Goal: Task Accomplishment & Management: Complete application form

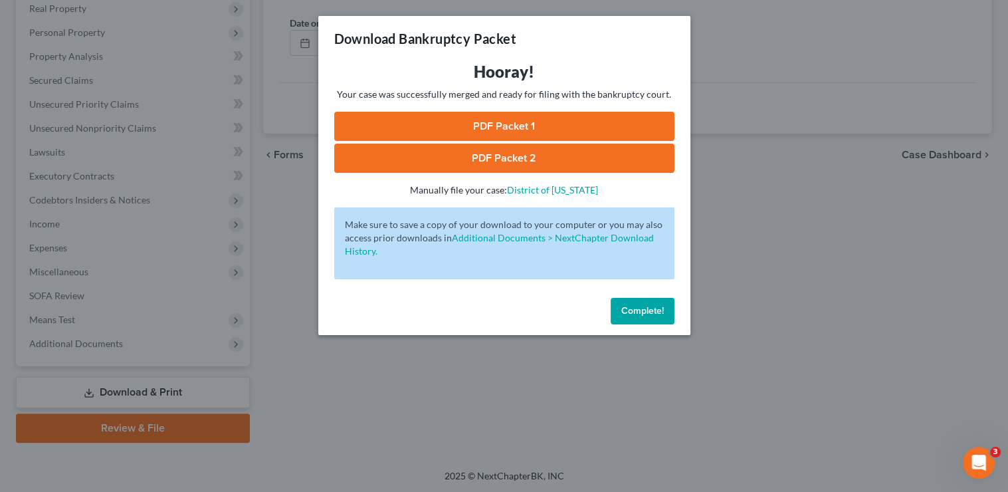
click at [657, 315] on span "Complete!" at bounding box center [642, 310] width 43 height 11
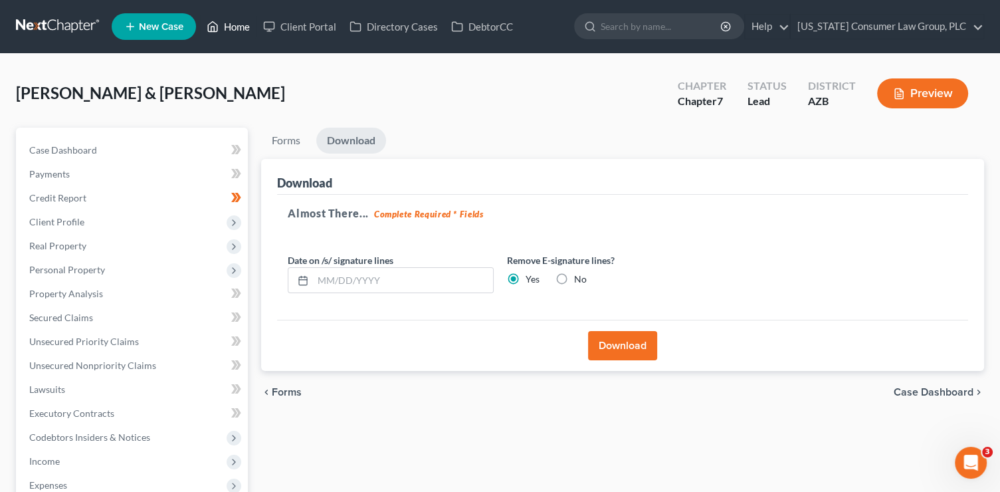
click at [241, 27] on link "Home" at bounding box center [228, 27] width 56 height 24
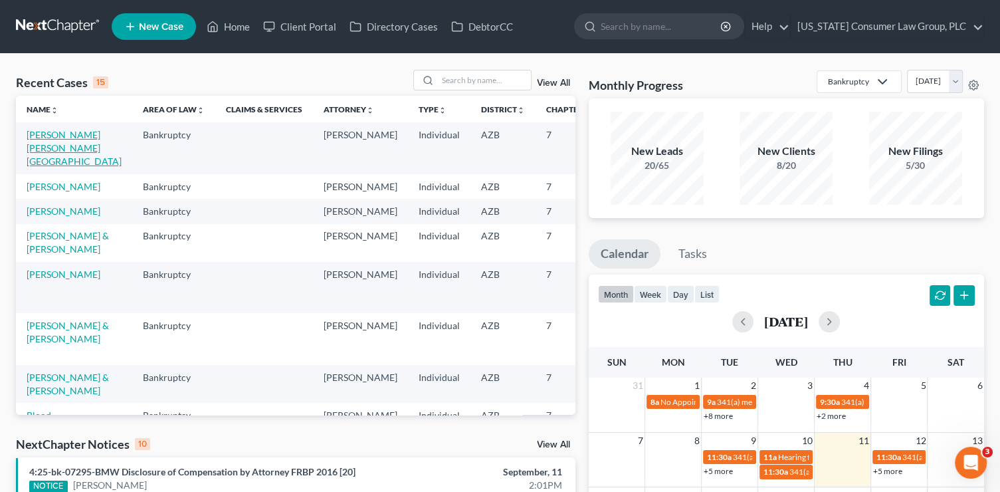
click at [53, 138] on link "Arroyos Chavez, Irving" at bounding box center [74, 148] width 95 height 38
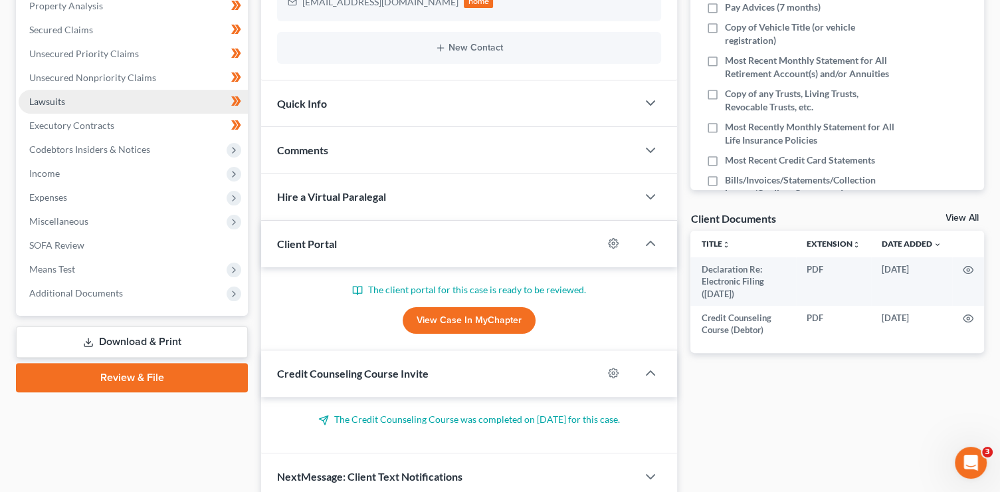
scroll to position [313, 0]
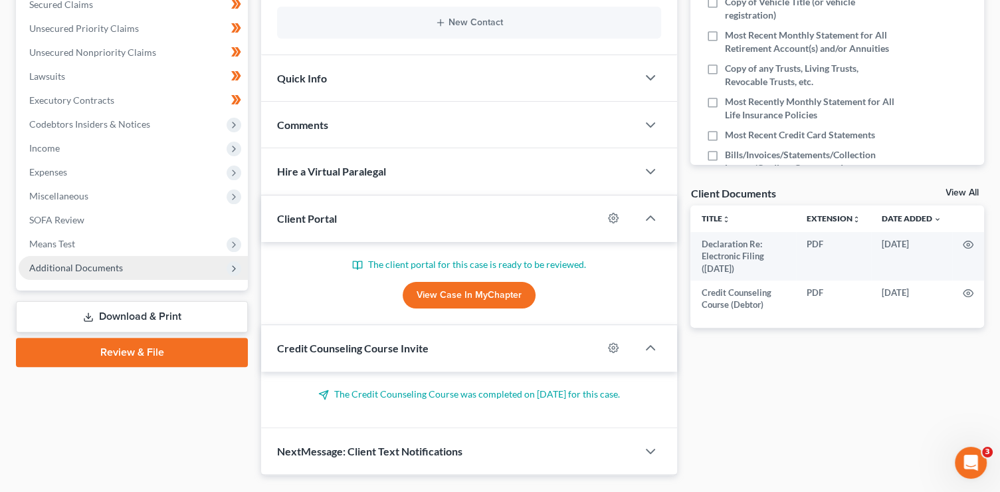
click at [92, 274] on span "Additional Documents" at bounding box center [133, 268] width 229 height 24
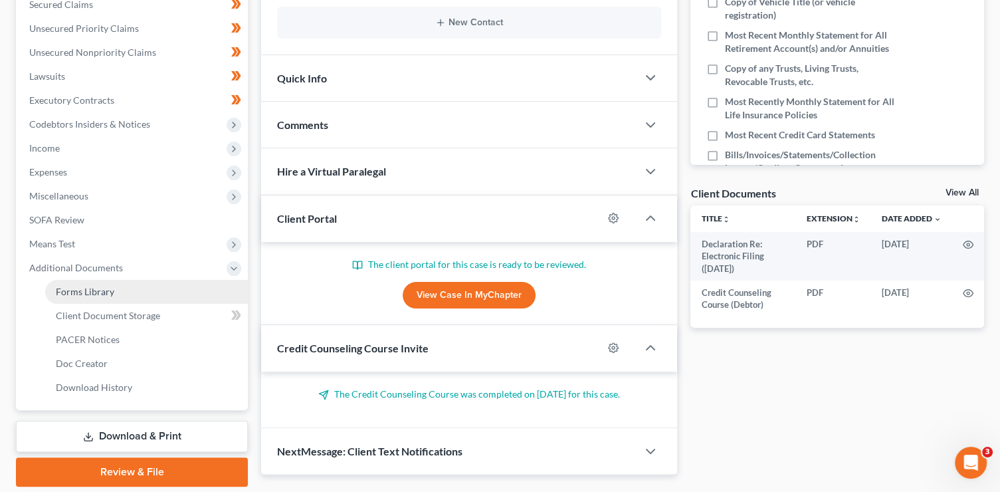
click at [104, 286] on span "Forms Library" at bounding box center [85, 291] width 58 height 11
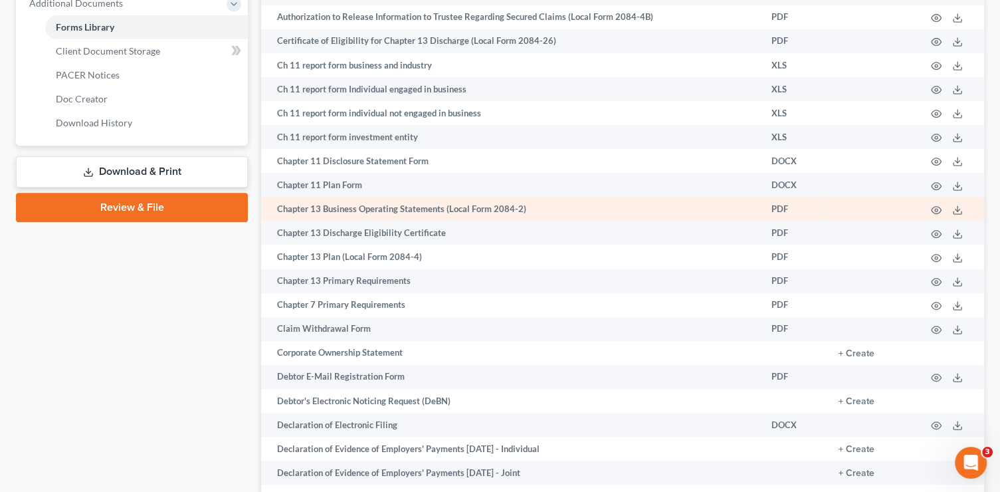
scroll to position [645, 0]
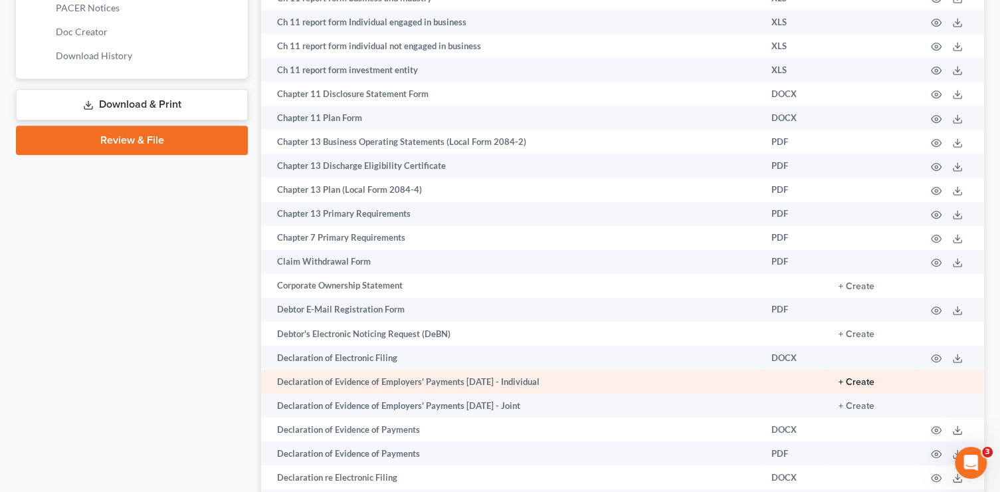
click at [869, 387] on button "+ Create" at bounding box center [857, 382] width 36 height 9
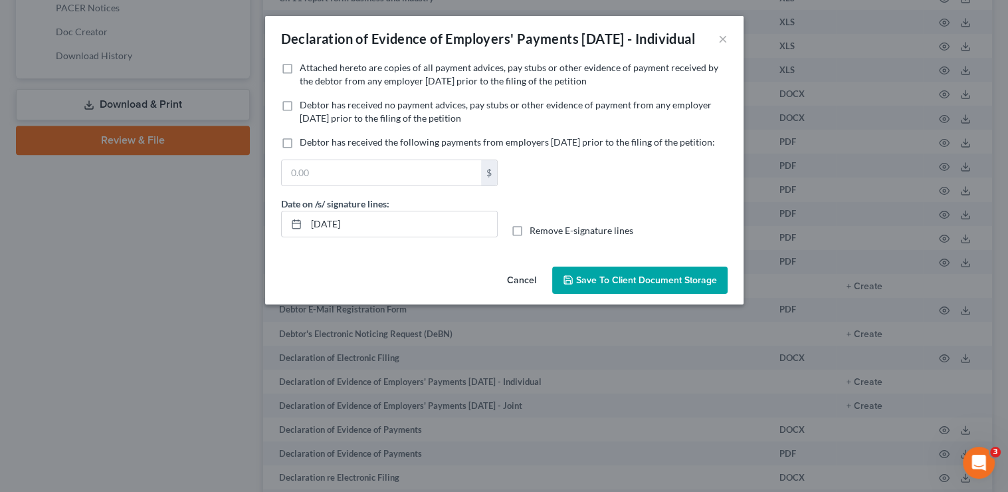
click at [394, 61] on div "Declaration of Evidence of Employers' Payments Within 60 Days - Individual ×" at bounding box center [504, 38] width 479 height 45
click at [396, 86] on span "Attached hereto are copies of all payment advices, pay stubs or other evidence …" at bounding box center [509, 74] width 419 height 25
click at [314, 70] on input "Attached hereto are copies of all payment advices, pay stubs or other evidence …" at bounding box center [309, 65] width 9 height 9
checkbox input "true"
drag, startPoint x: 418, startPoint y: 260, endPoint x: 297, endPoint y: 249, distance: 121.5
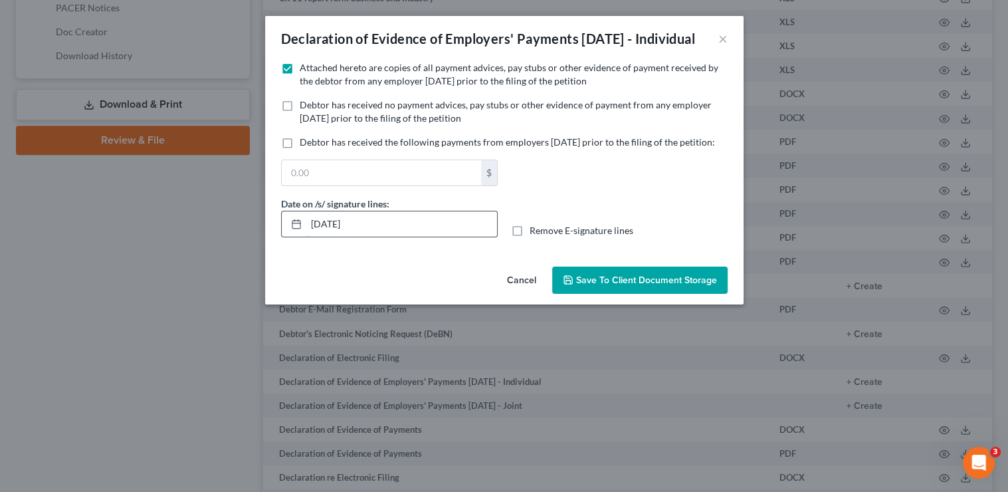
click at [297, 237] on div "[DATE]" at bounding box center [389, 224] width 217 height 27
click at [535, 224] on input "Remove E-signature lines" at bounding box center [539, 228] width 9 height 9
checkbox input "true"
click at [678, 286] on span "Save to Client Document Storage" at bounding box center [646, 280] width 141 height 11
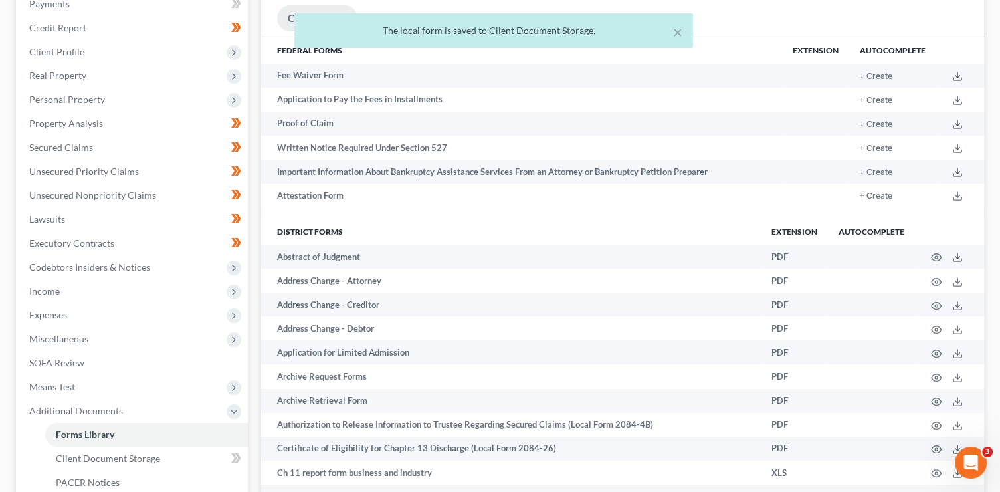
scroll to position [46, 0]
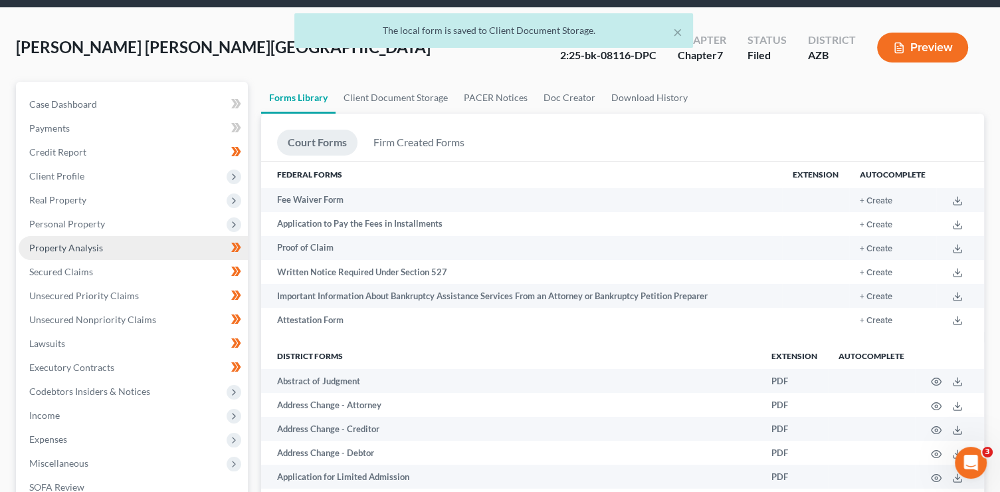
click at [104, 242] on link "Property Analysis" at bounding box center [133, 248] width 229 height 24
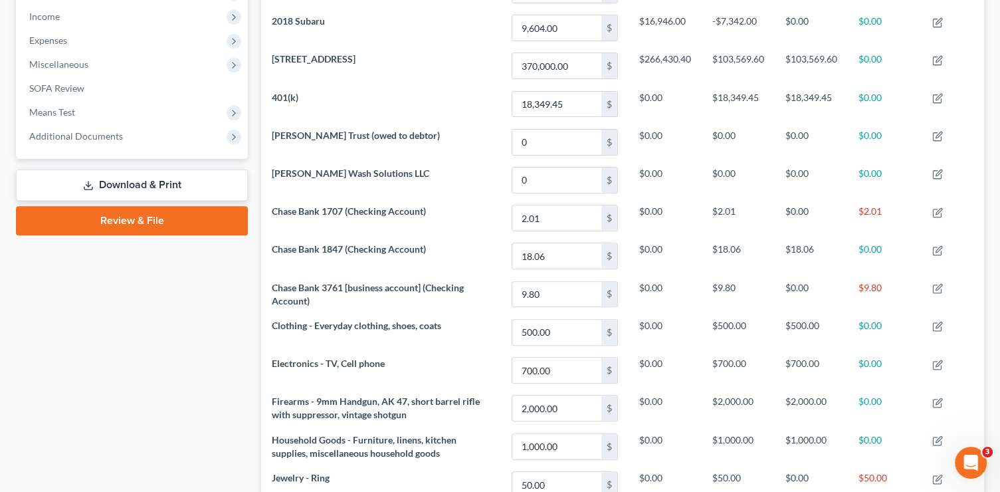
scroll to position [441, 0]
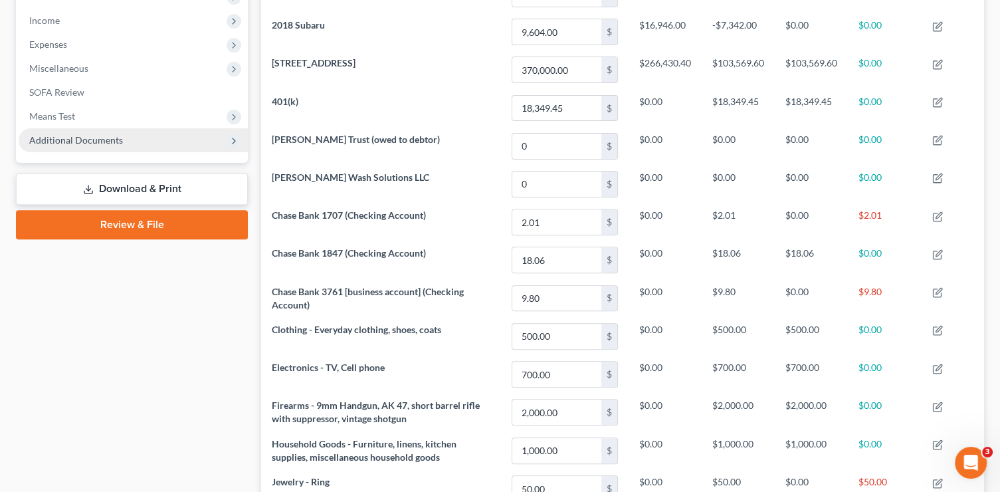
click at [102, 146] on span "Additional Documents" at bounding box center [133, 140] width 229 height 24
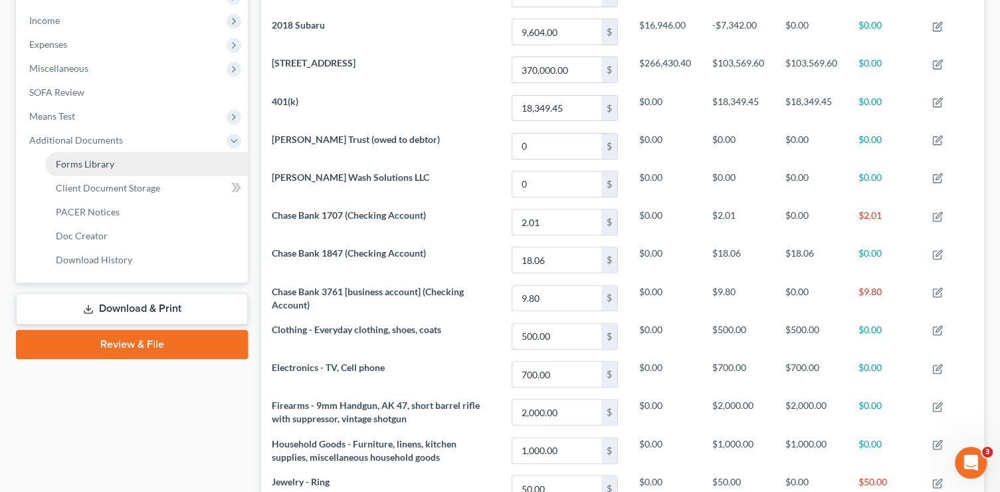
click at [114, 160] on link "Forms Library" at bounding box center [146, 164] width 203 height 24
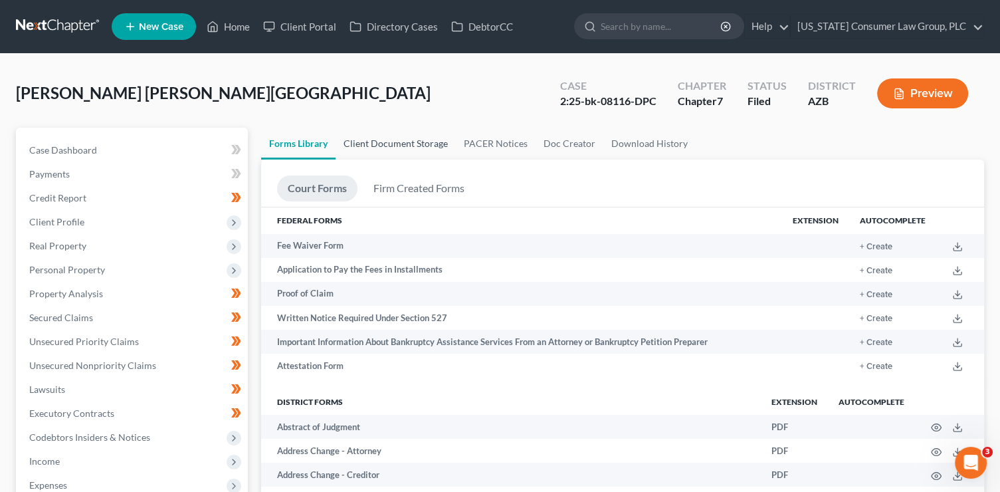
click at [395, 138] on link "Client Document Storage" at bounding box center [396, 144] width 120 height 32
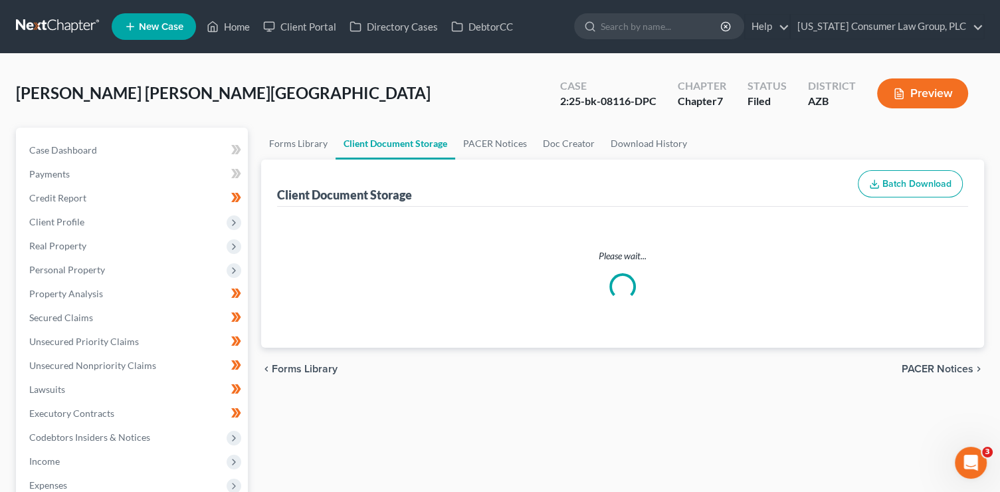
select select "14"
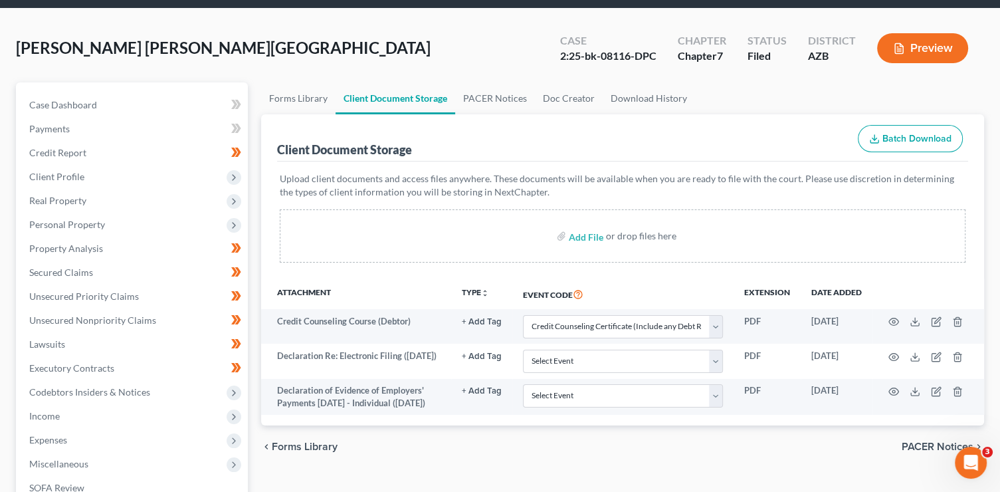
scroll to position [54, 0]
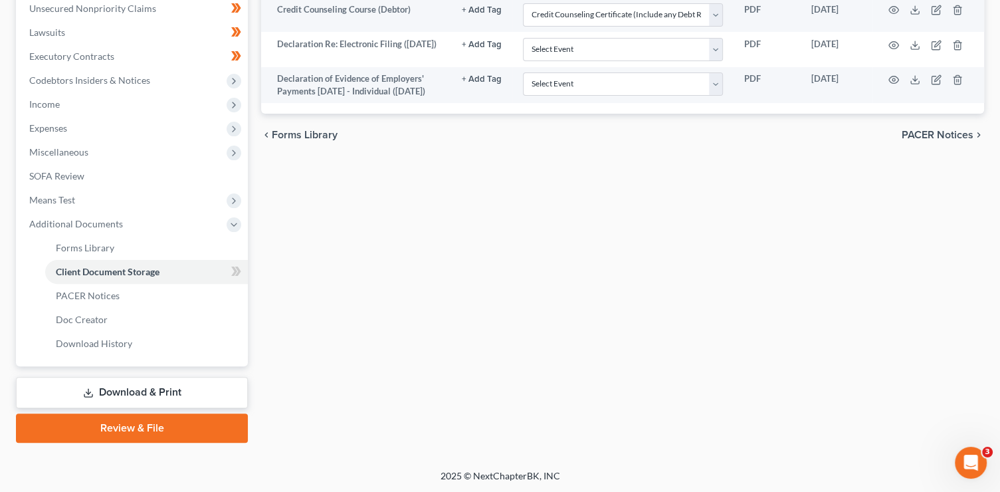
drag, startPoint x: 156, startPoint y: 393, endPoint x: 195, endPoint y: 358, distance: 52.7
click at [156, 393] on link "Download & Print" at bounding box center [132, 392] width 232 height 31
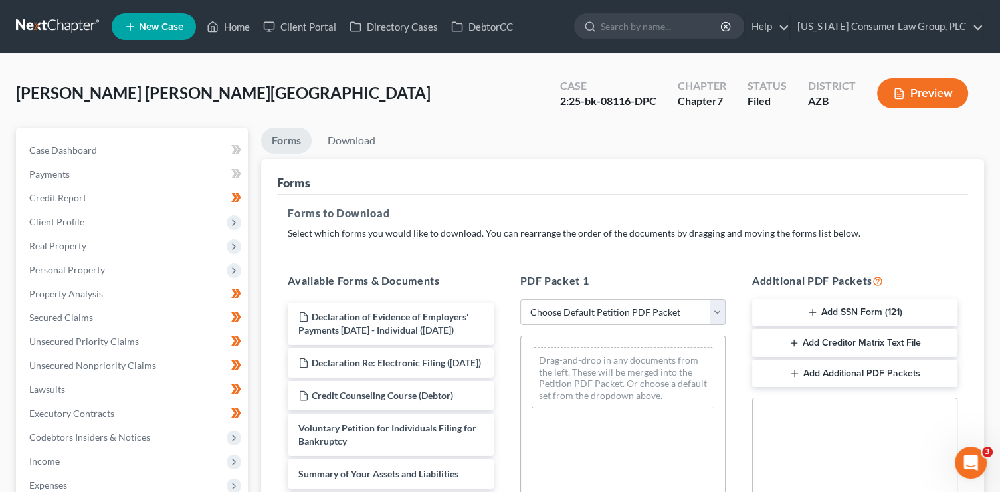
click at [665, 310] on select "Choose Default Petition PDF Packet Complete Bankruptcy Petition (all forms and …" at bounding box center [622, 312] width 205 height 27
select select "6"
click at [520, 299] on select "Choose Default Petition PDF Packet Complete Bankruptcy Petition (all forms and …" at bounding box center [622, 312] width 205 height 27
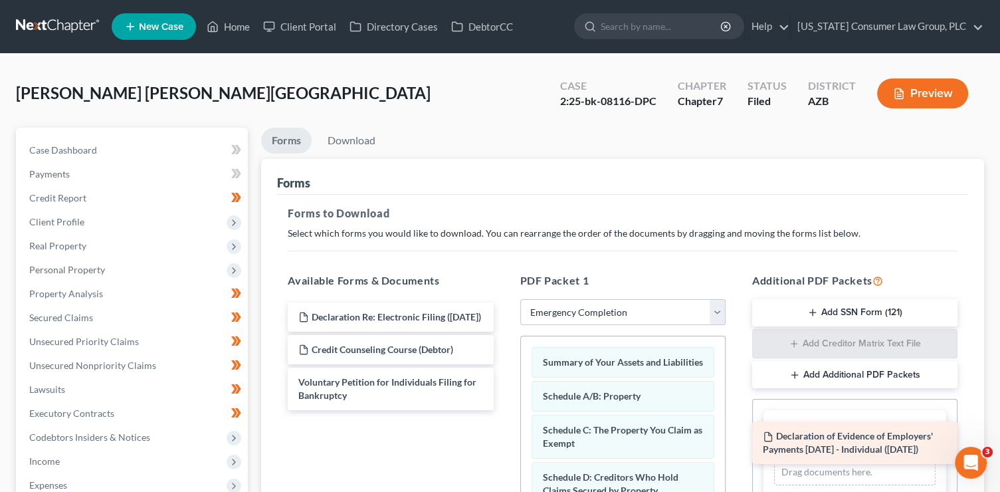
drag, startPoint x: 384, startPoint y: 316, endPoint x: 848, endPoint y: 436, distance: 480.0
click at [504, 410] on div "Declaration of Evidence of Employers' Payments Within 60 Days - Individual (09/…" at bounding box center [390, 356] width 227 height 108
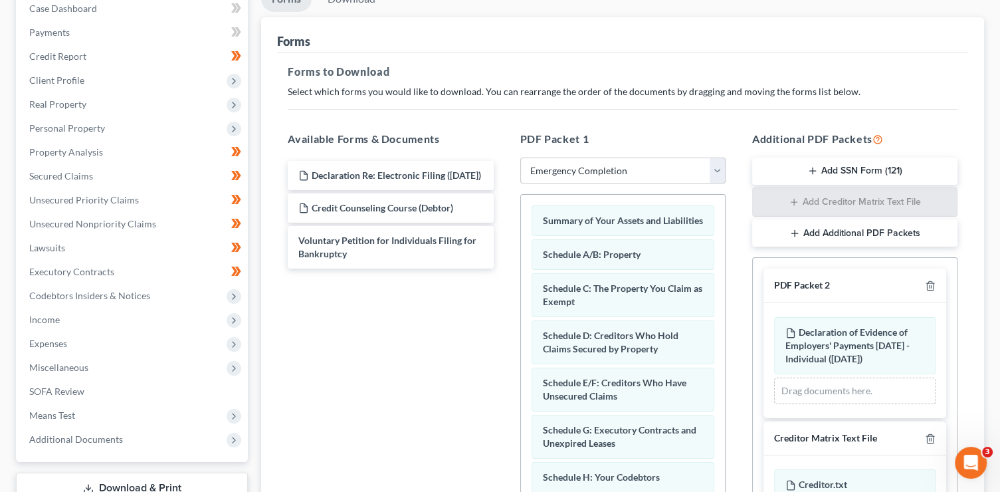
scroll to position [328, 0]
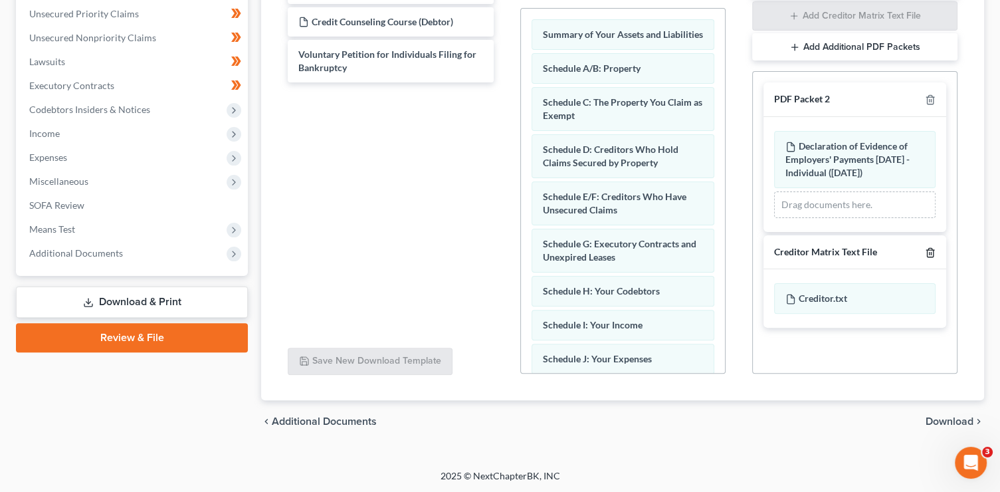
click at [934, 251] on icon "button" at bounding box center [930, 252] width 11 height 11
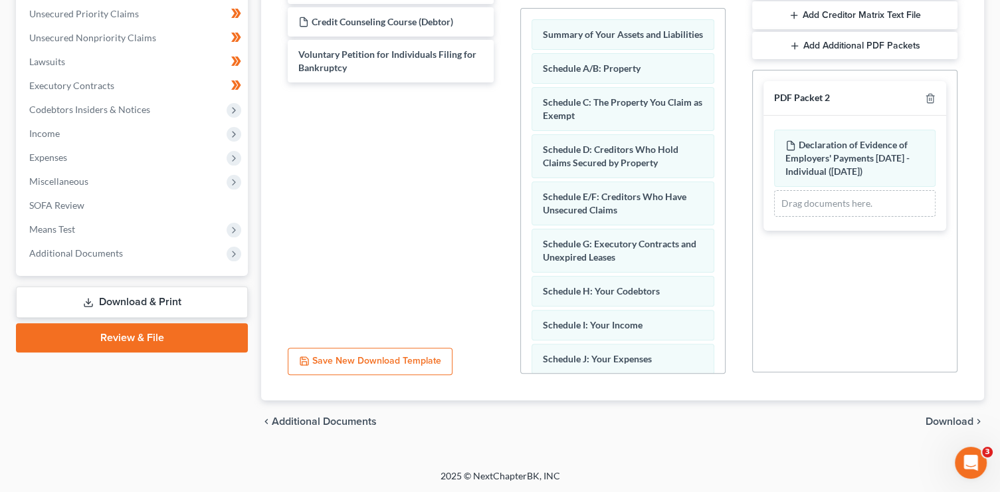
click at [937, 417] on span "Download" at bounding box center [950, 421] width 48 height 11
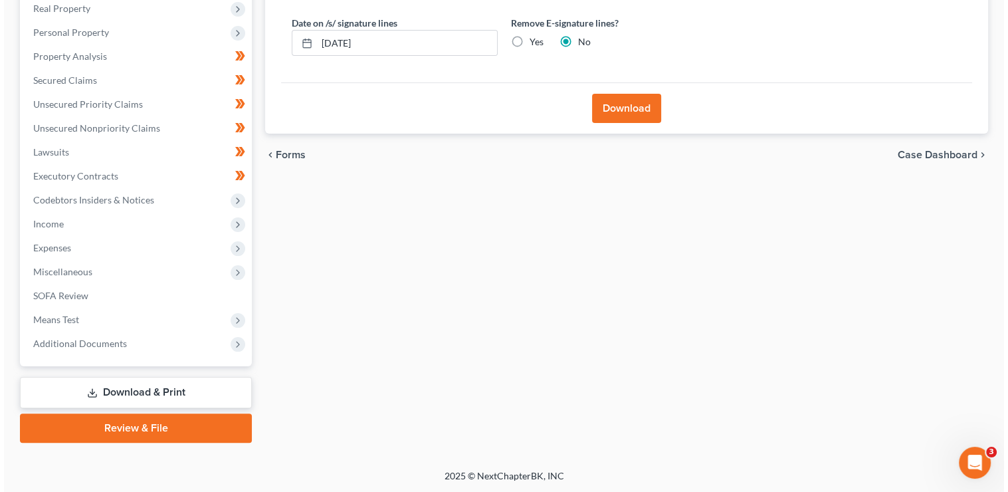
scroll to position [0, 0]
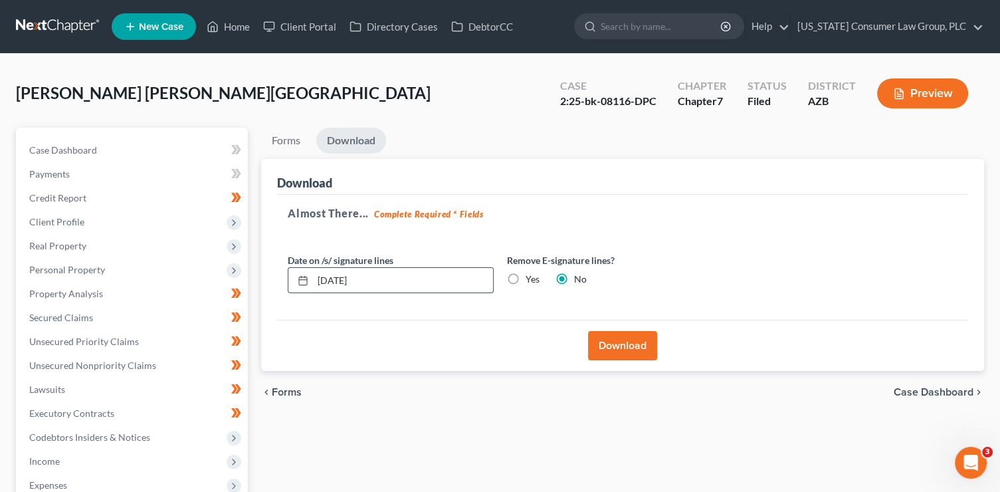
drag, startPoint x: 388, startPoint y: 280, endPoint x: 289, endPoint y: 280, distance: 98.4
click at [289, 280] on div "[DATE]" at bounding box center [391, 280] width 206 height 27
click at [531, 273] on input "Yes" at bounding box center [535, 277] width 9 height 9
radio input "true"
radio input "false"
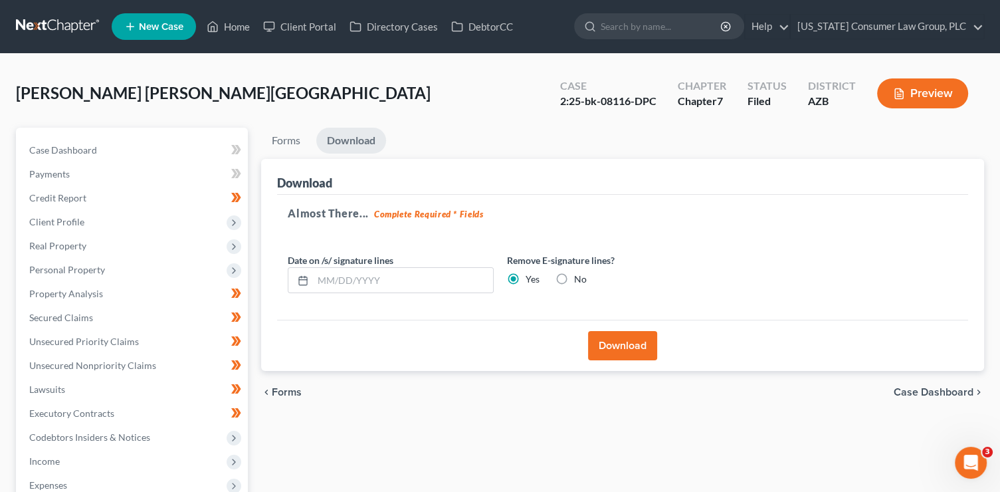
click at [629, 341] on button "Download" at bounding box center [622, 345] width 69 height 29
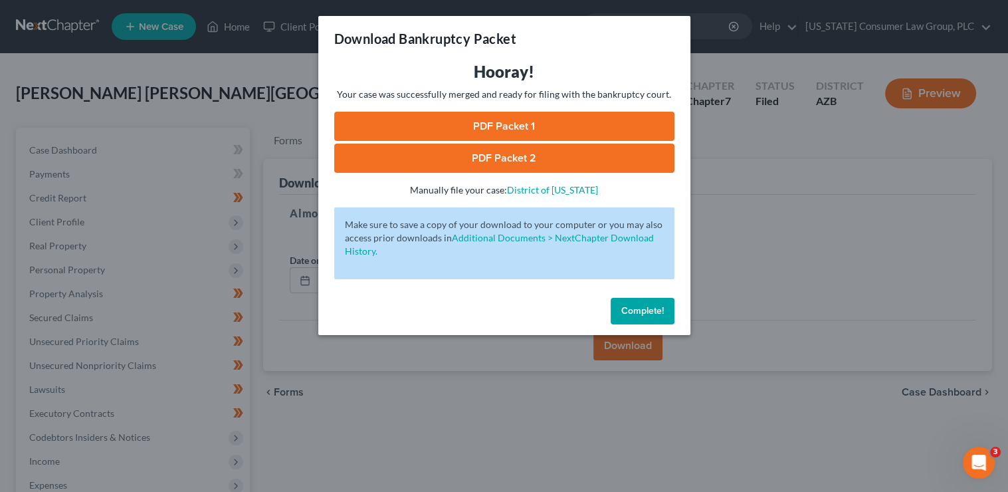
click at [475, 128] on link "PDF Packet 1" at bounding box center [504, 126] width 340 height 29
click at [535, 150] on link "PDF Packet 2" at bounding box center [504, 158] width 340 height 29
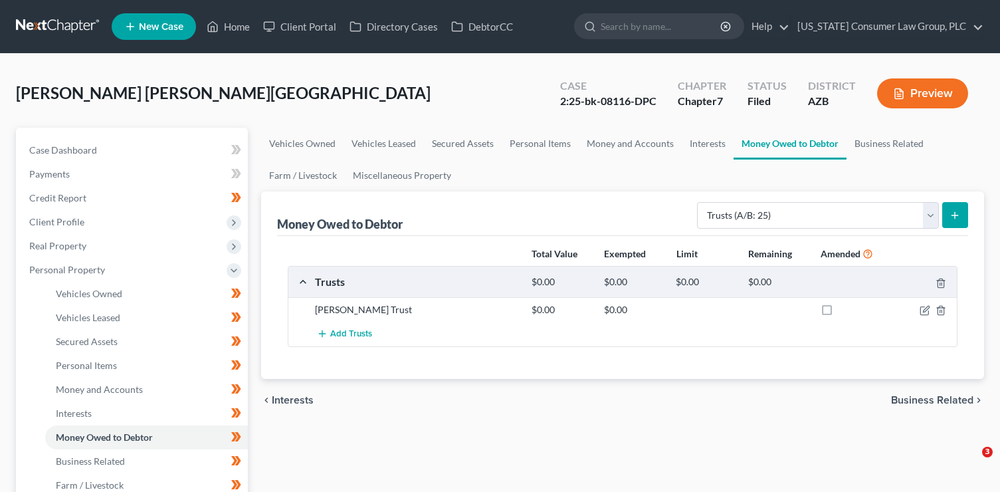
select select "trusts"
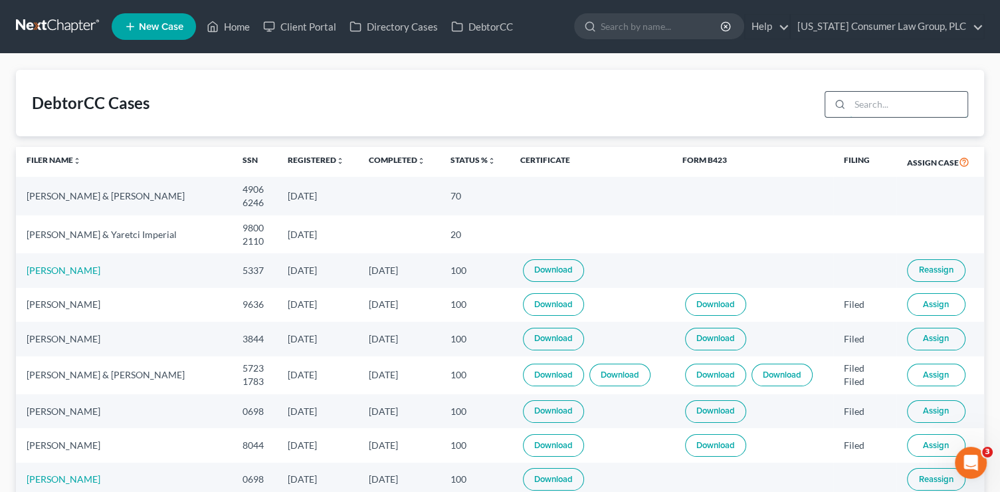
click at [912, 108] on input "search" at bounding box center [909, 104] width 118 height 25
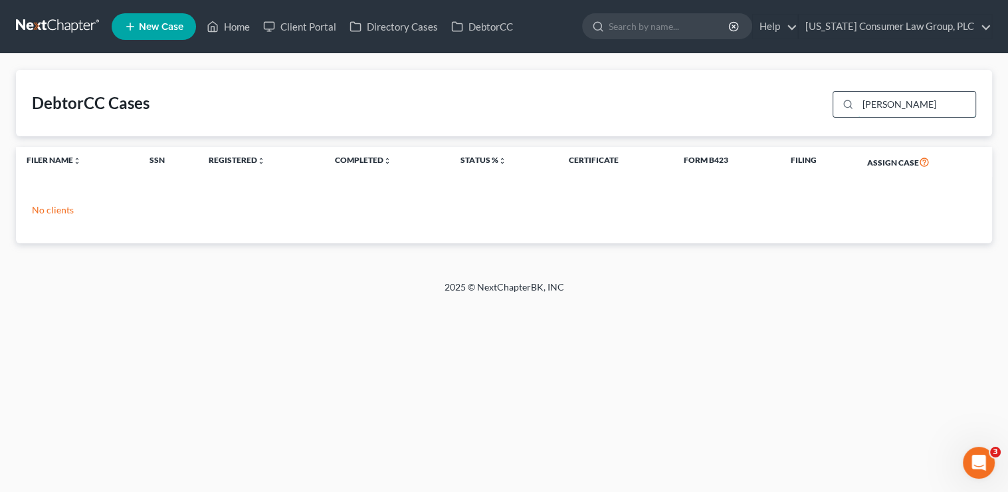
type input "wentzel"
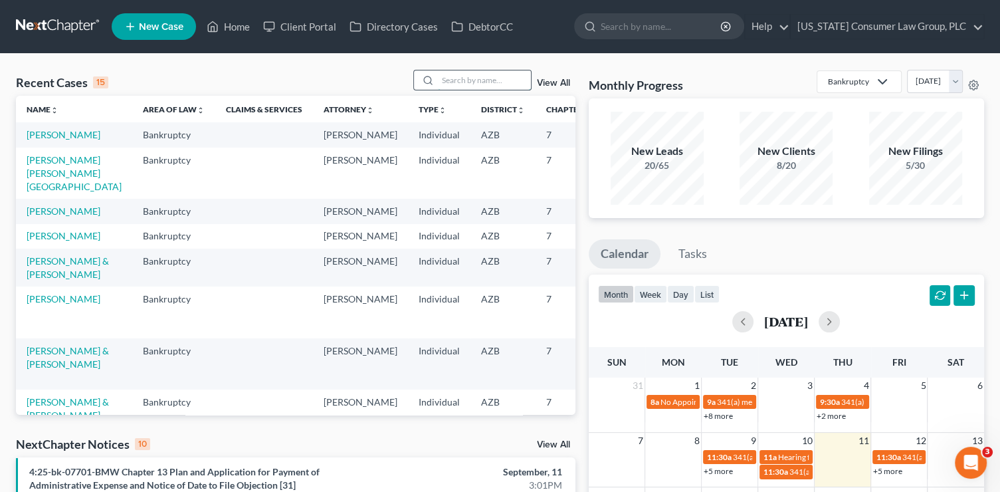
click at [489, 79] on input "search" at bounding box center [484, 79] width 93 height 19
type input "erickson"
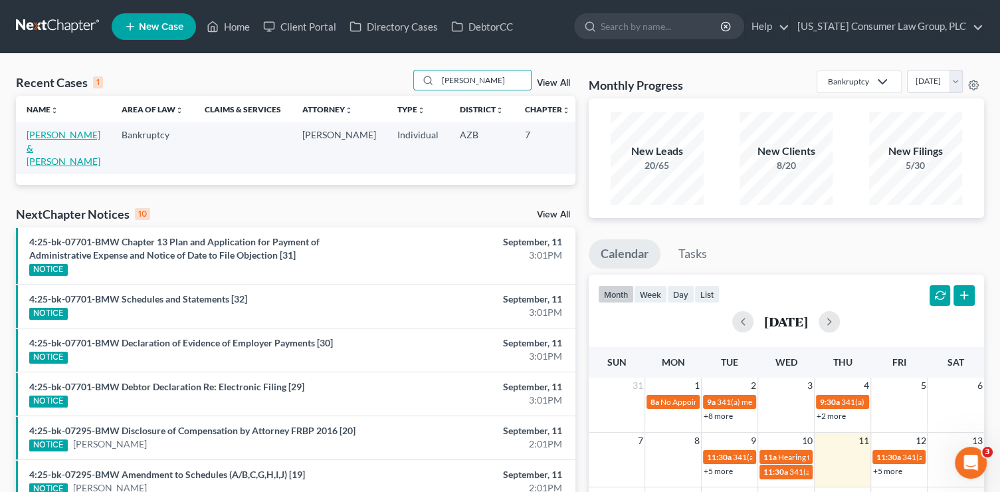
click at [51, 146] on link "[PERSON_NAME] & [PERSON_NAME]" at bounding box center [64, 148] width 74 height 38
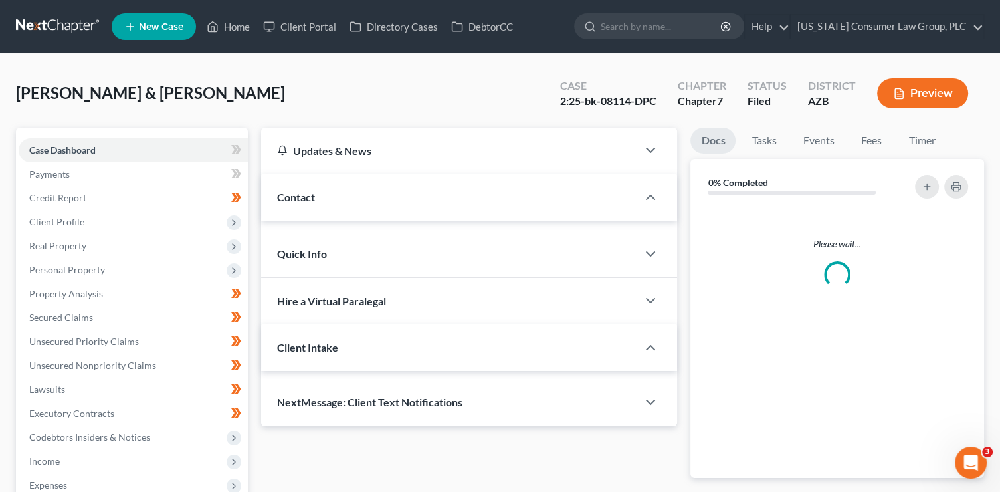
click at [49, 148] on span "Case Dashboard" at bounding box center [62, 149] width 66 height 11
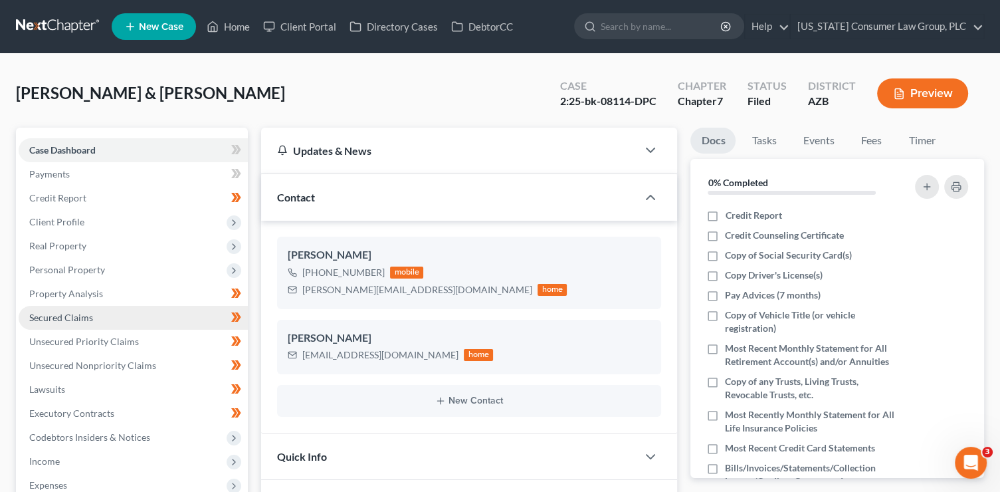
click at [91, 318] on span "Secured Claims" at bounding box center [61, 317] width 64 height 11
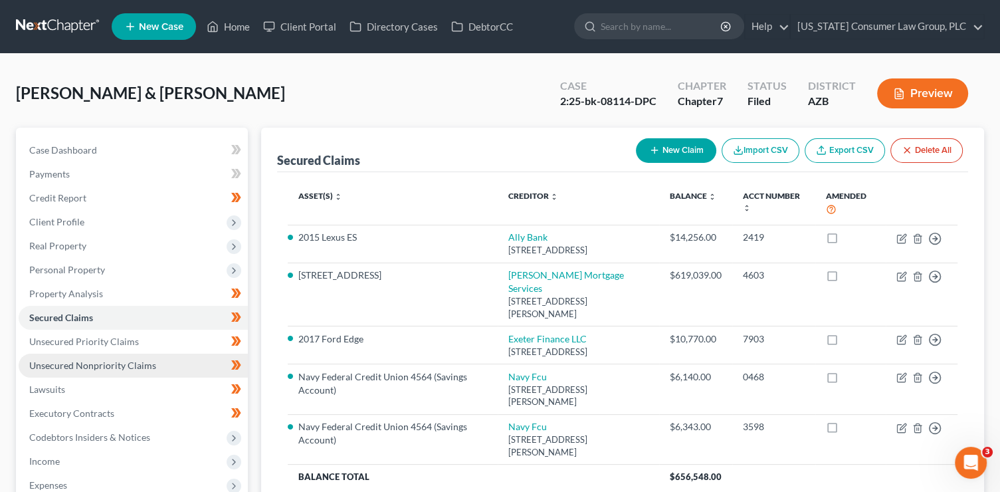
click at [116, 364] on span "Unsecured Nonpriority Claims" at bounding box center [92, 365] width 127 height 11
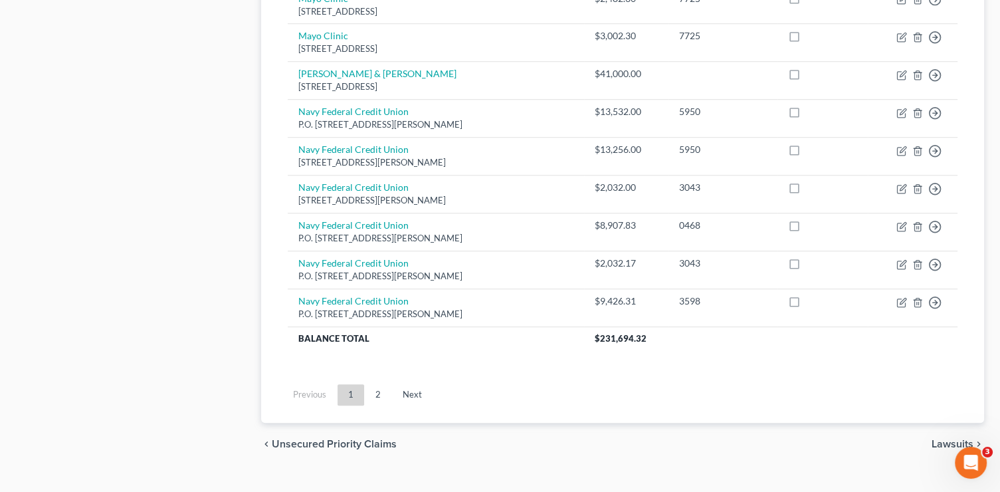
scroll to position [1042, 0]
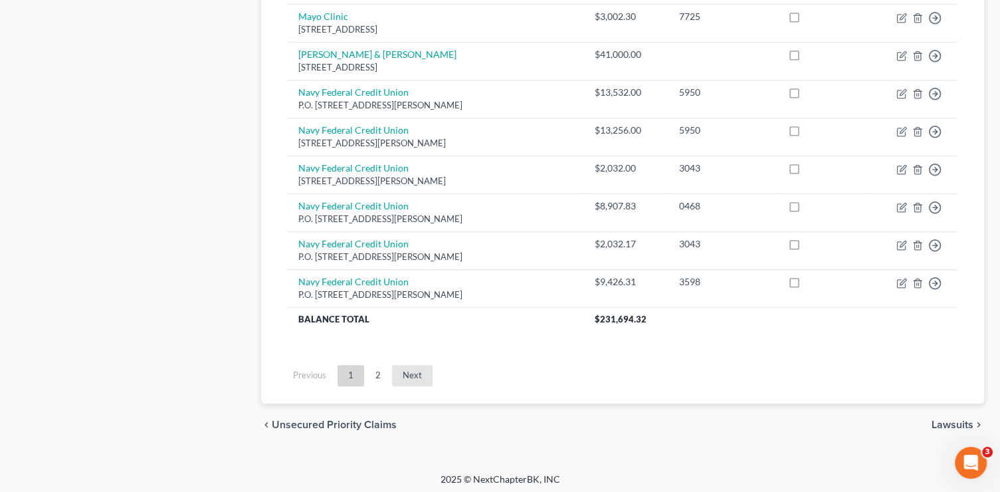
click at [413, 365] on link "Next" at bounding box center [412, 375] width 41 height 21
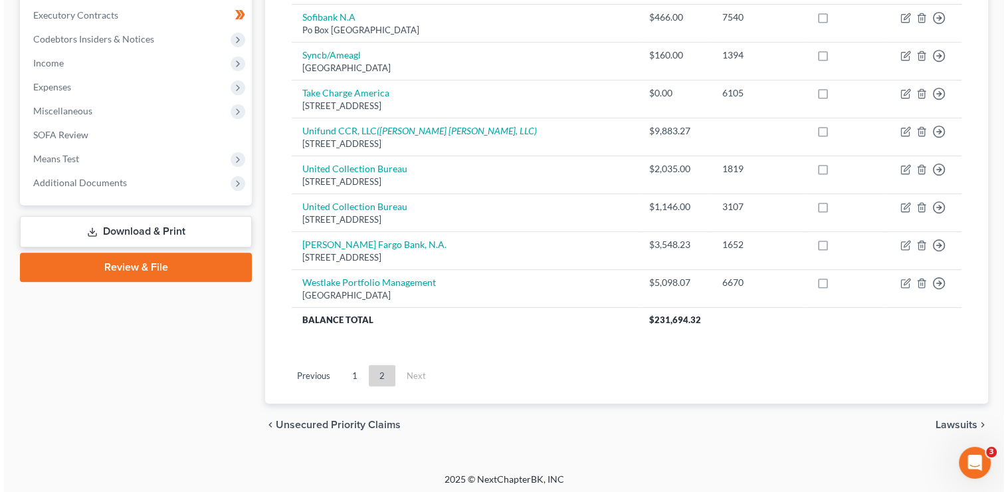
scroll to position [396, 0]
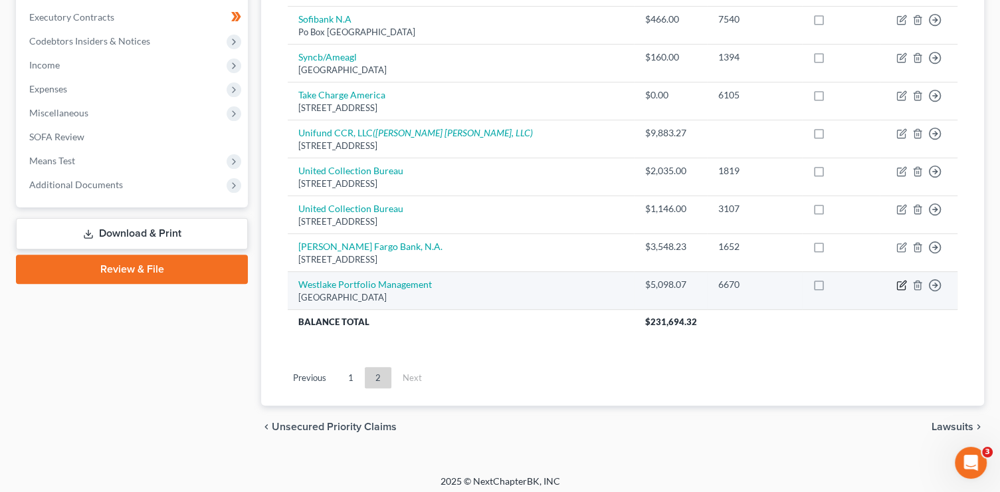
click at [898, 286] on icon "button" at bounding box center [902, 285] width 11 height 11
select select "4"
select select "9"
select select "1"
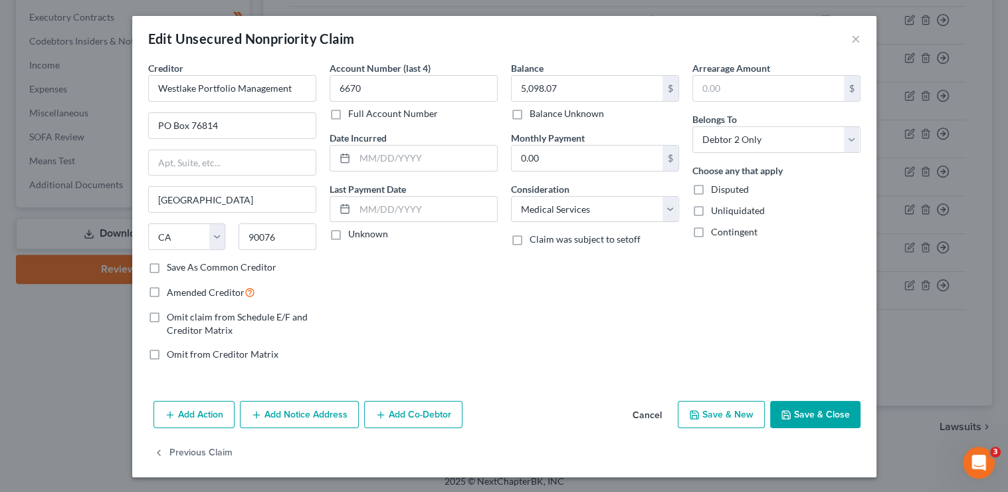
click at [340, 421] on button "Add Notice Address" at bounding box center [299, 415] width 119 height 28
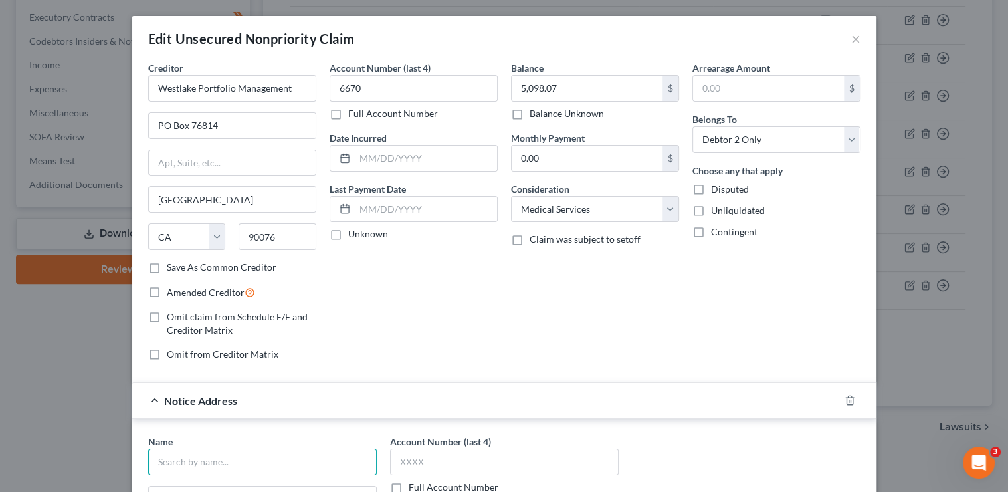
click at [277, 455] on input "text" at bounding box center [262, 462] width 229 height 27
click at [239, 483] on div "Westlake Financial Services" at bounding box center [228, 485] width 138 height 13
type input "Westlake Financial Services"
type input "4751 Wilshire Boulevard"
type input "Suite 1"
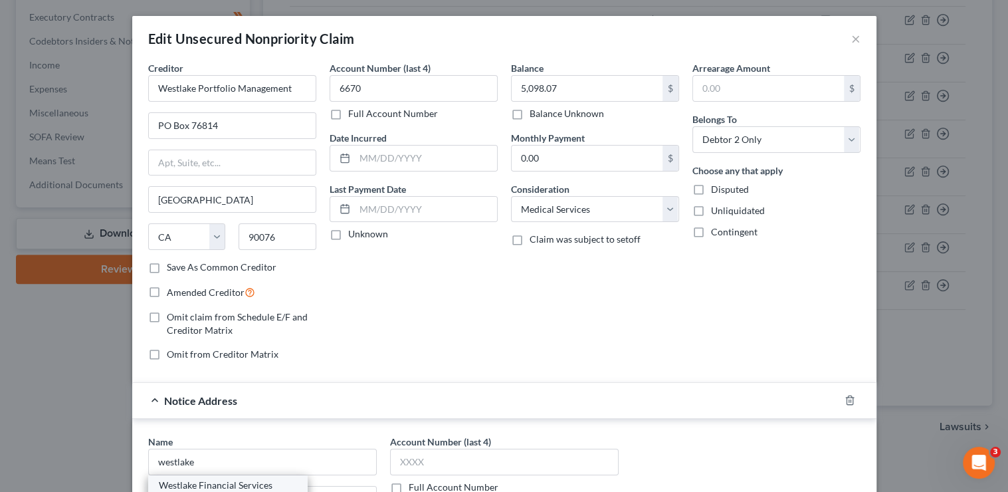
type input "Los Angeles"
select select "4"
type input "90010"
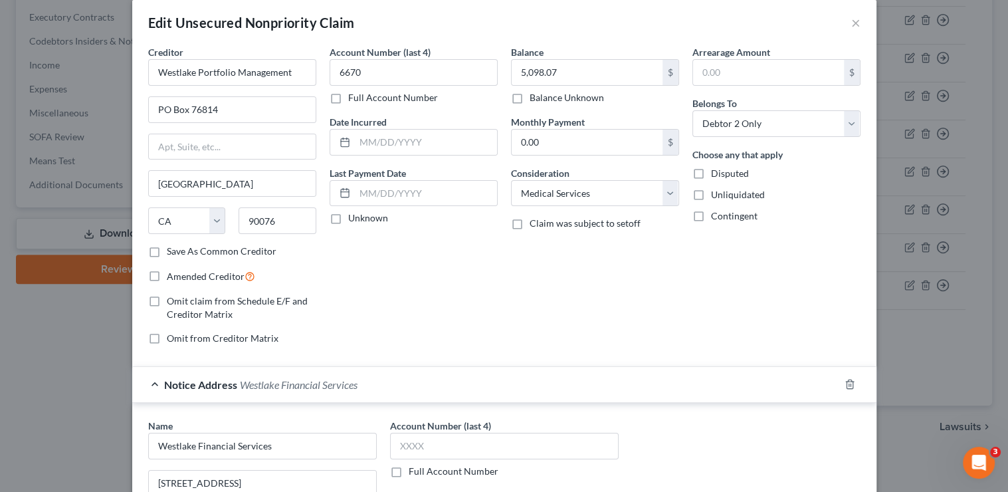
scroll to position [70, 0]
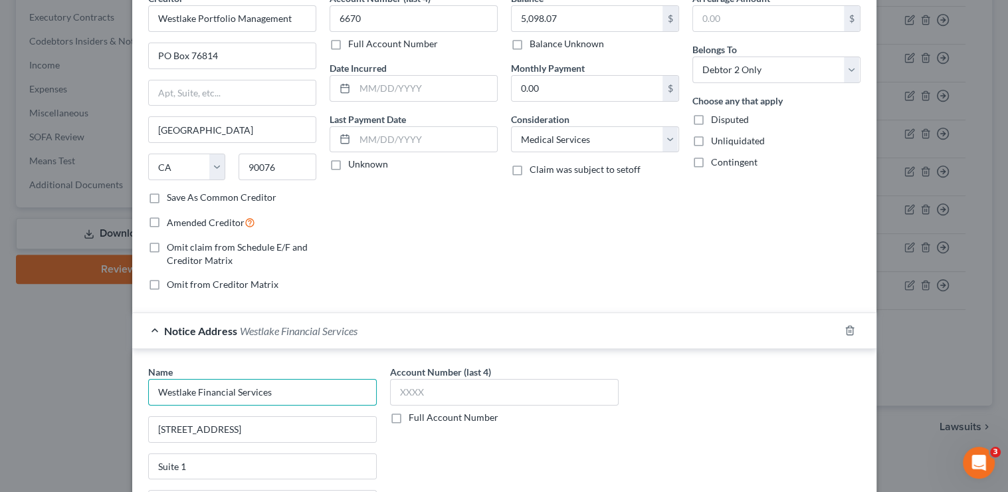
drag, startPoint x: 277, startPoint y: 395, endPoint x: 137, endPoint y: 379, distance: 140.6
click at [142, 379] on div "Name * Westlake Financial Services 4751 Wilshire Boulevard Suite 1 Los Angeles …" at bounding box center [263, 476] width 242 height 223
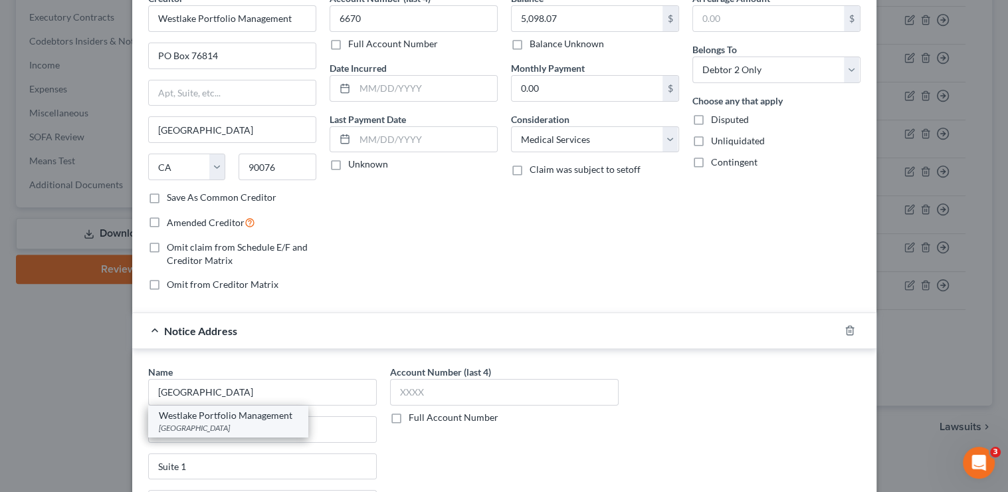
click at [269, 425] on div "PO Box 76814, Los Angeles, CA 90076" at bounding box center [228, 427] width 138 height 11
type input "Westlake Portfolio Management"
type input "PO Box 76814"
type input "90076"
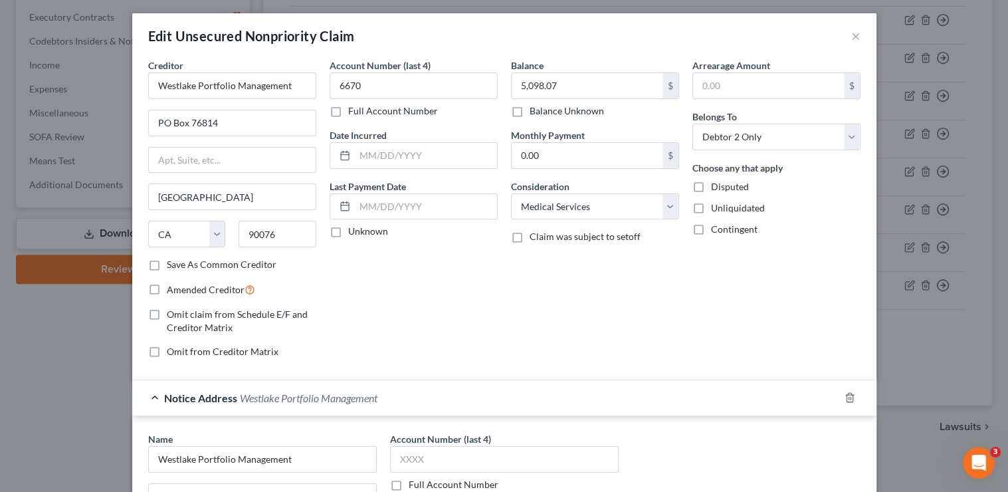
scroll to position [0, 0]
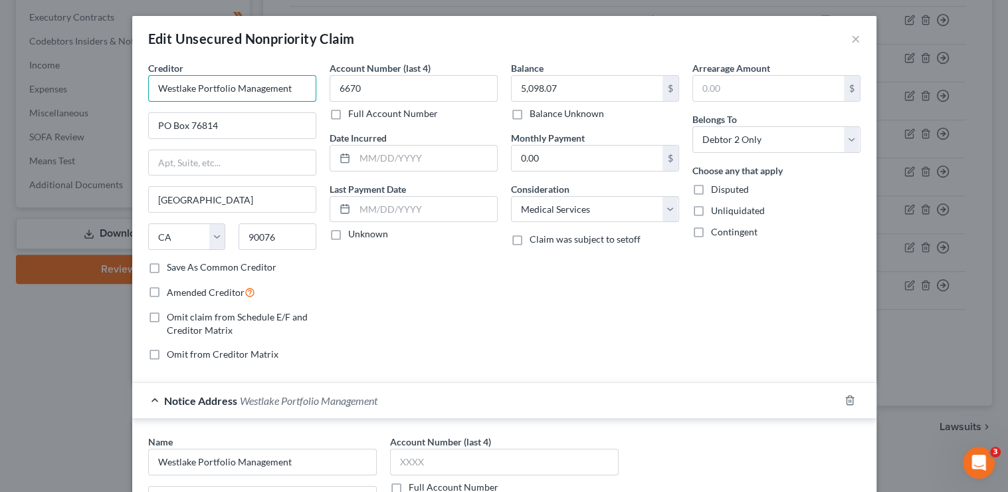
drag, startPoint x: 302, startPoint y: 96, endPoint x: 104, endPoint y: 70, distance: 199.7
click at [104, 70] on div "Edit Unsecured Nonpriority Claim × Creditor * Westlake Portfolio Management PO …" at bounding box center [504, 246] width 1008 height 492
type input "Covered Care"
type input "PO Box 847405"
type input "90084"
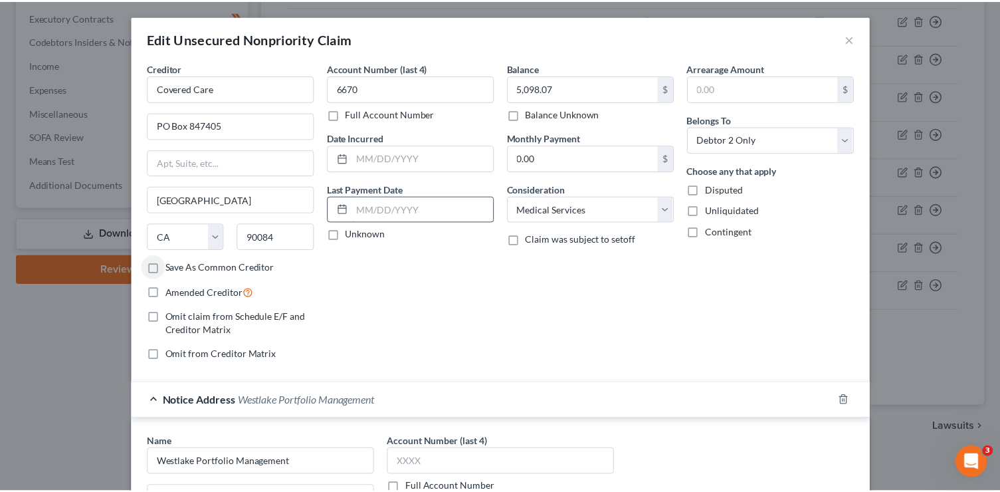
scroll to position [284, 0]
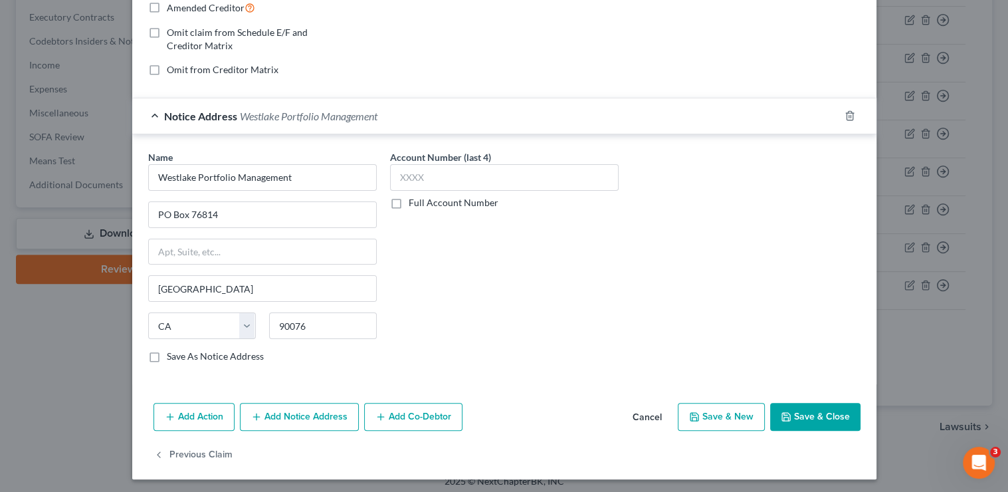
click at [800, 423] on button "Save & Close" at bounding box center [815, 417] width 90 height 28
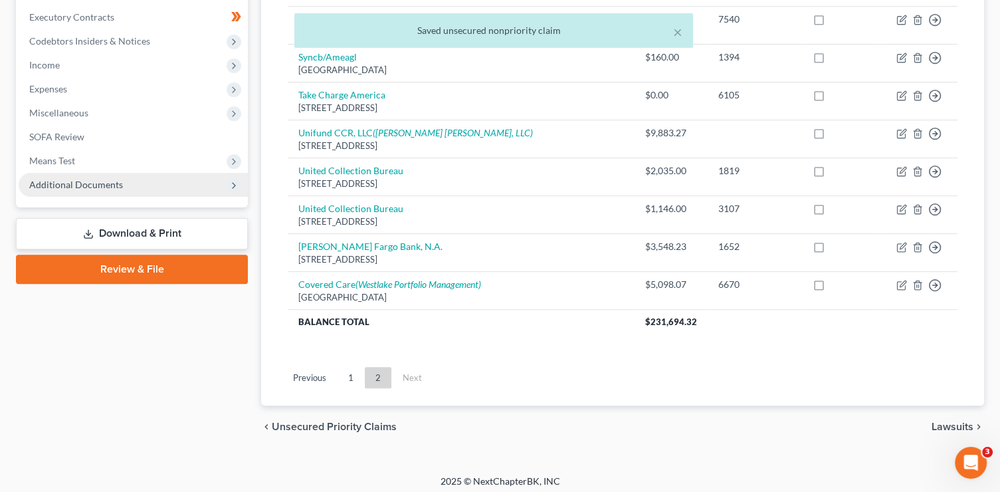
scroll to position [51, 0]
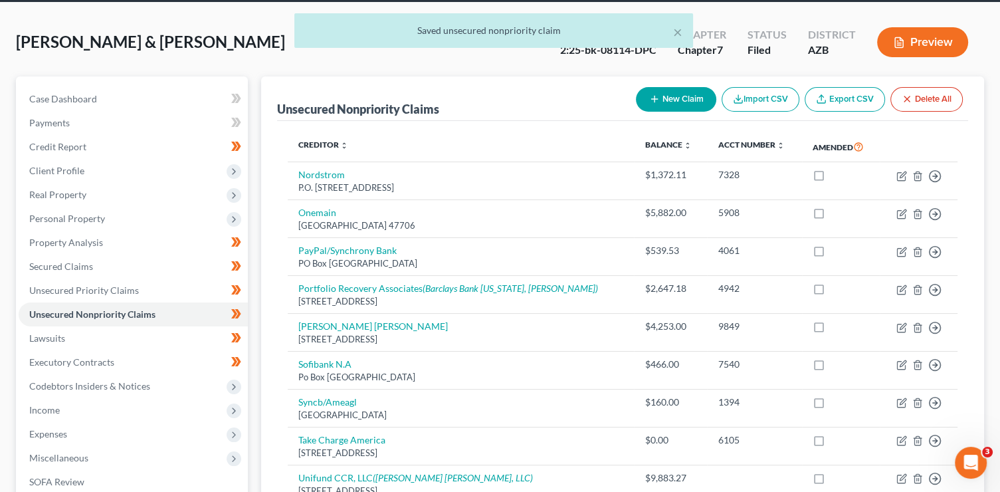
click at [84, 180] on ul "Case Dashboard Payments Invoices Payments Payments Credit Report Client Profile" at bounding box center [133, 314] width 229 height 455
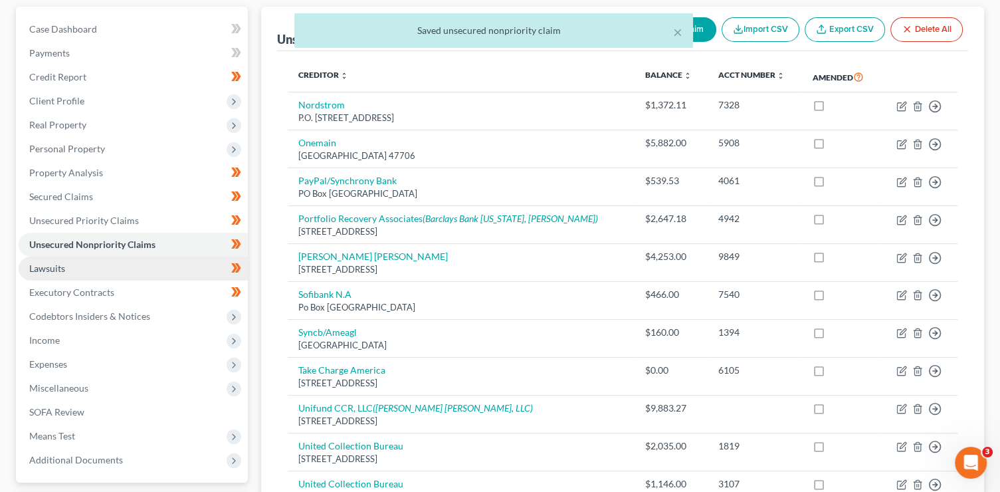
scroll to position [158, 0]
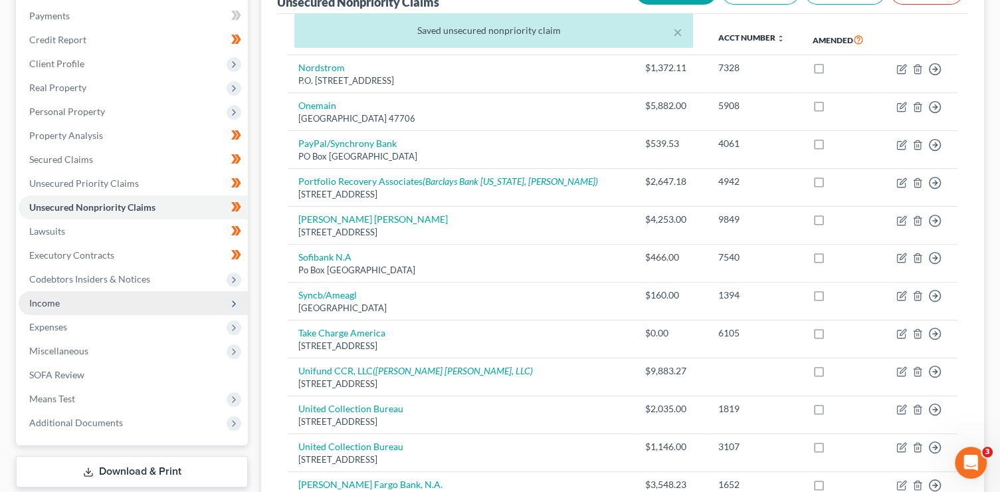
click at [67, 306] on span "Income" at bounding box center [133, 303] width 229 height 24
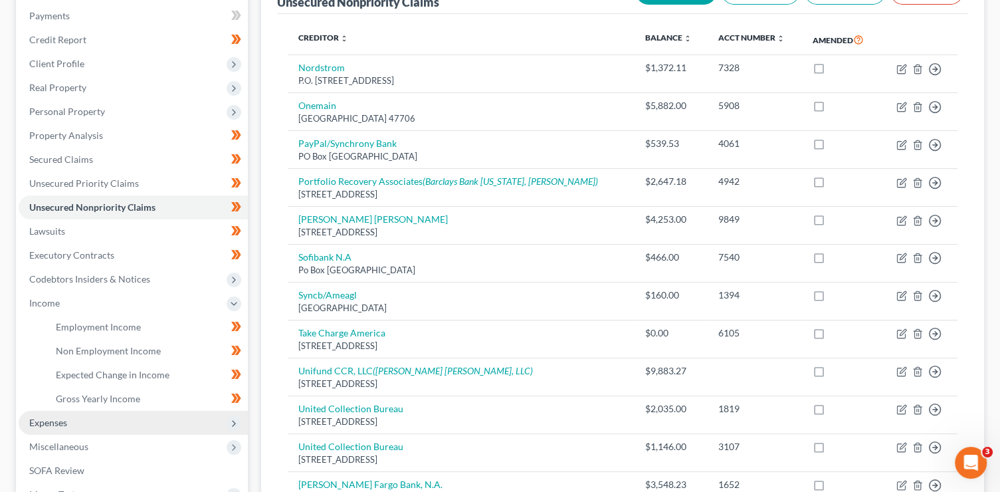
click at [70, 424] on span "Expenses" at bounding box center [133, 423] width 229 height 24
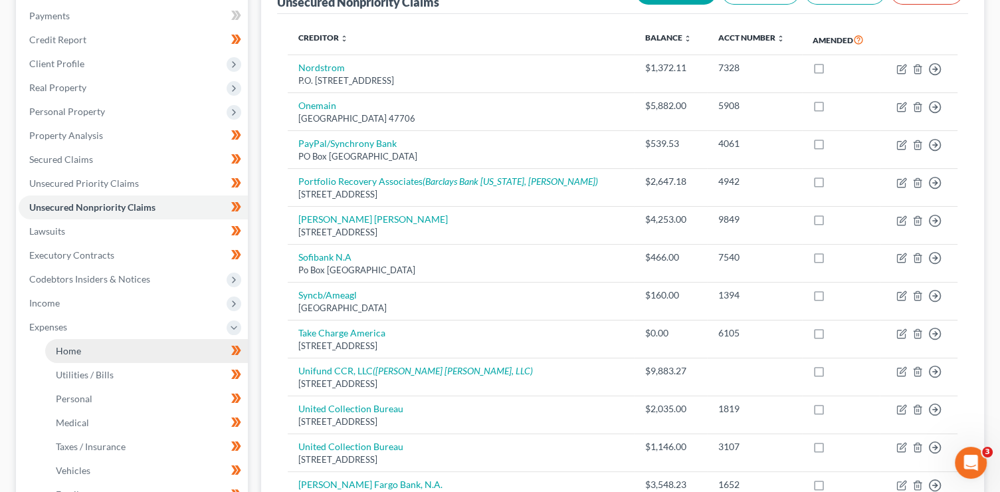
click at [87, 342] on link "Home" at bounding box center [146, 351] width 203 height 24
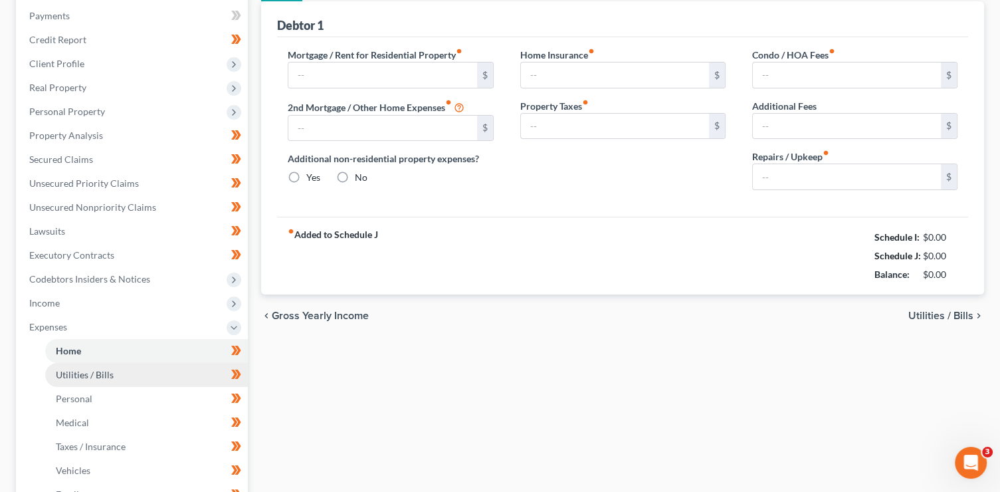
type input "3,820.00"
type input "0.00"
radio input "true"
type input "0.00"
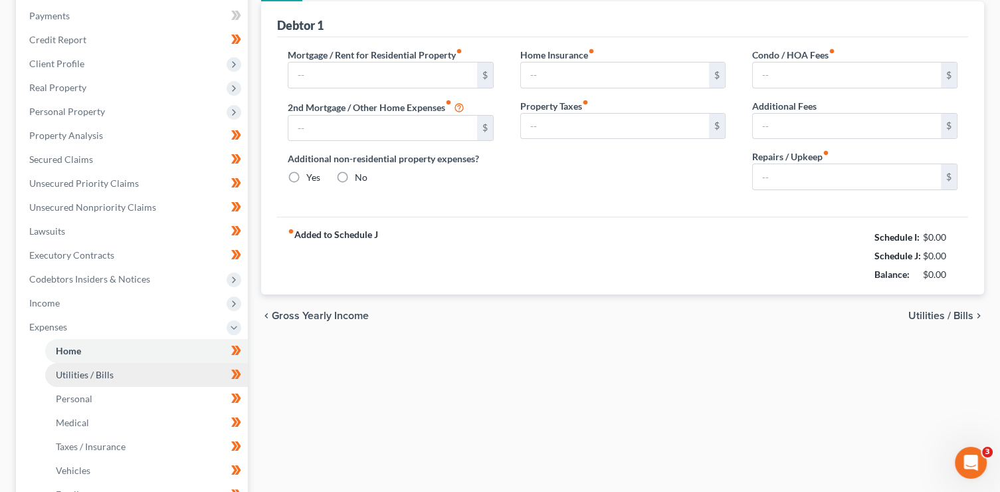
type input "126.00"
type input "100.00"
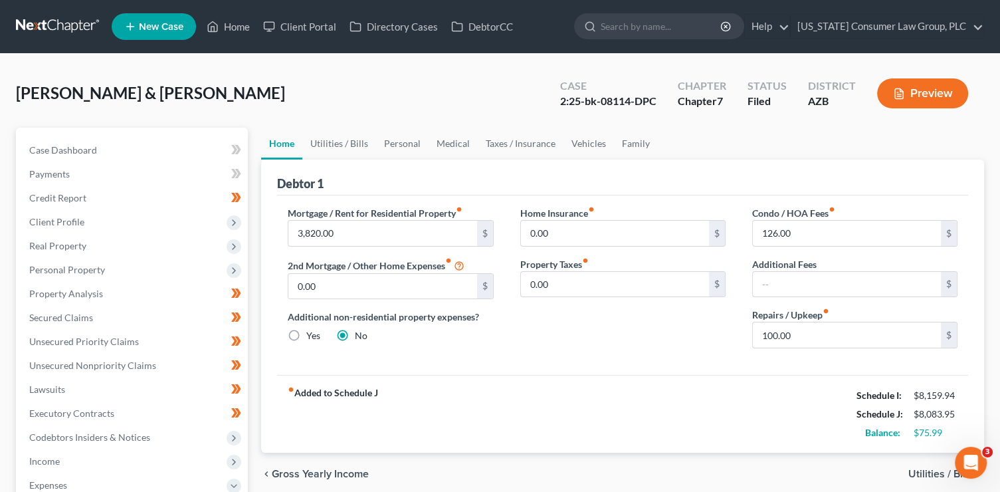
click at [925, 97] on button "Preview" at bounding box center [922, 93] width 91 height 30
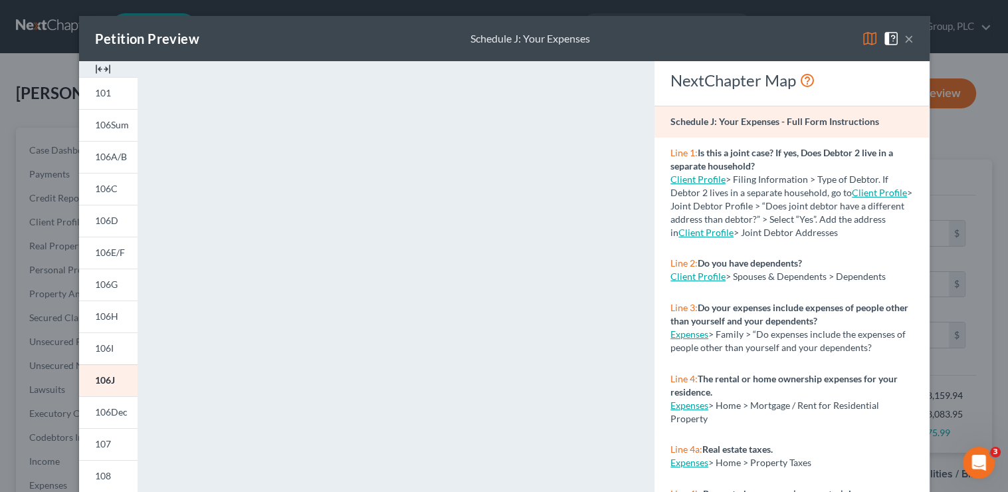
click at [909, 41] on button "×" at bounding box center [909, 39] width 9 height 16
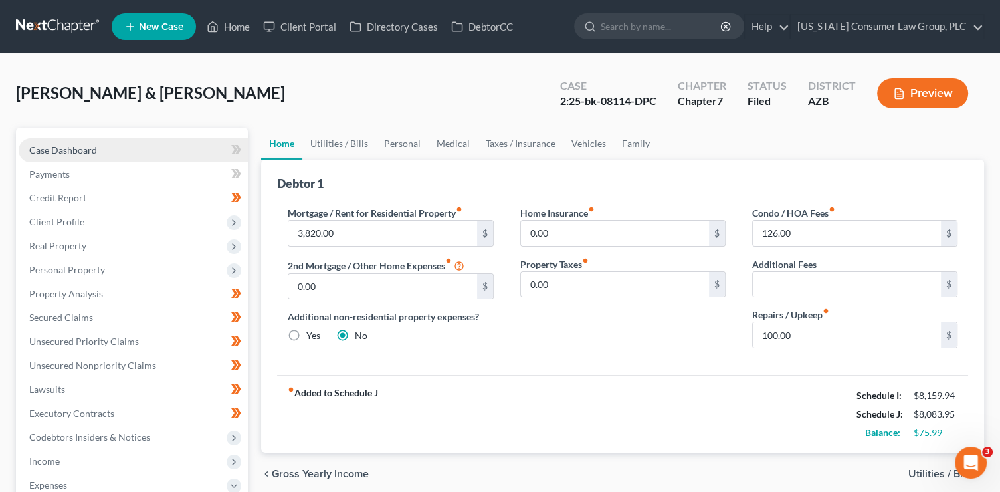
click at [79, 154] on span "Case Dashboard" at bounding box center [63, 149] width 68 height 11
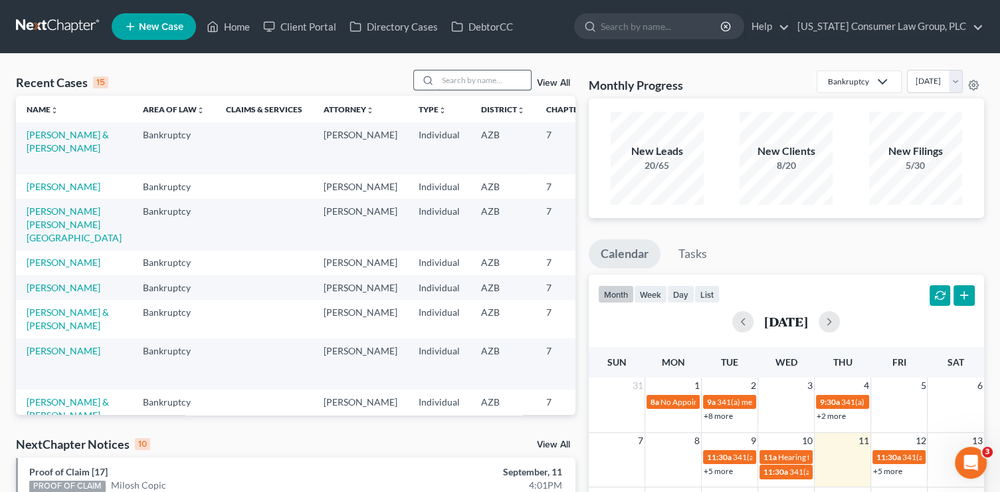
click at [485, 82] on input "search" at bounding box center [484, 79] width 93 height 19
type input "carr"
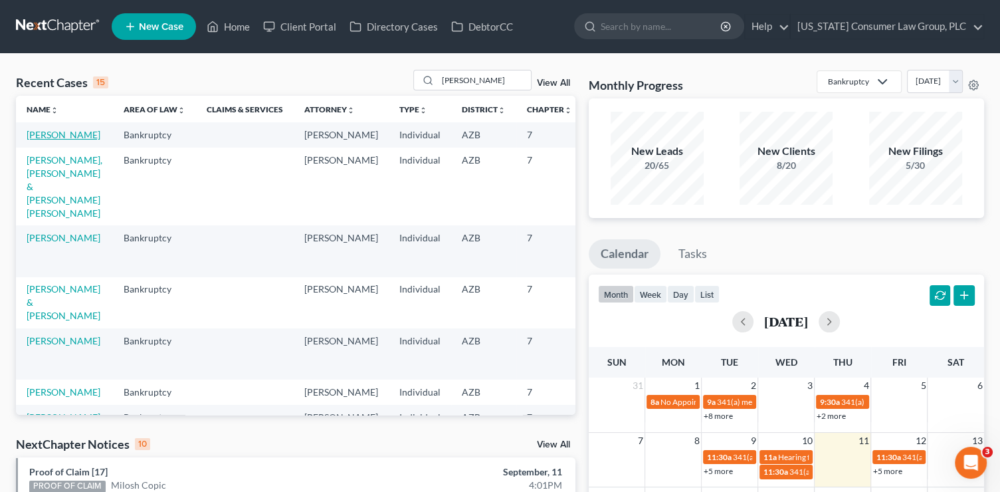
click at [33, 140] on link "[PERSON_NAME]" at bounding box center [64, 134] width 74 height 11
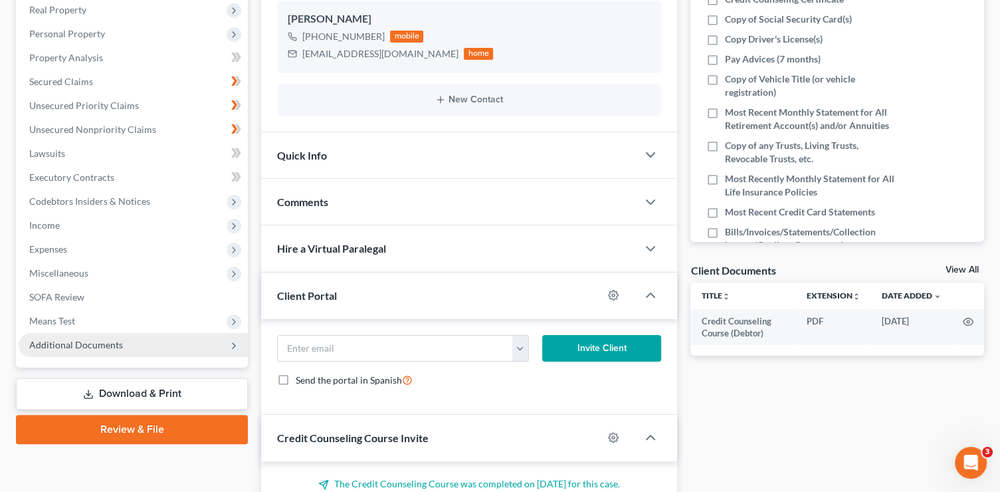
scroll to position [242, 0]
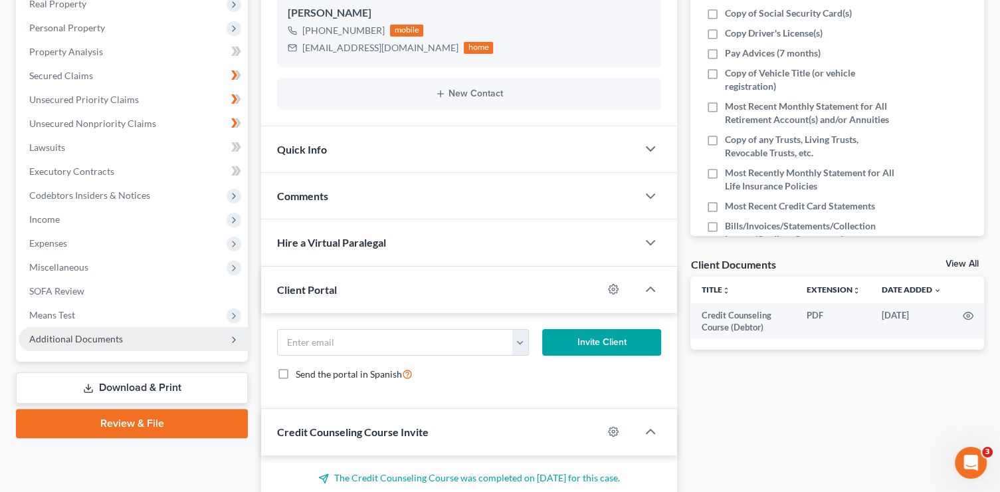
click at [120, 341] on span "Additional Documents" at bounding box center [133, 339] width 229 height 24
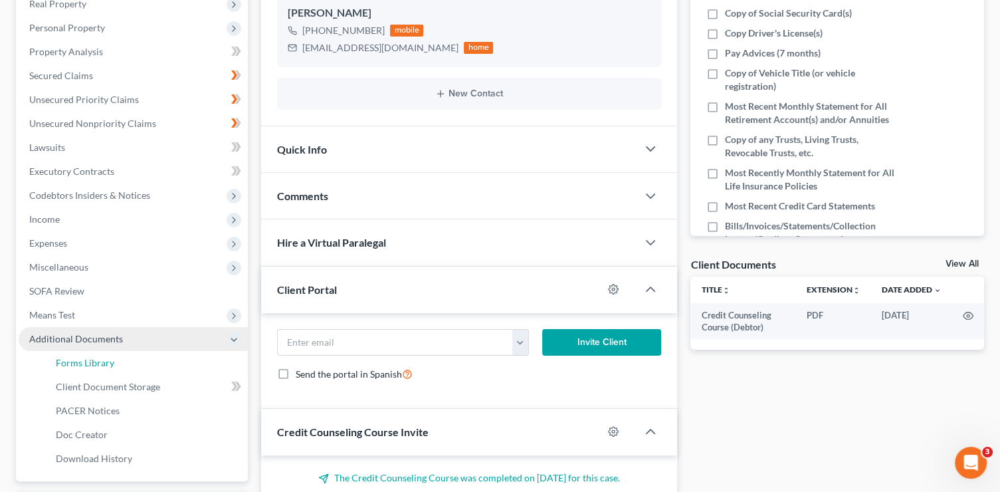
drag, startPoint x: 124, startPoint y: 362, endPoint x: 228, endPoint y: 344, distance: 105.1
click at [124, 362] on link "Forms Library" at bounding box center [146, 363] width 203 height 24
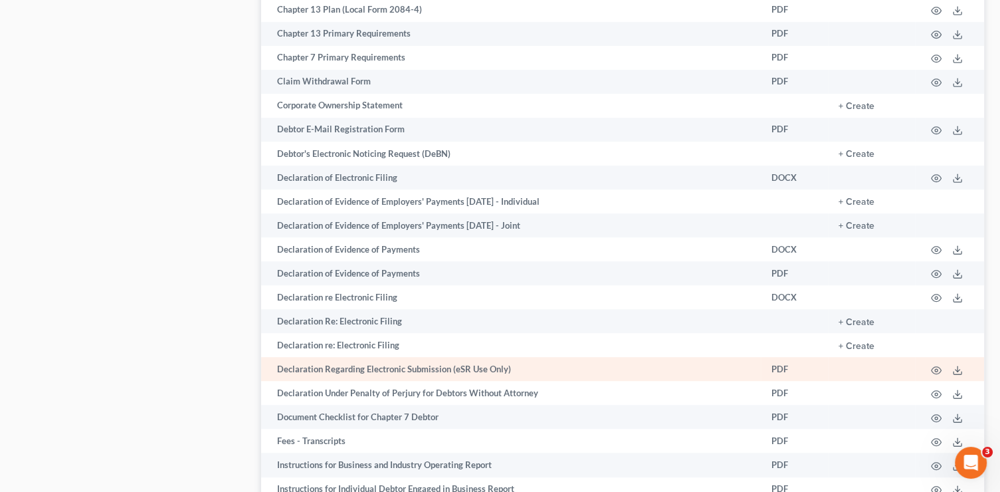
scroll to position [830, 0]
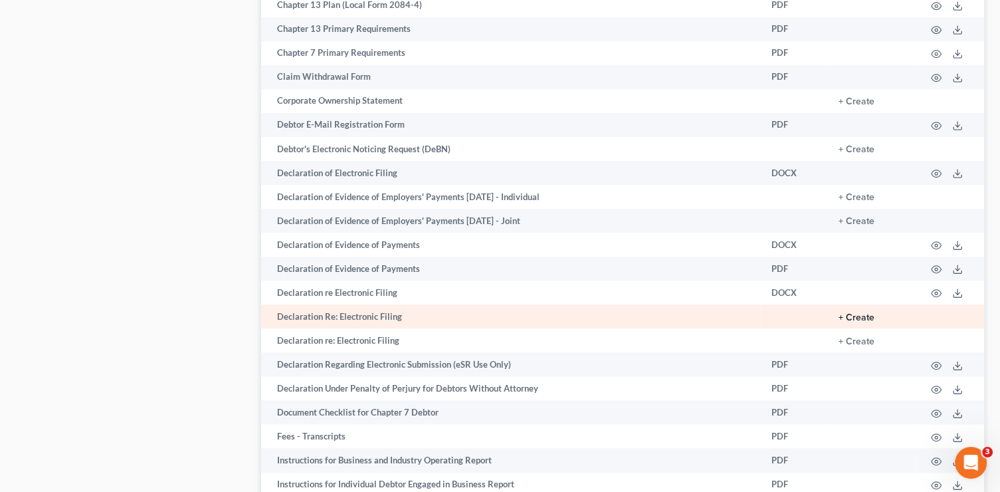
click at [863, 322] on button "+ Create" at bounding box center [857, 317] width 36 height 9
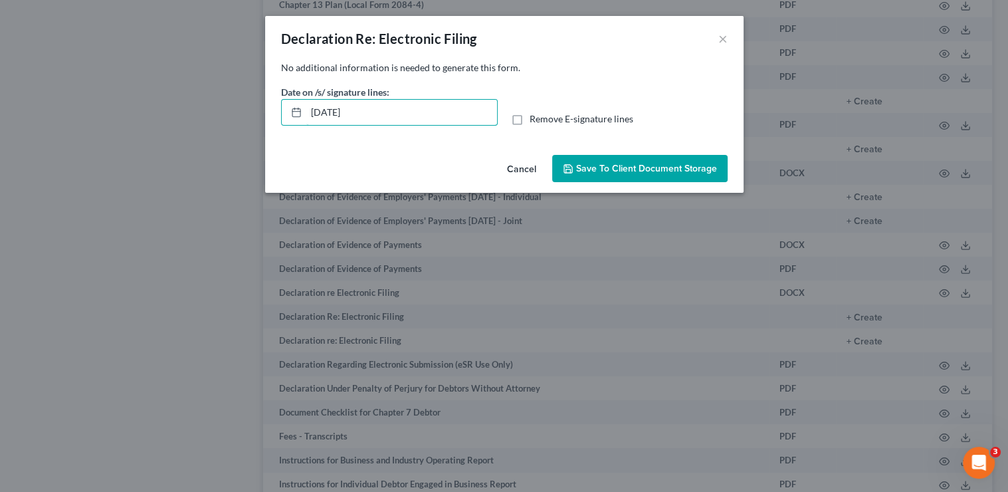
drag, startPoint x: 392, startPoint y: 110, endPoint x: 249, endPoint y: 97, distance: 143.5
click at [271, 110] on div "No additional information is needed to generate this form. Date on /s/ signatur…" at bounding box center [504, 105] width 479 height 88
click at [535, 112] on input "Remove E-signature lines" at bounding box center [539, 116] width 9 height 9
checkbox input "true"
click at [639, 165] on span "Save to Client Document Storage" at bounding box center [646, 168] width 141 height 11
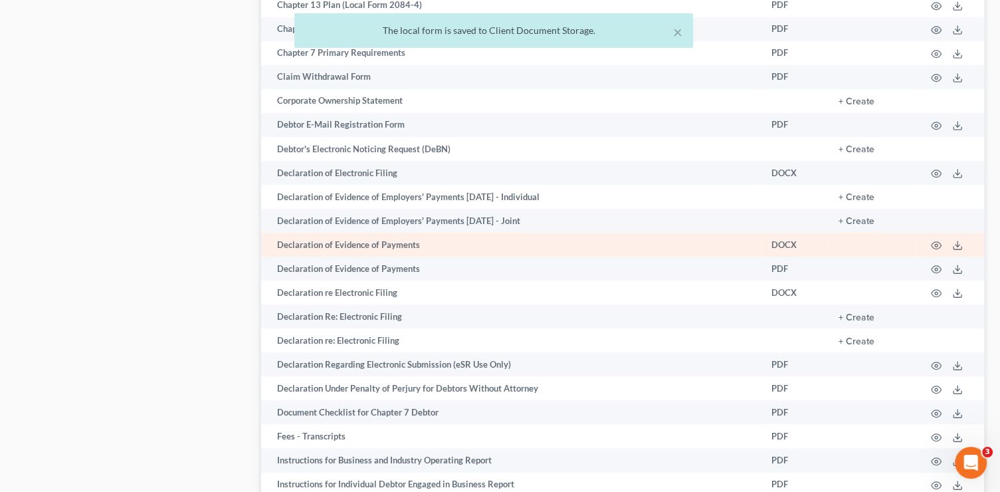
scroll to position [312, 0]
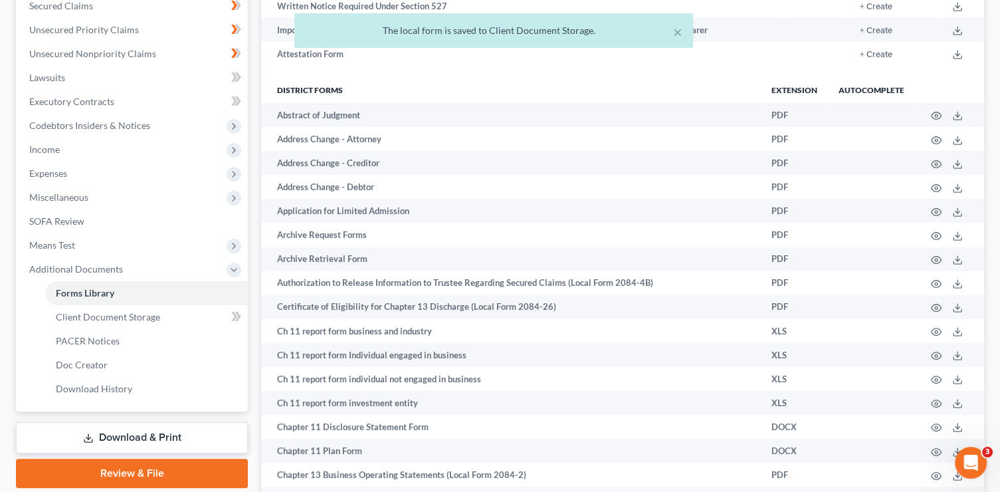
click at [159, 442] on link "Download & Print" at bounding box center [132, 437] width 232 height 31
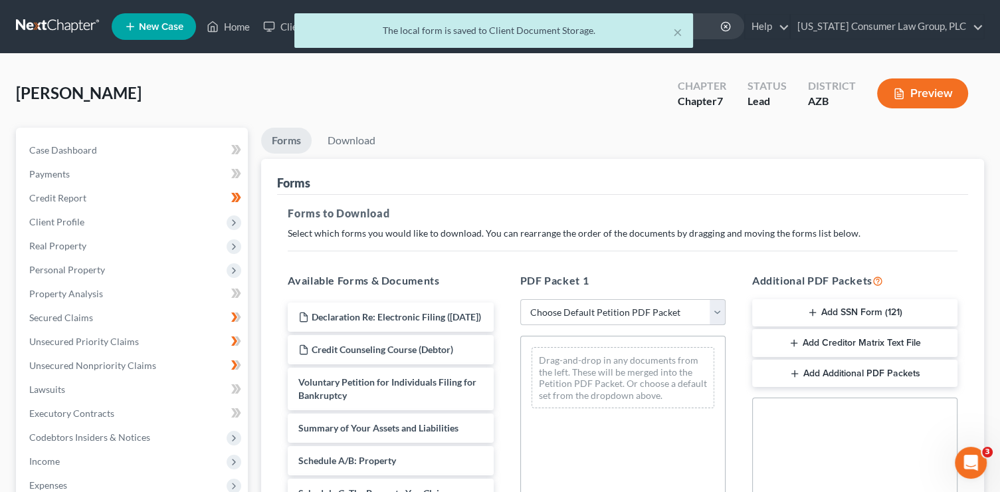
click at [614, 304] on select "Choose Default Petition PDF Packet Complete Bankruptcy Petition (all forms and …" at bounding box center [622, 312] width 205 height 27
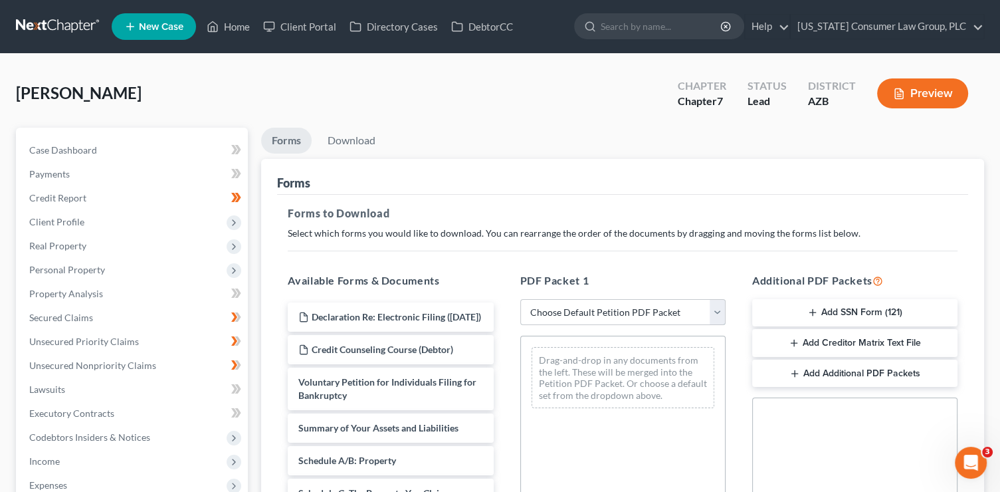
select select "1"
click at [520, 299] on select "Choose Default Petition PDF Packet Complete Bankruptcy Petition (all forms and …" at bounding box center [622, 312] width 205 height 27
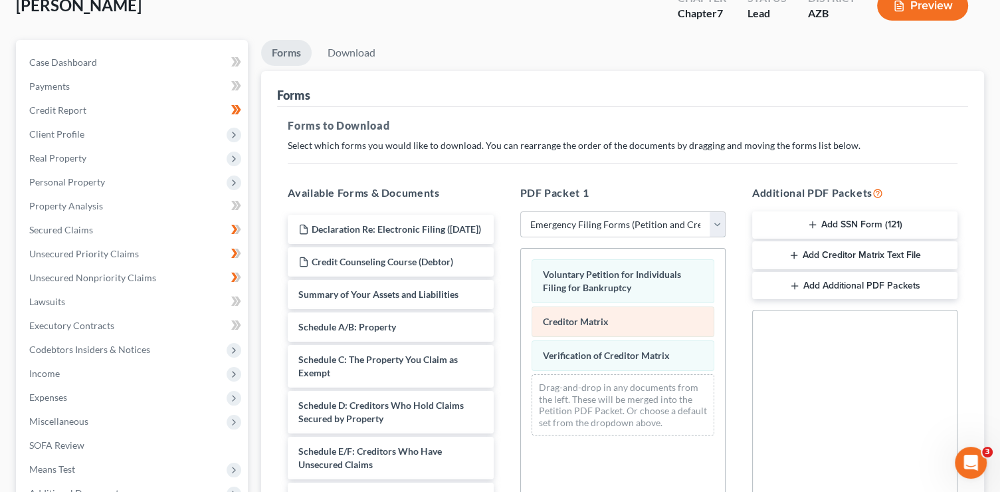
scroll to position [118, 0]
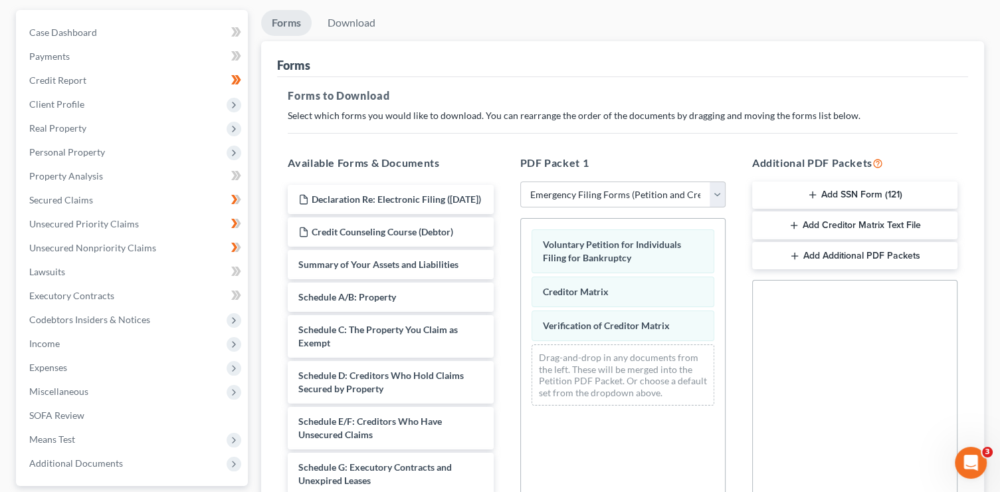
click at [784, 259] on button "Add Additional PDF Packets" at bounding box center [854, 256] width 205 height 28
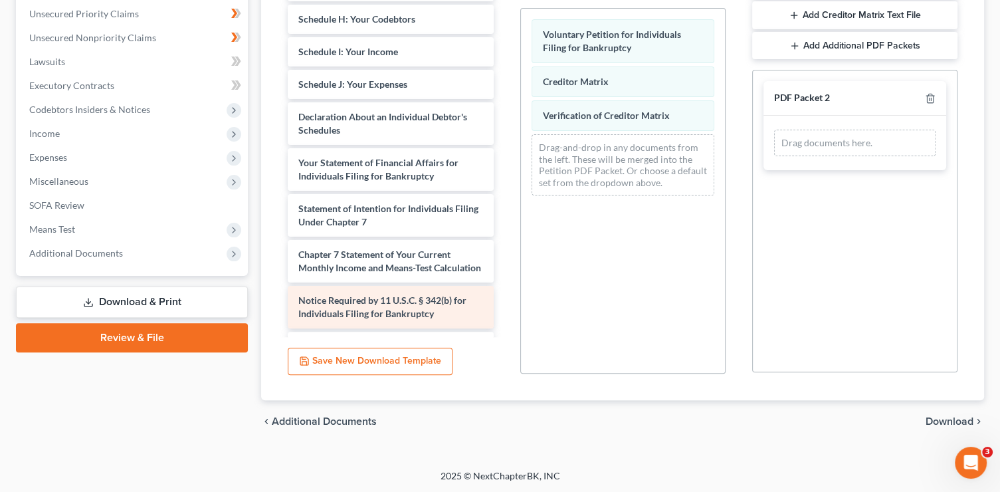
scroll to position [338, 0]
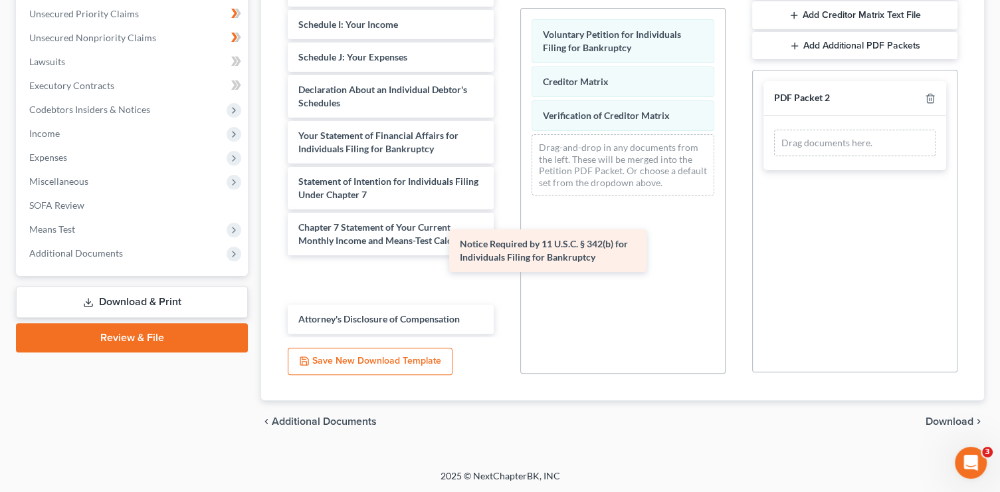
drag, startPoint x: 372, startPoint y: 273, endPoint x: 558, endPoint y: 240, distance: 188.9
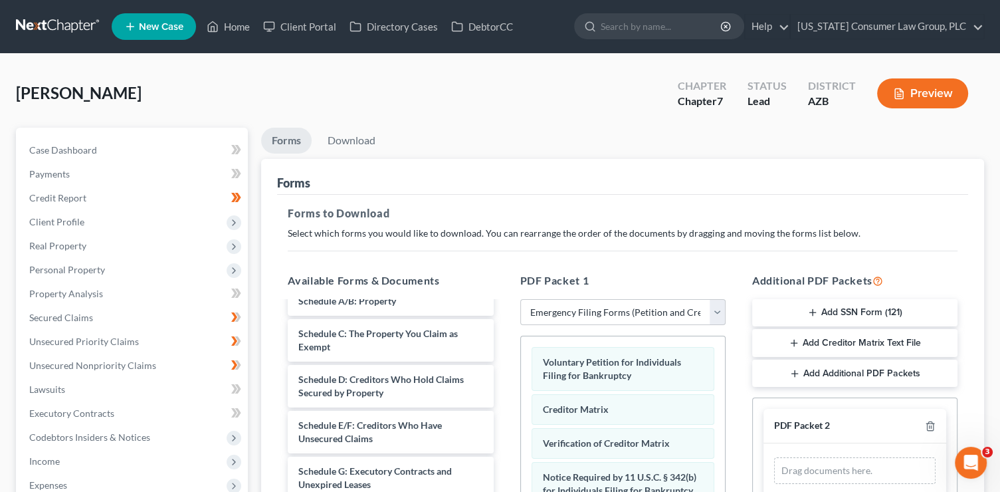
scroll to position [0, 0]
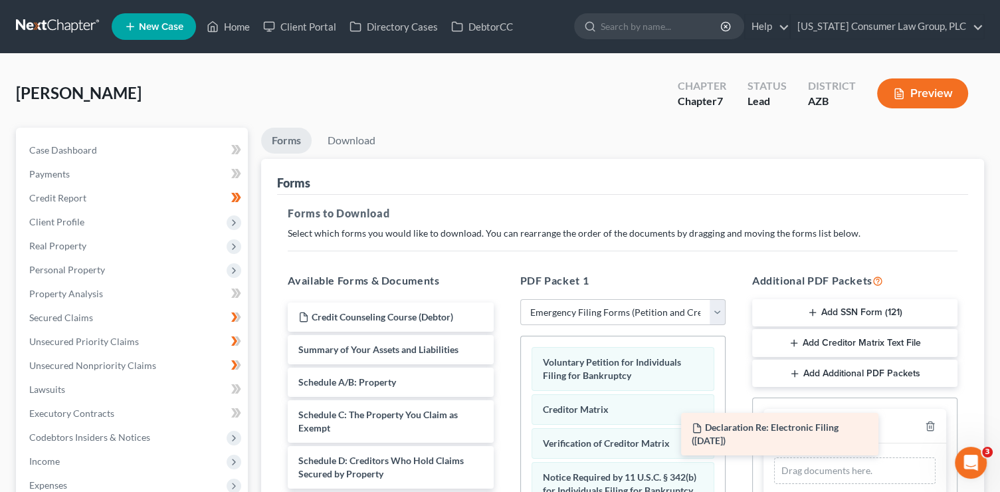
drag, startPoint x: 397, startPoint y: 322, endPoint x: 826, endPoint y: 454, distance: 449.3
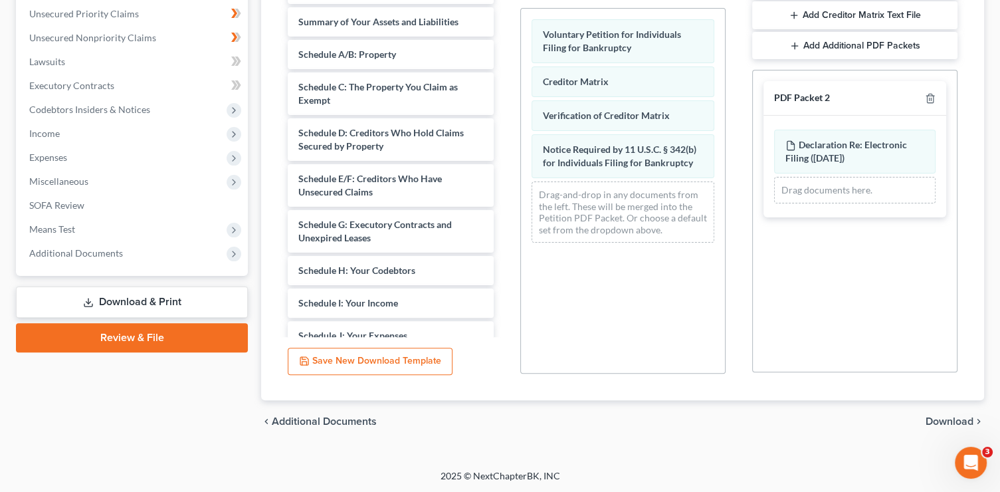
click at [945, 416] on span "Download" at bounding box center [950, 421] width 48 height 11
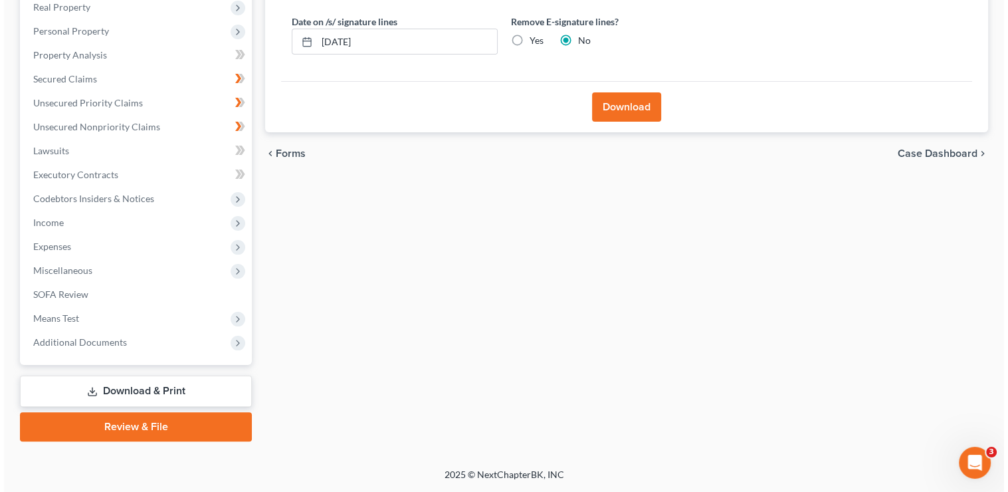
scroll to position [237, 0]
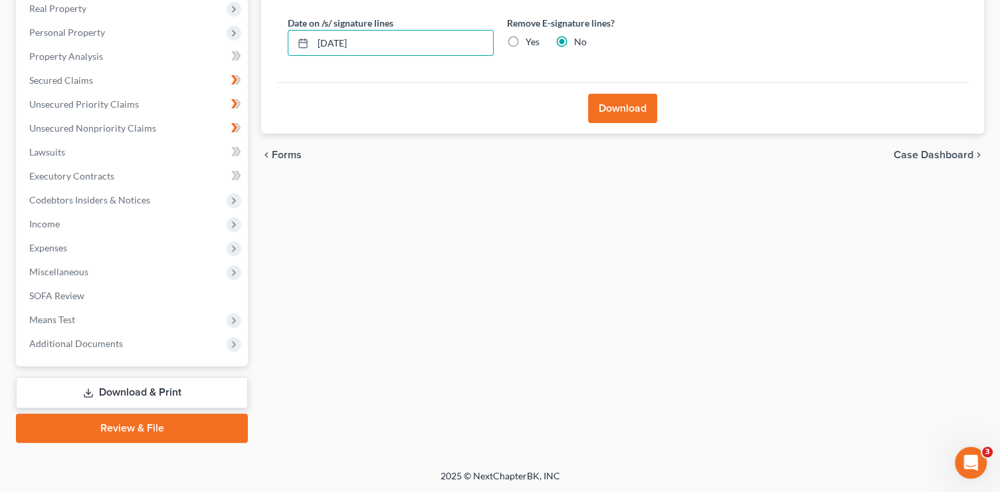
drag, startPoint x: 394, startPoint y: 46, endPoint x: 250, endPoint y: 25, distance: 145.0
click at [250, 25] on div "Petition Navigation Case Dashboard Payments Invoices Payments Payments Credit R…" at bounding box center [500, 166] width 982 height 552
click at [531, 35] on input "Yes" at bounding box center [535, 39] width 9 height 9
radio input "true"
radio input "false"
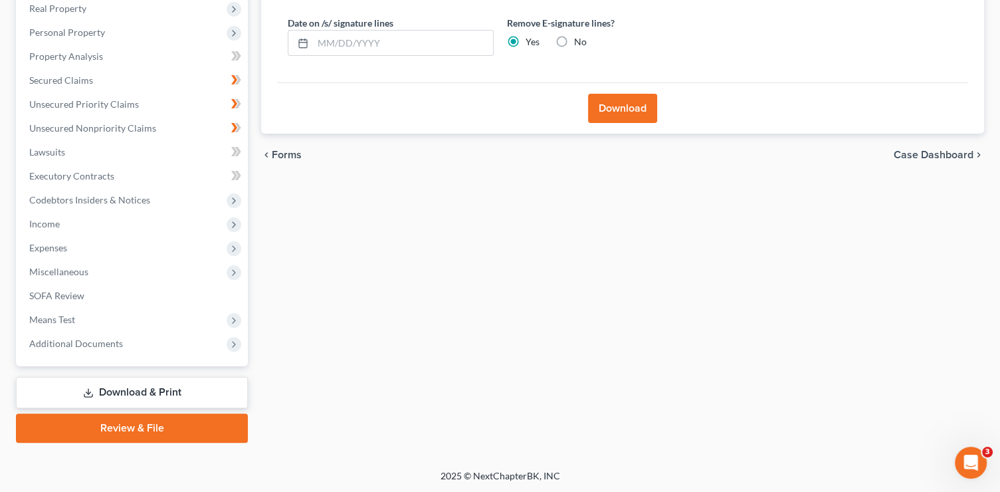
click at [594, 102] on button "Download" at bounding box center [622, 108] width 69 height 29
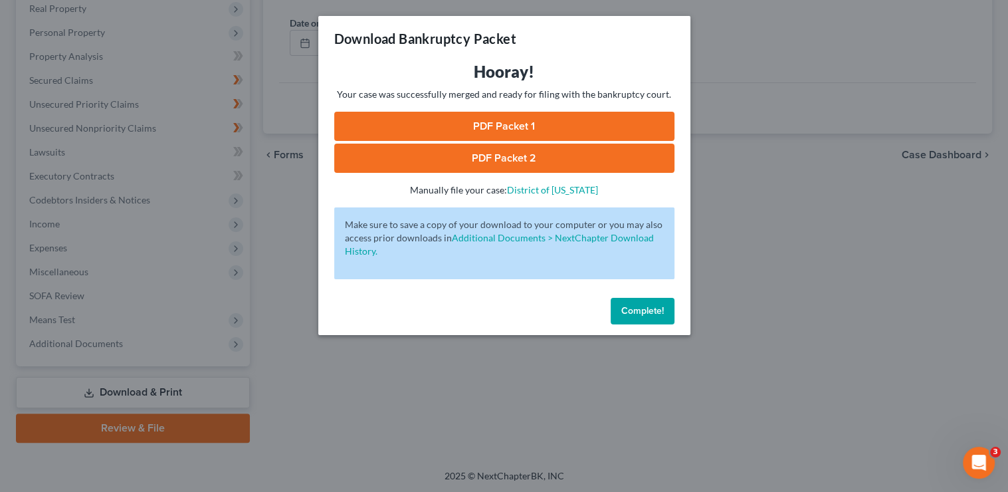
click at [595, 122] on link "PDF Packet 1" at bounding box center [504, 126] width 340 height 29
click at [550, 162] on link "PDF Packet 2" at bounding box center [504, 158] width 340 height 29
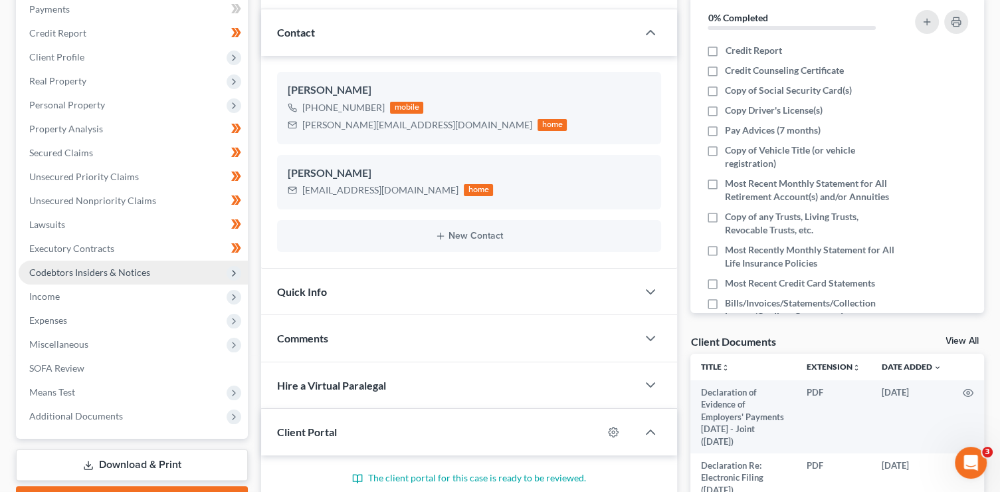
scroll to position [261, 0]
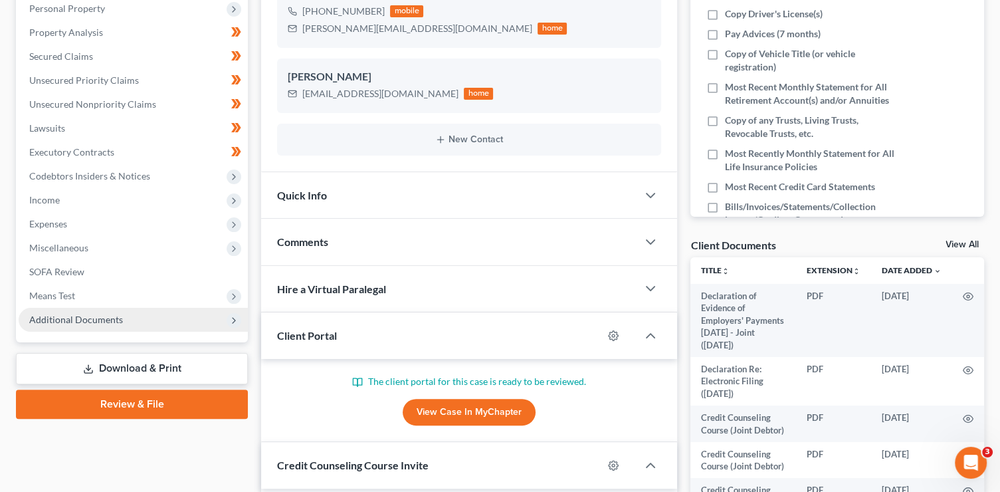
click at [93, 314] on span "Additional Documents" at bounding box center [76, 319] width 94 height 11
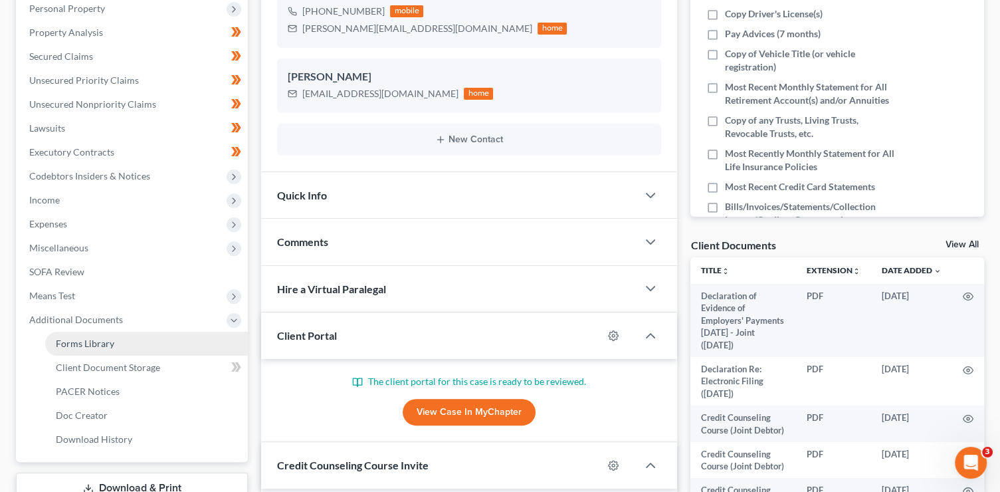
click at [123, 342] on link "Forms Library" at bounding box center [146, 344] width 203 height 24
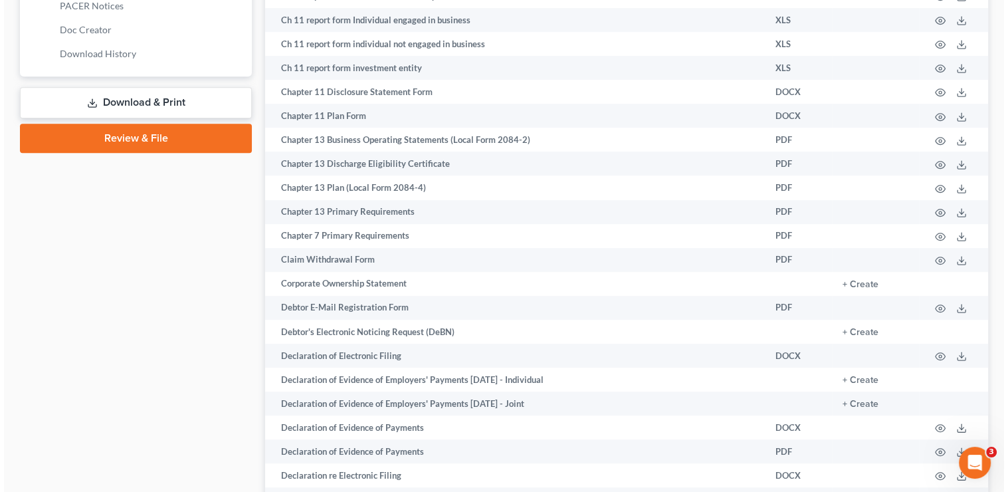
scroll to position [660, 0]
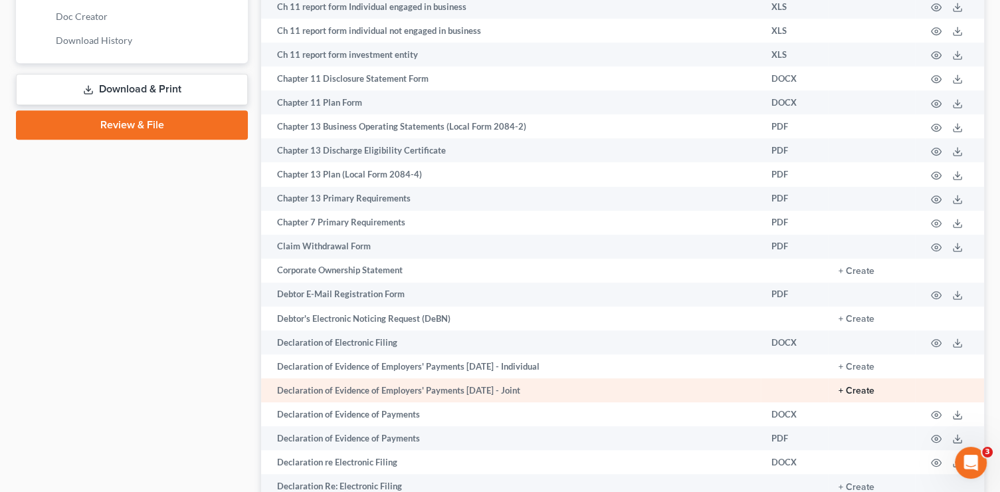
click at [861, 395] on button "+ Create" at bounding box center [857, 390] width 36 height 9
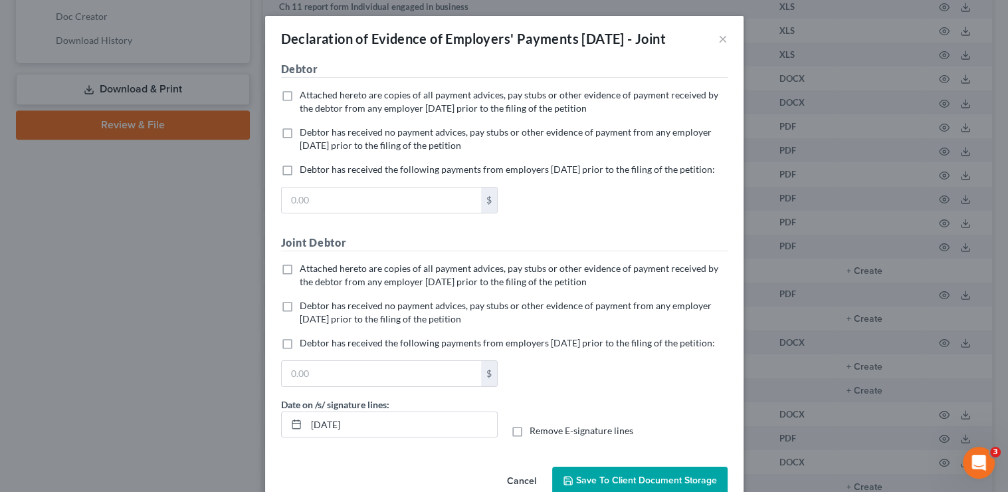
click at [362, 126] on div "Attached hereto are copies of all payment advices, pay stubs or other evidence …" at bounding box center [505, 106] width 460 height 37
click at [364, 150] on span "Debtor has received no payment advices, pay stubs or other evidence of payment …" at bounding box center [506, 138] width 412 height 25
click at [314, 134] on input "Debtor has received no payment advices, pay stubs or other evidence of payment …" at bounding box center [309, 130] width 9 height 9
checkbox input "true"
click at [355, 288] on label "Attached hereto are copies of all payment advices, pay stubs or other evidence …" at bounding box center [514, 275] width 428 height 27
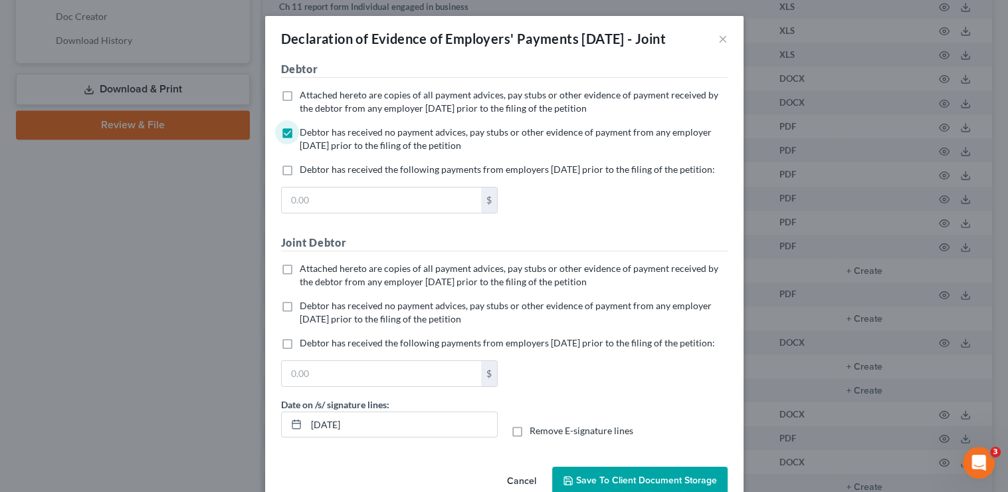
click at [314, 271] on input "Attached hereto are copies of all payment advices, pay stubs or other evidence …" at bounding box center [309, 266] width 9 height 9
checkbox input "true"
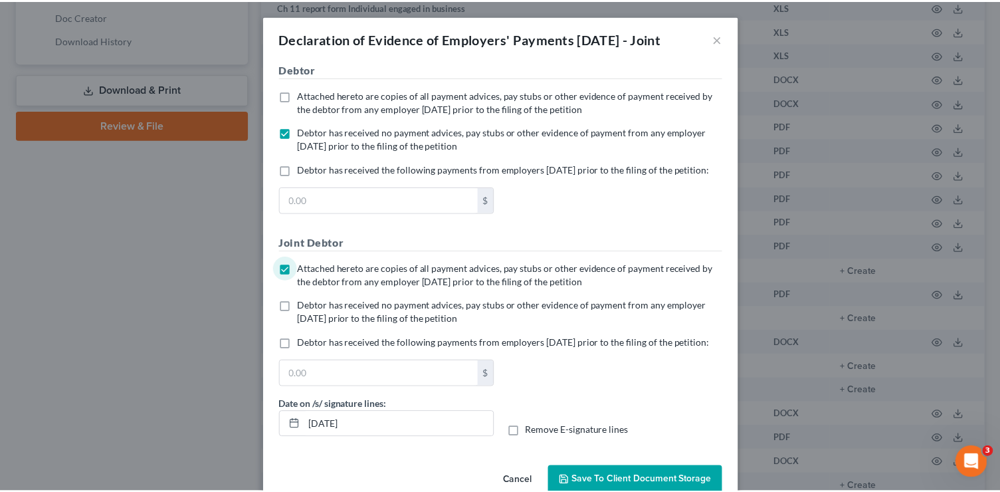
scroll to position [73, 0]
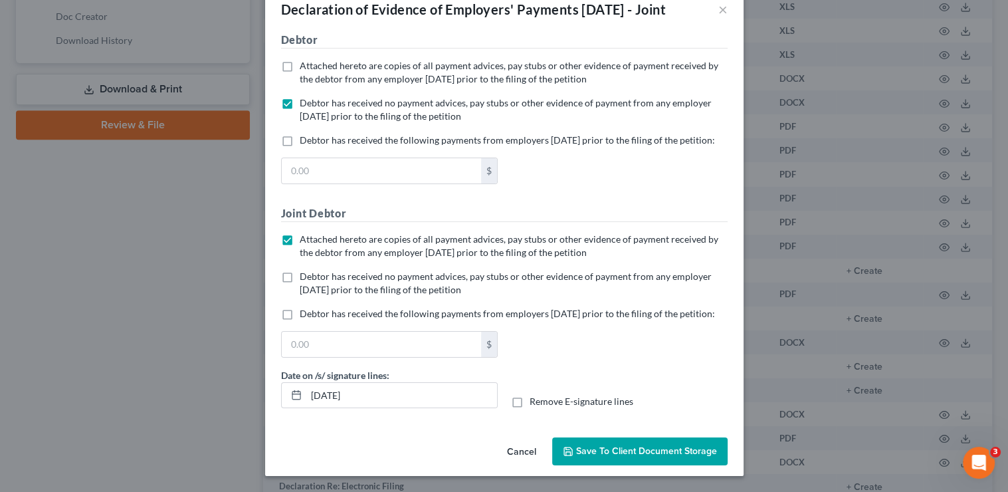
click at [667, 460] on button "Save to Client Document Storage" at bounding box center [639, 451] width 175 height 28
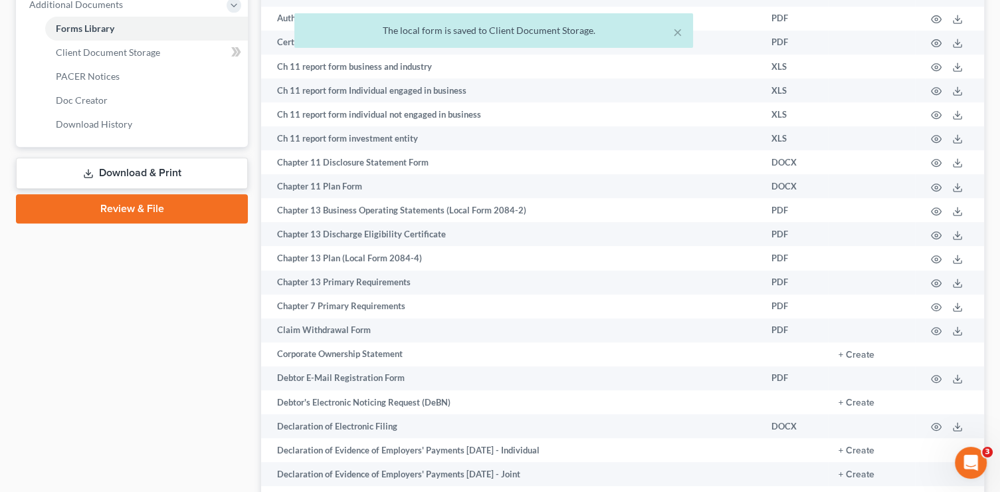
click at [197, 172] on link "Download & Print" at bounding box center [132, 173] width 232 height 31
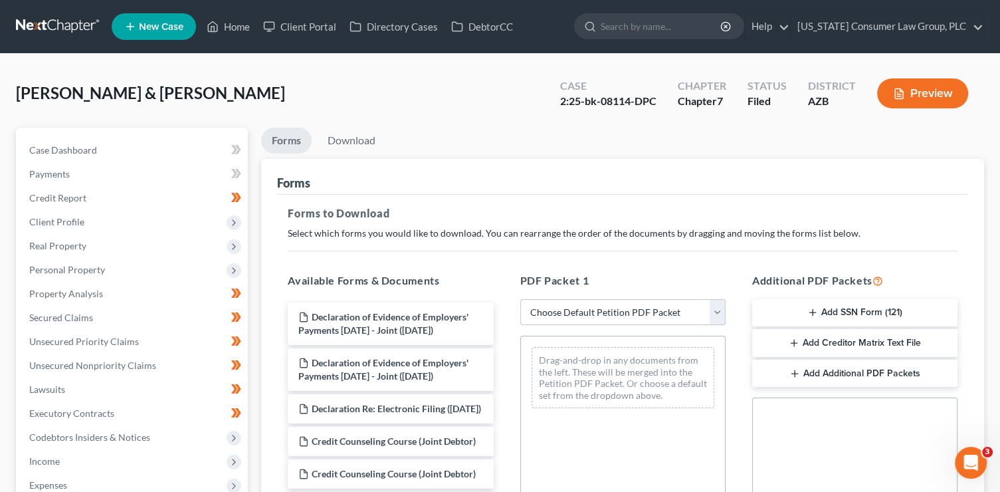
click at [666, 313] on select "Choose Default Petition PDF Packet Complete Bankruptcy Petition (all forms and …" at bounding box center [622, 312] width 205 height 27
select select "6"
click at [520, 299] on select "Choose Default Petition PDF Packet Complete Bankruptcy Petition (all forms and …" at bounding box center [622, 312] width 205 height 27
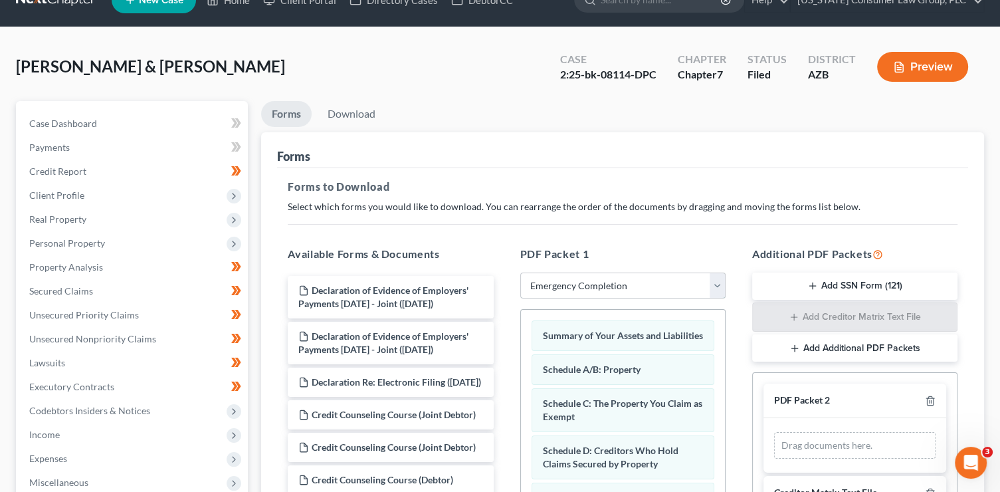
scroll to position [74, 0]
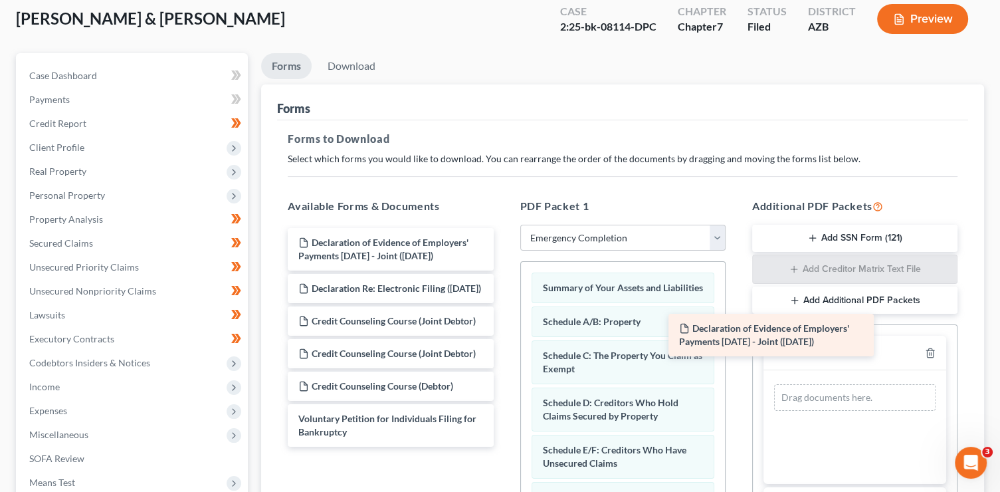
drag, startPoint x: 421, startPoint y: 240, endPoint x: 826, endPoint y: 327, distance: 413.4
click at [504, 327] on div "Declaration of Evidence of Employers' Payments Within 60 Days - Joint (09/11/20…" at bounding box center [390, 337] width 227 height 219
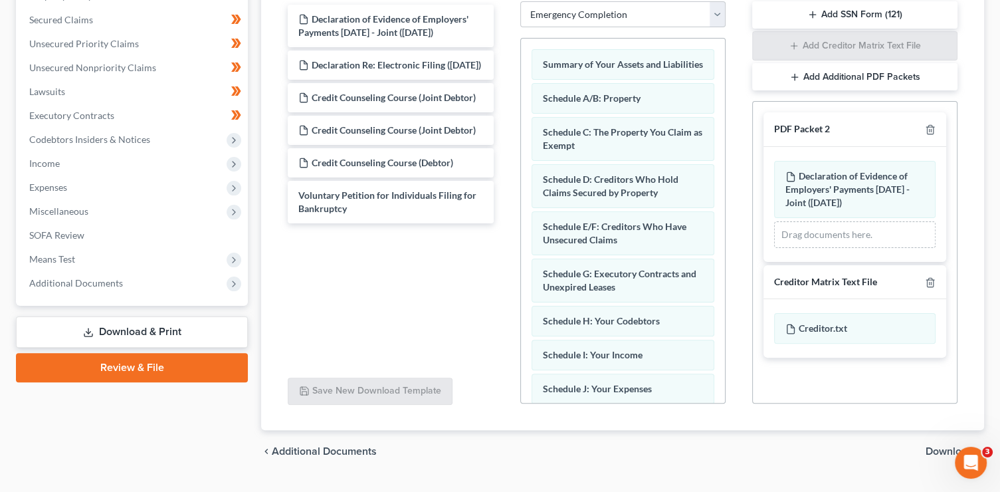
scroll to position [328, 0]
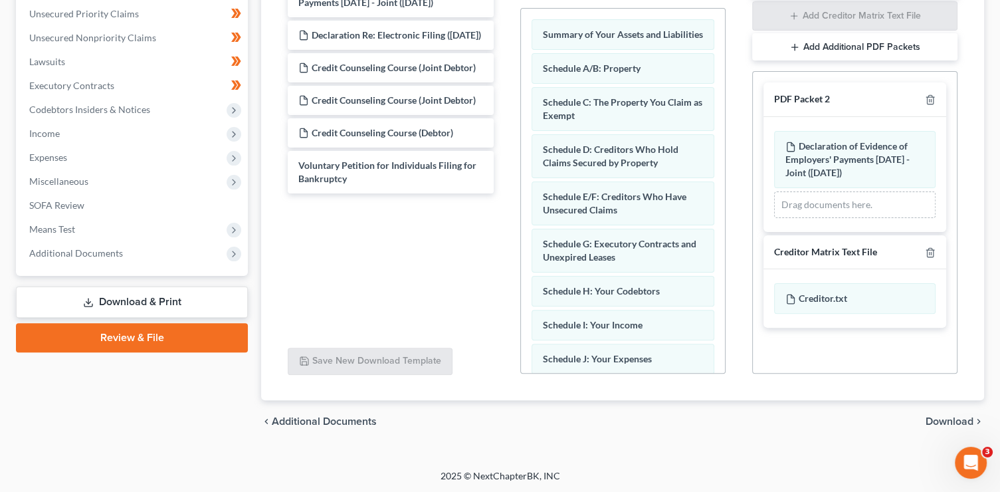
click at [947, 417] on span "Download" at bounding box center [950, 421] width 48 height 11
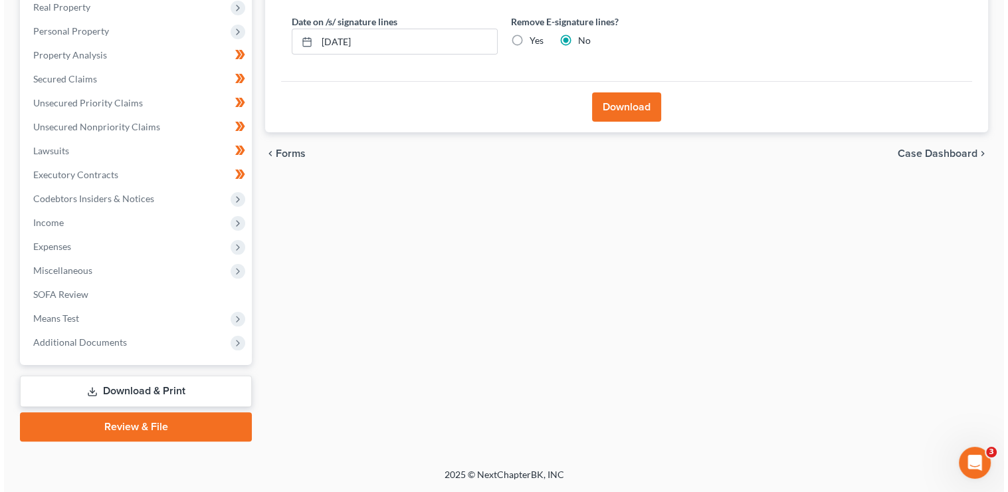
scroll to position [237, 0]
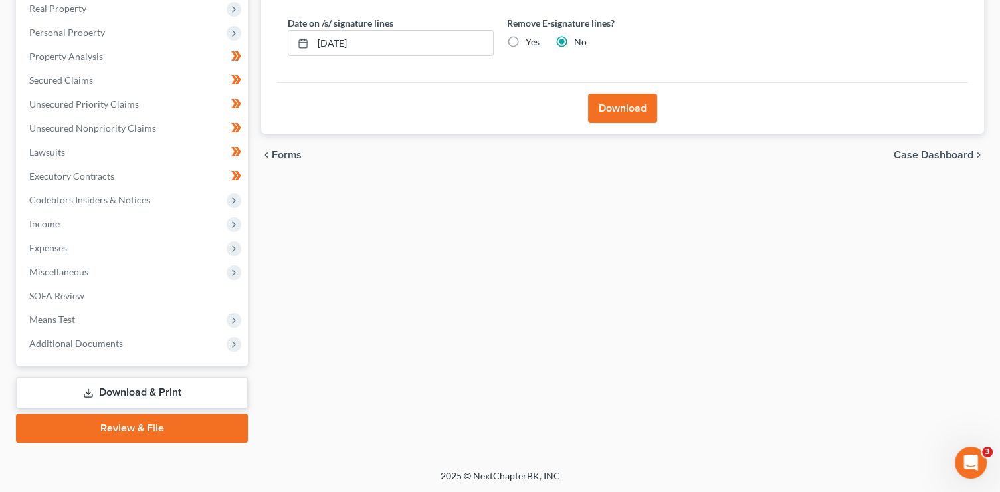
click at [618, 111] on button "Download" at bounding box center [622, 108] width 69 height 29
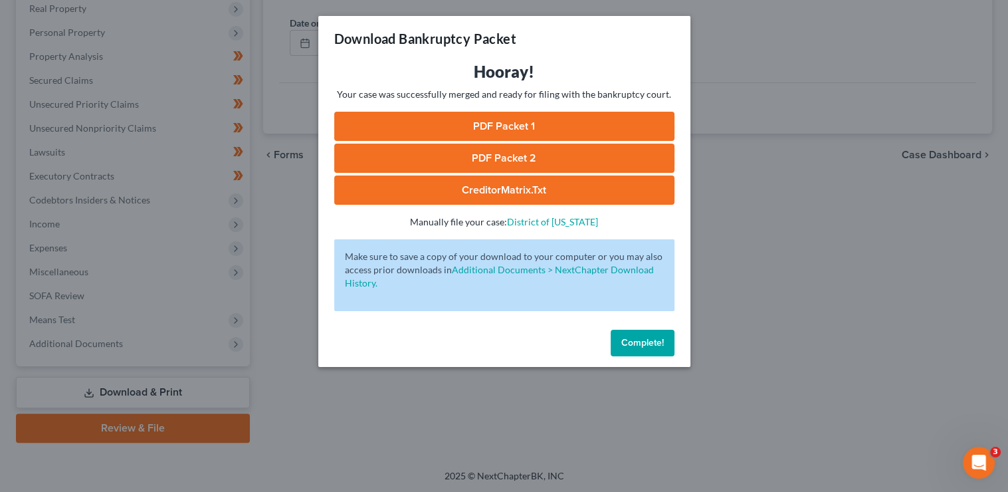
click at [633, 125] on link "PDF Packet 1" at bounding box center [504, 126] width 340 height 29
click at [527, 168] on link "PDF Packet 2" at bounding box center [504, 158] width 340 height 29
click at [637, 201] on link "CreditorMatrix.txt" at bounding box center [504, 189] width 340 height 29
click at [626, 341] on span "Complete!" at bounding box center [642, 342] width 43 height 11
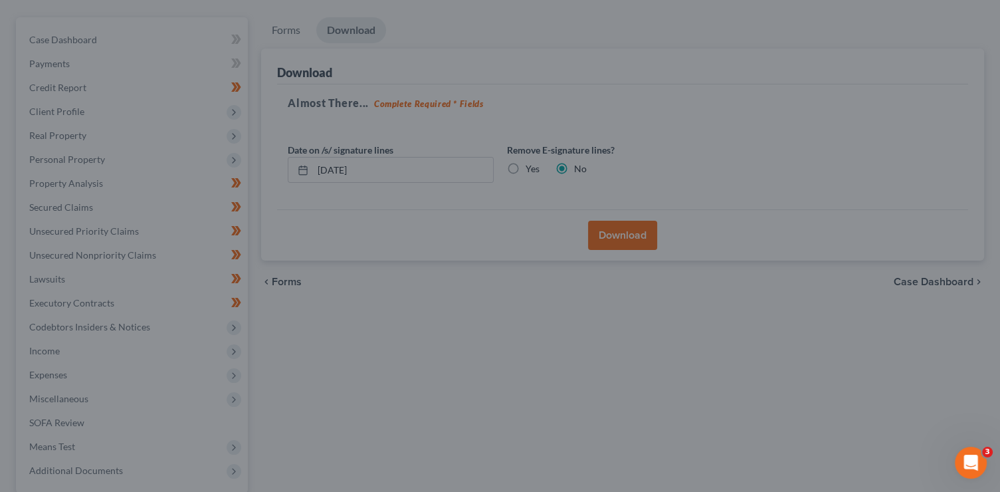
scroll to position [0, 0]
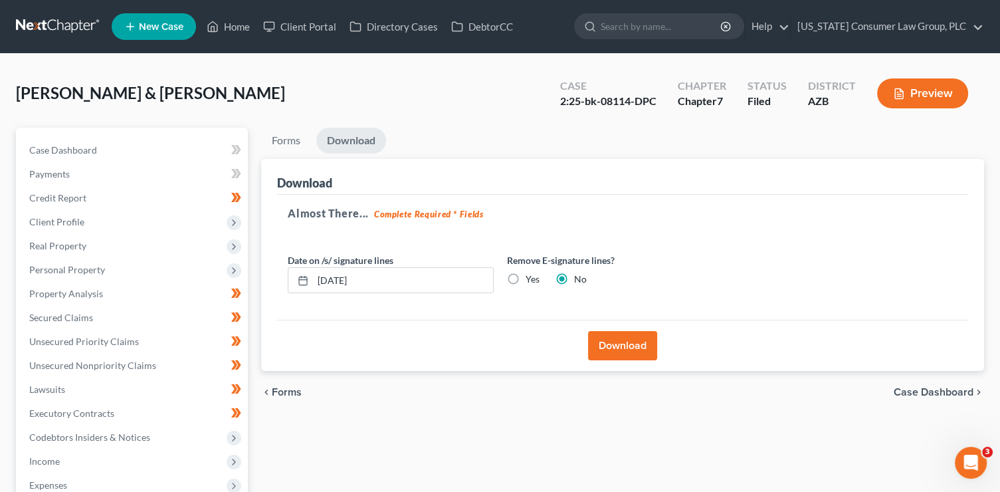
drag, startPoint x: 632, startPoint y: 142, endPoint x: 645, endPoint y: 116, distance: 29.1
click at [632, 140] on ul "Forms Download" at bounding box center [622, 143] width 723 height 31
drag, startPoint x: 657, startPoint y: 106, endPoint x: 565, endPoint y: 104, distance: 91.8
click at [565, 104] on div "2:25-bk-08114-DPC" at bounding box center [608, 101] width 96 height 15
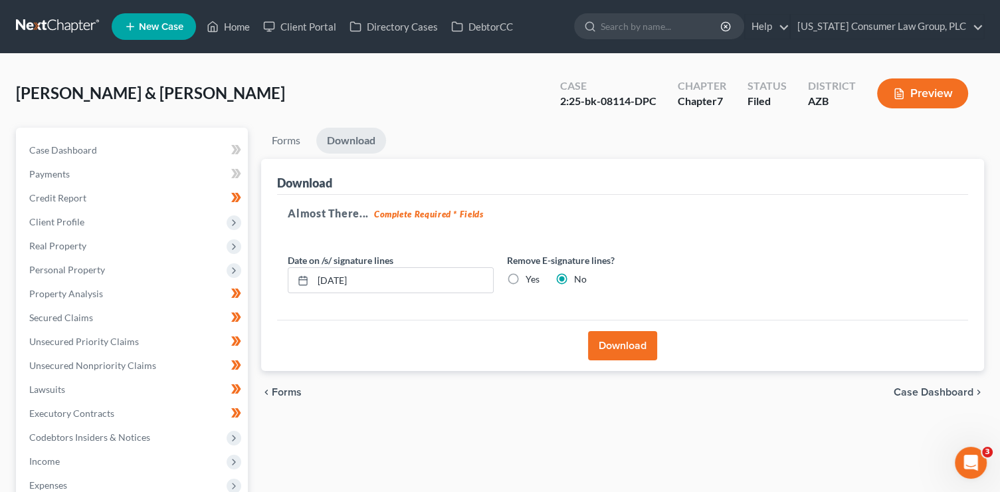
click at [552, 106] on div "Case 2:25-bk-08114-DPC" at bounding box center [609, 94] width 118 height 39
drag, startPoint x: 562, startPoint y: 103, endPoint x: 658, endPoint y: 106, distance: 96.4
click at [658, 106] on div "Case 2:25-bk-08114-DPC" at bounding box center [609, 94] width 118 height 39
copy div "2:25-bk-08114-DPC"
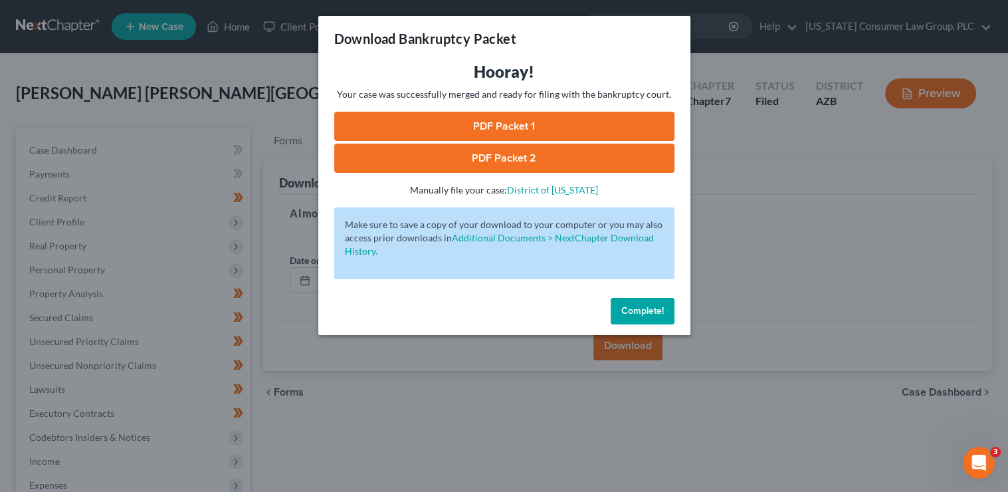
drag, startPoint x: 647, startPoint y: 308, endPoint x: 581, endPoint y: 303, distance: 66.6
click at [647, 308] on span "Complete!" at bounding box center [642, 310] width 43 height 11
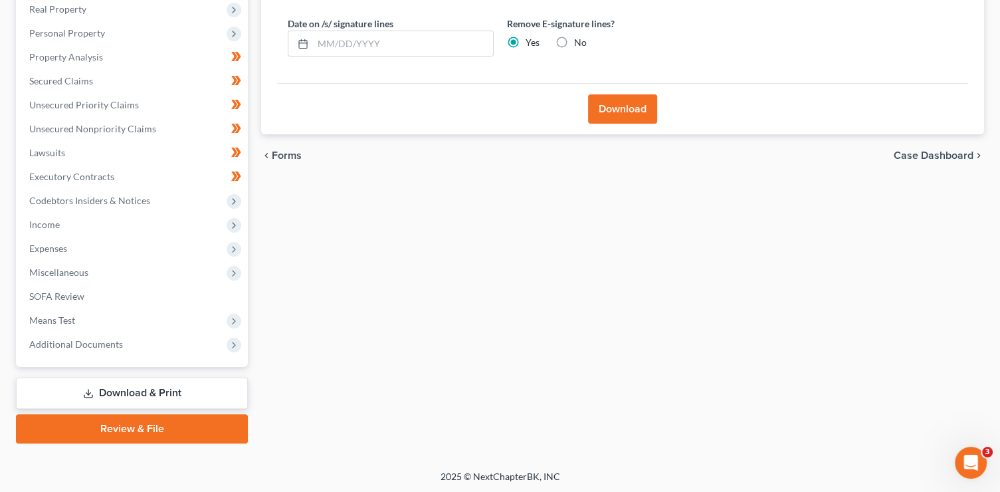
scroll to position [237, 0]
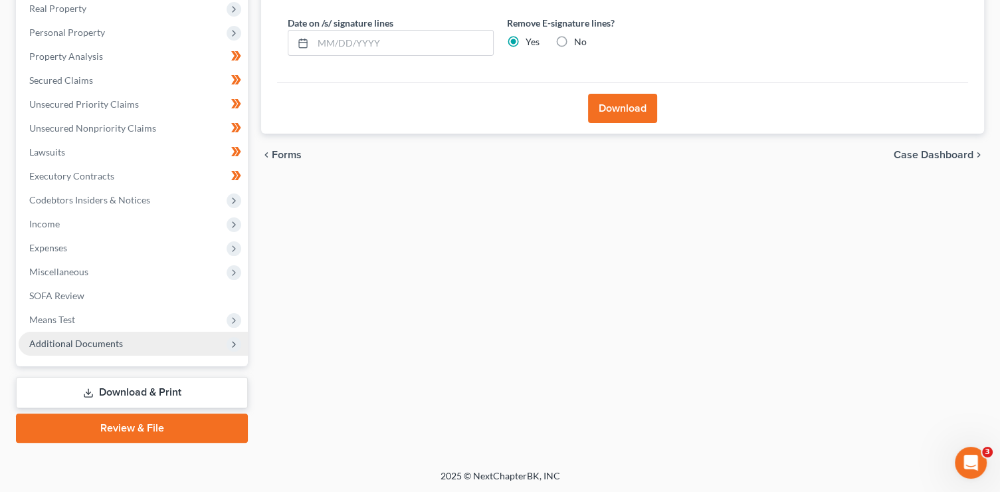
click at [144, 345] on span "Additional Documents" at bounding box center [133, 344] width 229 height 24
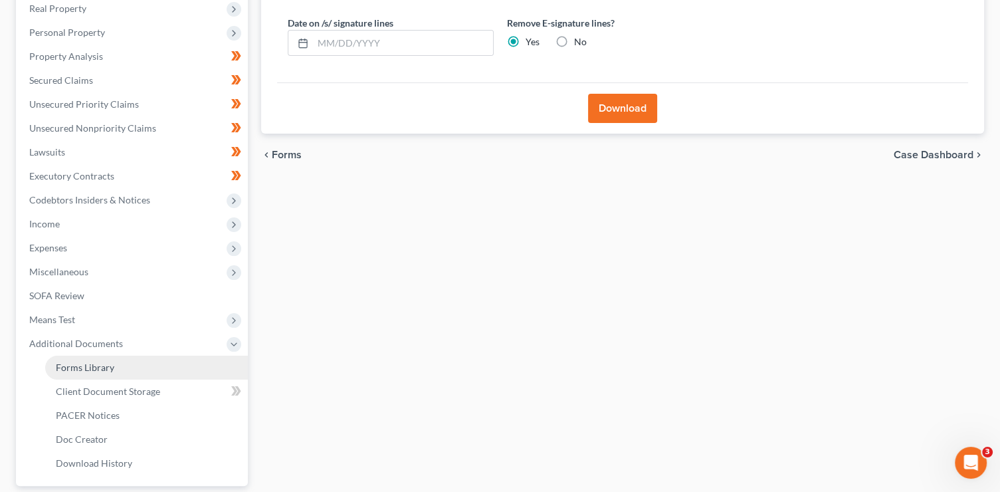
click at [132, 364] on link "Forms Library" at bounding box center [146, 368] width 203 height 24
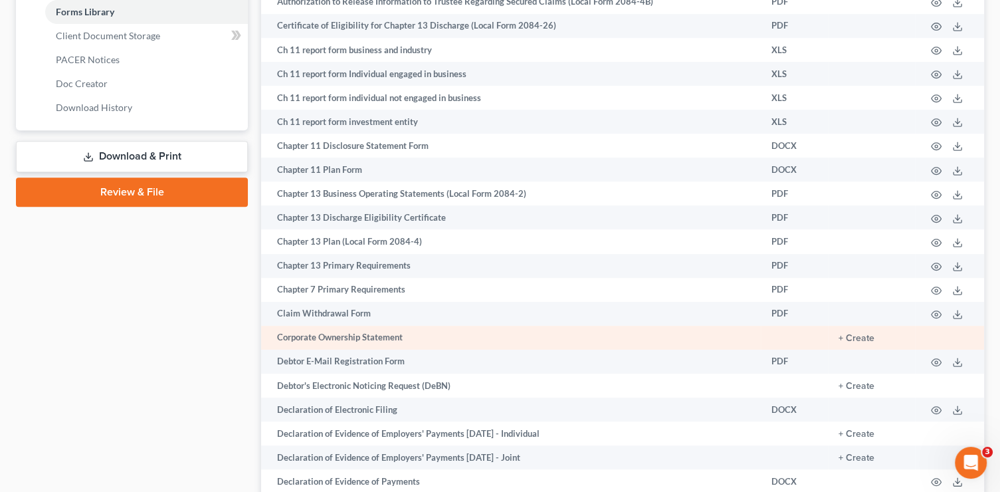
scroll to position [594, 0]
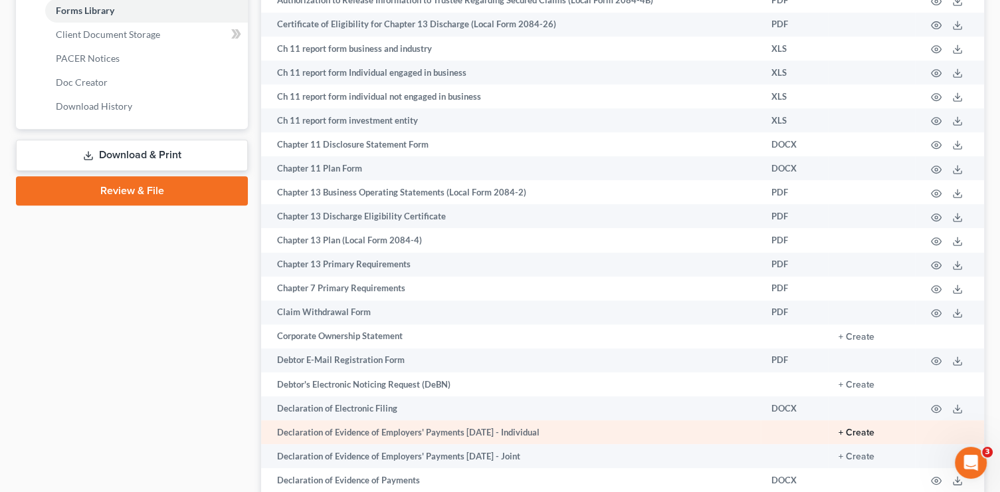
click at [845, 437] on button "+ Create" at bounding box center [857, 432] width 36 height 9
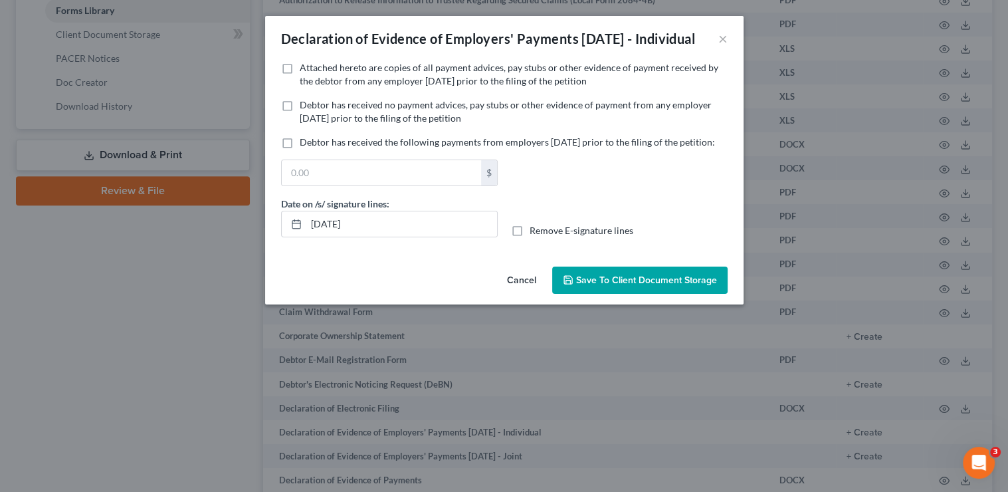
click at [330, 86] on span "Attached hereto are copies of all payment advices, pay stubs or other evidence …" at bounding box center [509, 74] width 419 height 25
click at [314, 70] on input "Attached hereto are copies of all payment advices, pay stubs or other evidence …" at bounding box center [309, 65] width 9 height 9
checkbox input "true"
drag, startPoint x: 627, startPoint y: 307, endPoint x: 612, endPoint y: 307, distance: 16.0
click at [627, 286] on span "Save to Client Document Storage" at bounding box center [646, 280] width 141 height 11
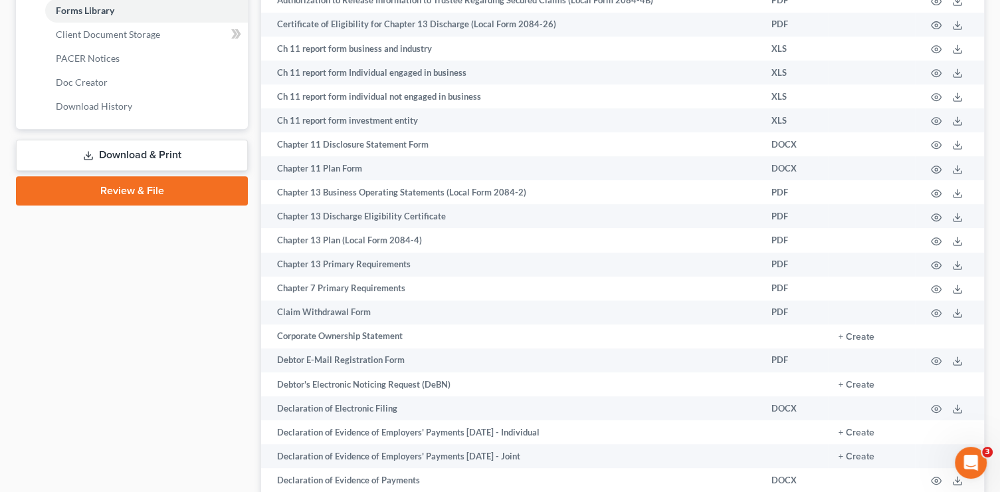
click at [140, 156] on link "Download & Print" at bounding box center [132, 155] width 232 height 31
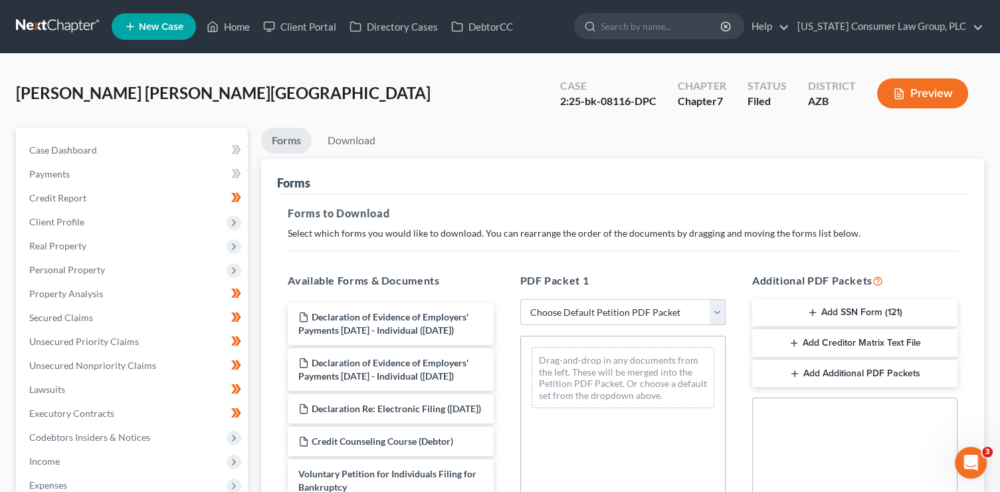
click at [610, 313] on select "Choose Default Petition PDF Packet Complete Bankruptcy Petition (all forms and …" at bounding box center [622, 312] width 205 height 27
select select "6"
click at [520, 299] on select "Choose Default Petition PDF Packet Complete Bankruptcy Petition (all forms and …" at bounding box center [622, 312] width 205 height 27
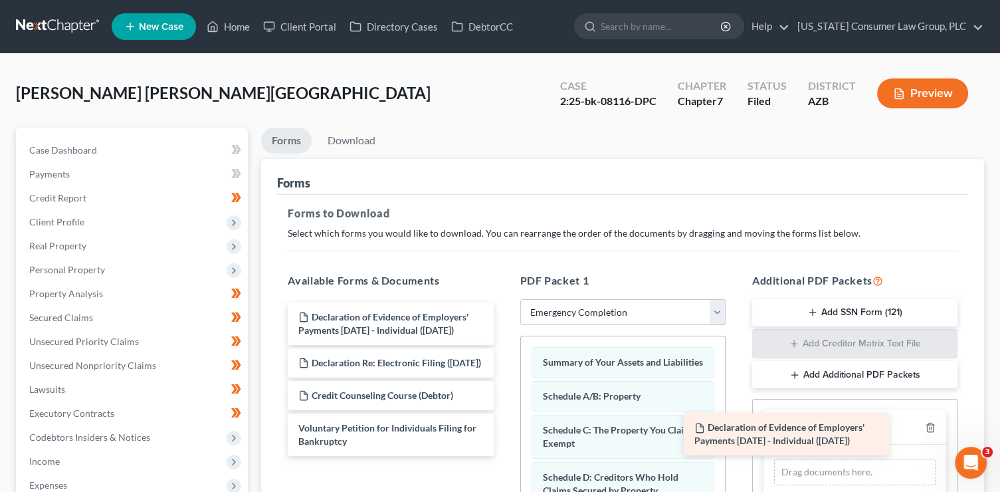
drag, startPoint x: 376, startPoint y: 322, endPoint x: 771, endPoint y: 433, distance: 410.8
click at [504, 433] on div "Declaration of Evidence of Employers' Payments Within 60 Days - Individual (09/…" at bounding box center [390, 379] width 227 height 154
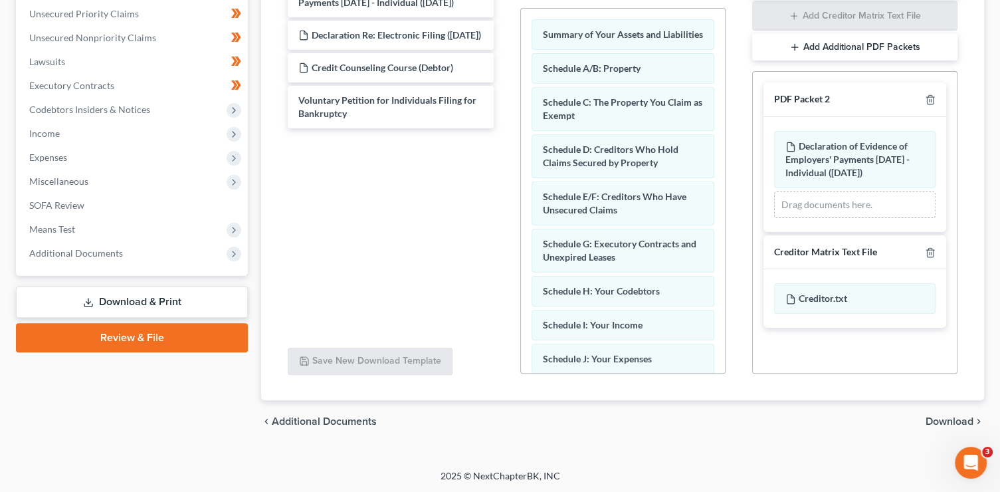
click at [949, 421] on span "Download" at bounding box center [950, 421] width 48 height 11
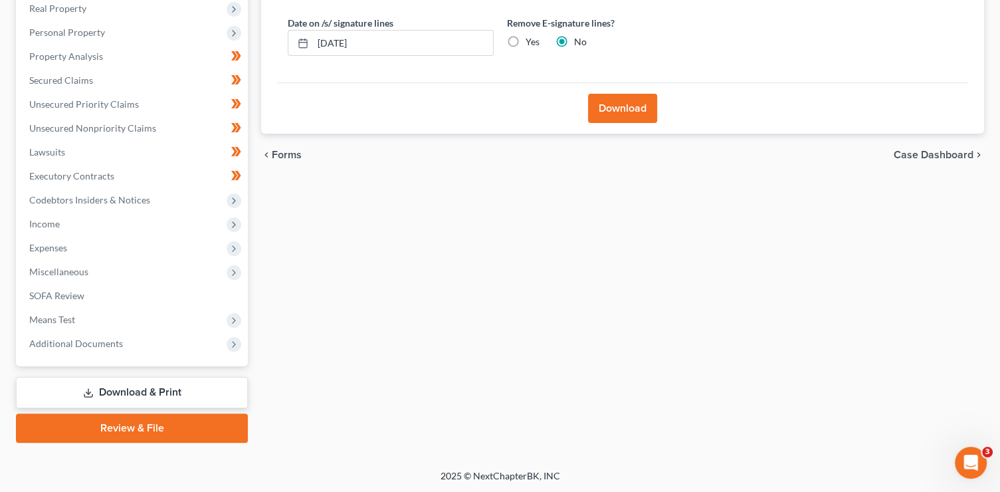
click at [618, 108] on button "Download" at bounding box center [622, 108] width 69 height 29
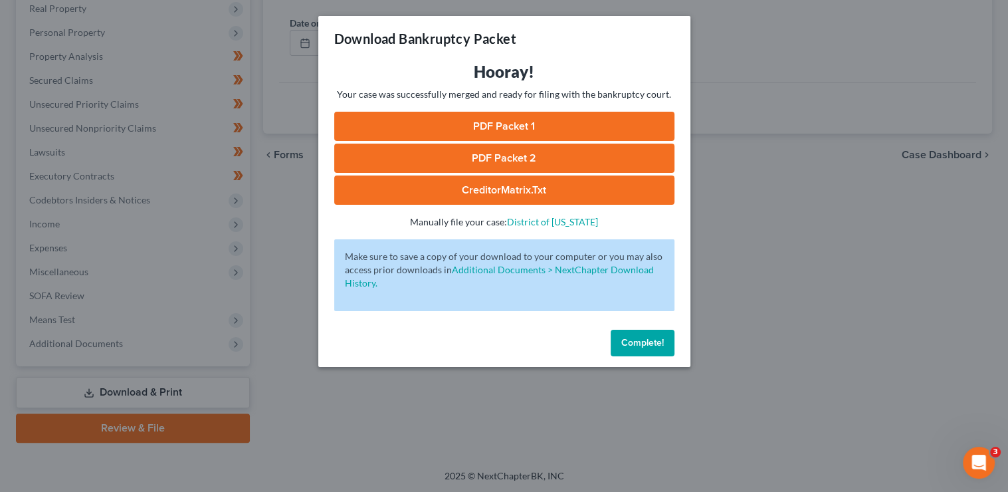
click at [590, 132] on link "PDF Packet 1" at bounding box center [504, 126] width 340 height 29
click at [435, 152] on link "PDF Packet 2" at bounding box center [504, 158] width 340 height 29
click at [450, 181] on link "CreditorMatrix.txt" at bounding box center [504, 189] width 340 height 29
drag, startPoint x: 640, startPoint y: 338, endPoint x: 625, endPoint y: 321, distance: 22.6
click at [640, 338] on span "Complete!" at bounding box center [642, 342] width 43 height 11
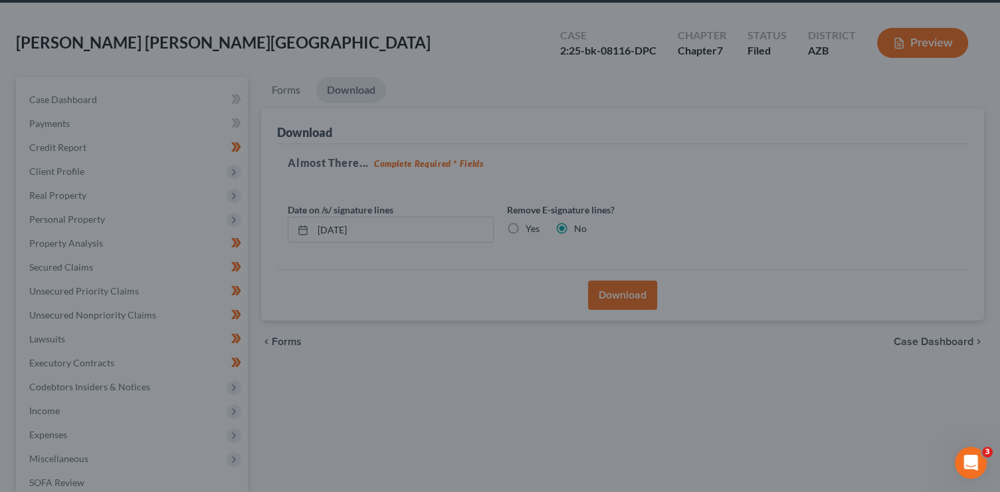
scroll to position [0, 0]
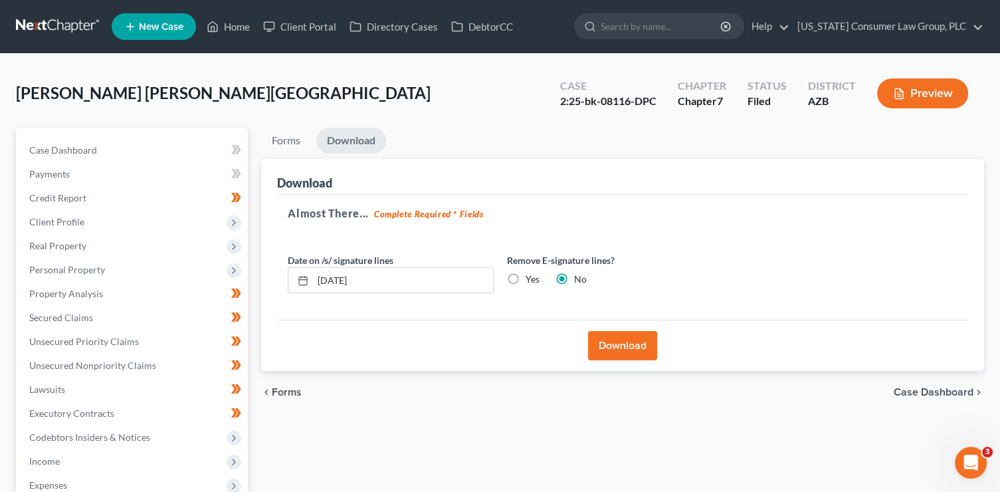
drag, startPoint x: 575, startPoint y: 158, endPoint x: 620, endPoint y: 123, distance: 56.9
click at [576, 157] on div "Forms Download Forms Forms to Download Select which forms you would like to dow…" at bounding box center [622, 250] width 723 height 244
drag, startPoint x: 660, startPoint y: 102, endPoint x: 556, endPoint y: 96, distance: 104.5
click at [556, 96] on div "Case 2:25-bk-08116-DPC" at bounding box center [609, 94] width 118 height 39
copy div "2:25-bk-08116-DPC"
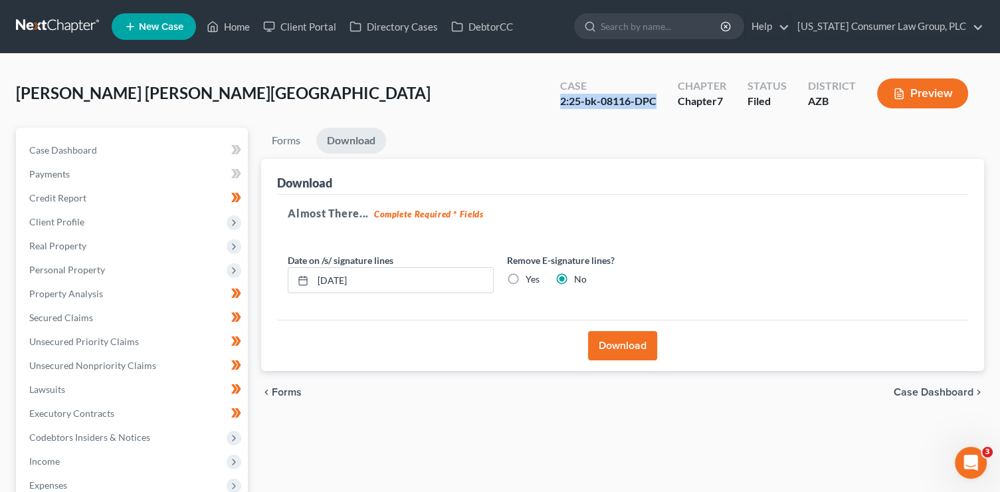
click at [643, 346] on button "Download" at bounding box center [622, 345] width 69 height 29
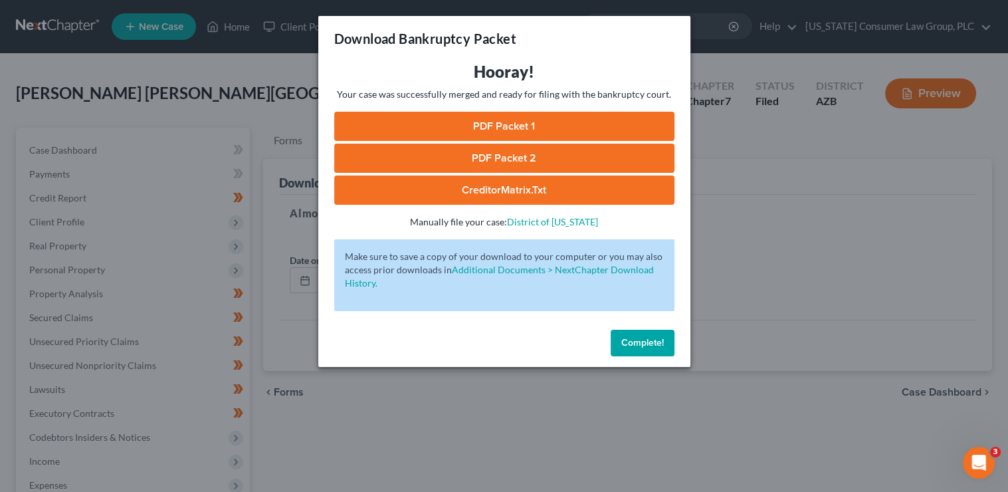
click at [469, 132] on link "PDF Packet 1" at bounding box center [504, 126] width 340 height 29
click at [443, 154] on link "PDF Packet 2" at bounding box center [504, 158] width 340 height 29
click at [488, 196] on link "CreditorMatrix.txt" at bounding box center [504, 189] width 340 height 29
click at [631, 345] on span "Complete!" at bounding box center [642, 342] width 43 height 11
click at [767, 234] on div "Download Bankruptcy Packet Hooray! Your case was successfully merged and ready …" at bounding box center [504, 246] width 1008 height 492
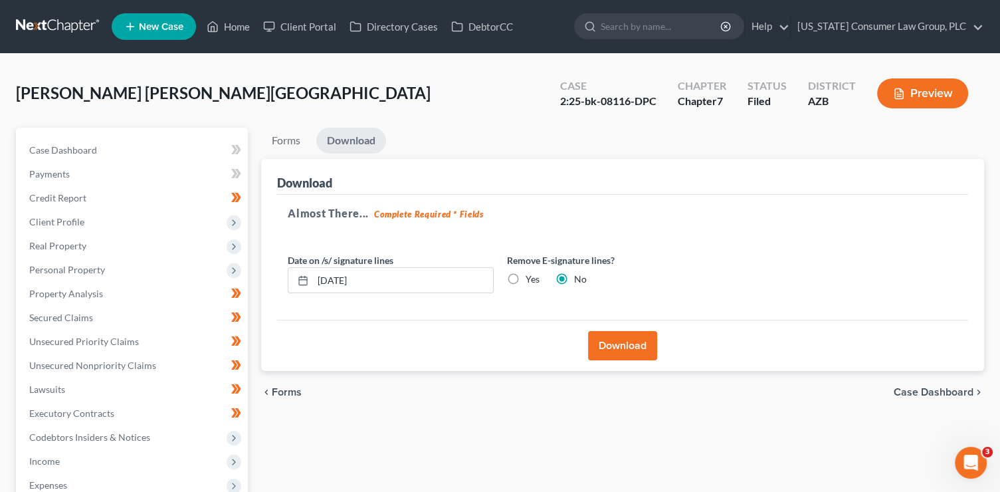
click at [620, 345] on button "Download" at bounding box center [622, 345] width 69 height 29
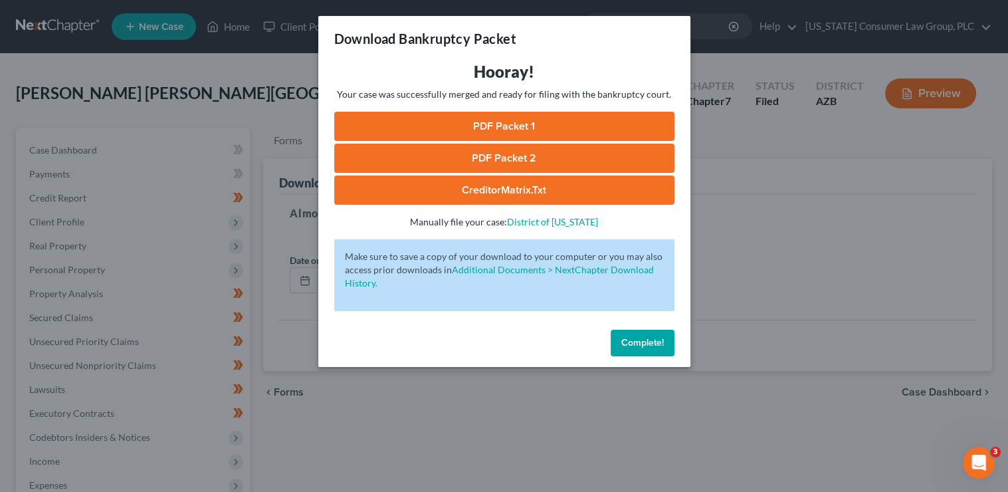
click at [568, 130] on link "PDF Packet 1" at bounding box center [504, 126] width 340 height 29
click at [552, 153] on link "PDF Packet 2" at bounding box center [504, 158] width 340 height 29
drag, startPoint x: 643, startPoint y: 346, endPoint x: 1000, endPoint y: 235, distance: 374.4
click at [643, 346] on span "Complete!" at bounding box center [642, 342] width 43 height 11
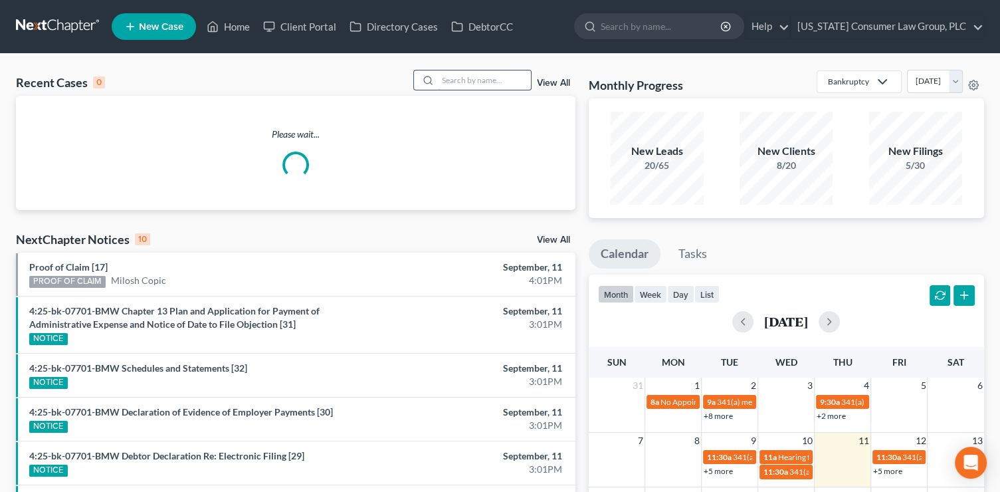
drag, startPoint x: 477, startPoint y: 83, endPoint x: 477, endPoint y: 76, distance: 7.3
click at [477, 80] on input "search" at bounding box center [484, 79] width 93 height 19
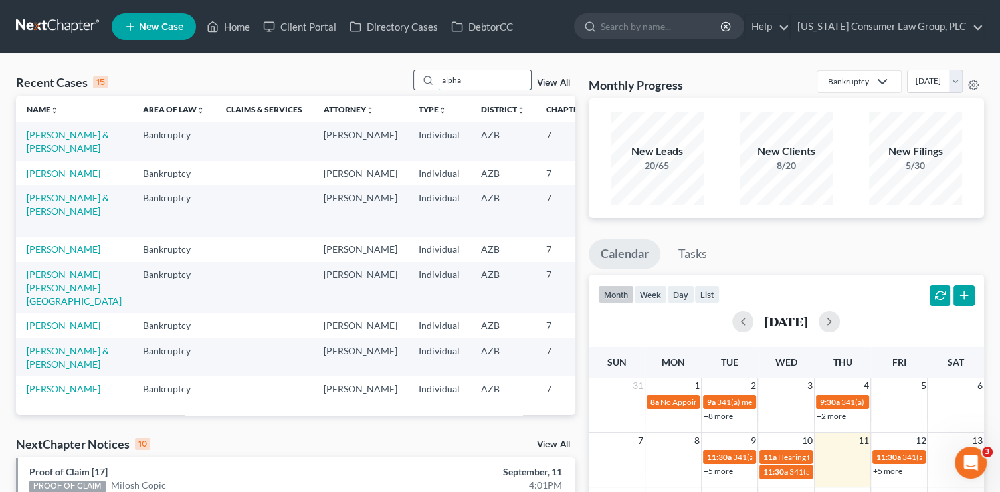
type input "alpha"
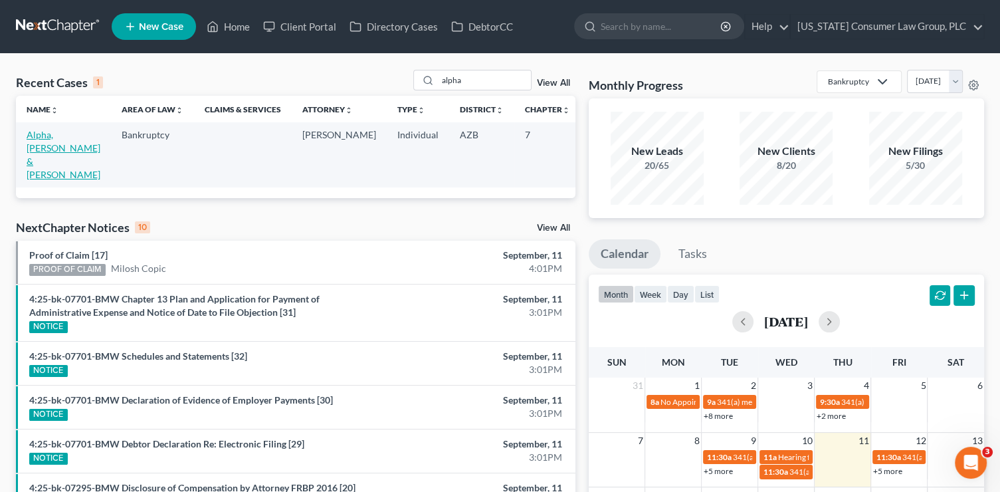
click at [42, 150] on link "Alpha, [PERSON_NAME] & [PERSON_NAME]" at bounding box center [64, 154] width 74 height 51
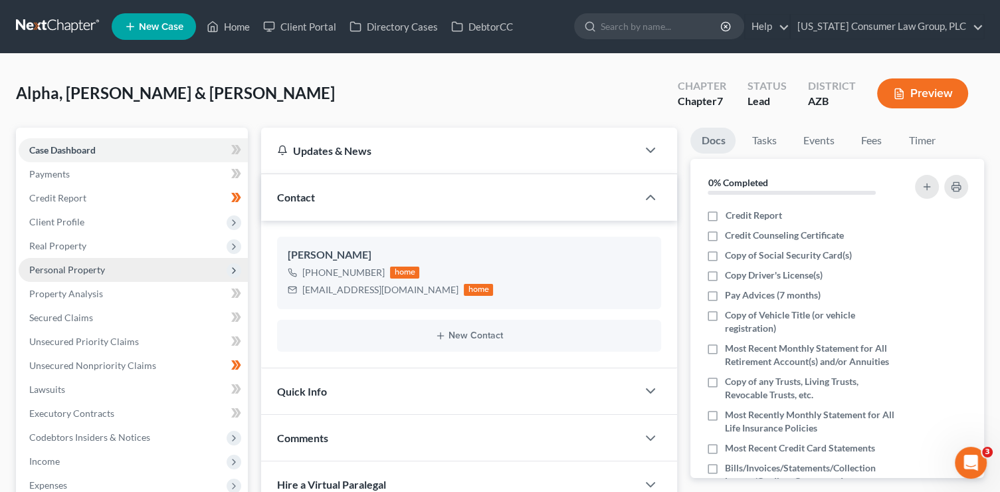
click at [94, 279] on span "Personal Property" at bounding box center [133, 270] width 229 height 24
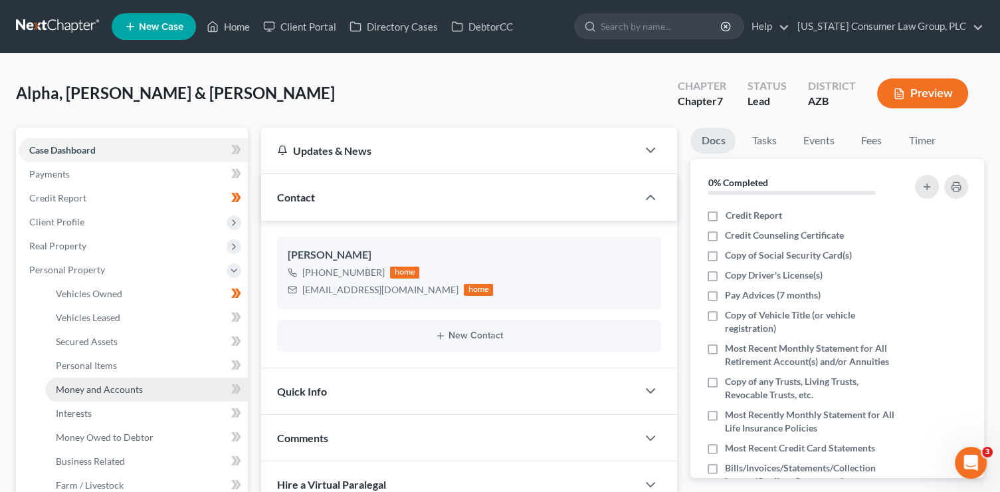
drag, startPoint x: 136, startPoint y: 394, endPoint x: 205, endPoint y: 380, distance: 70.4
click at [136, 394] on span "Money and Accounts" at bounding box center [99, 389] width 87 height 11
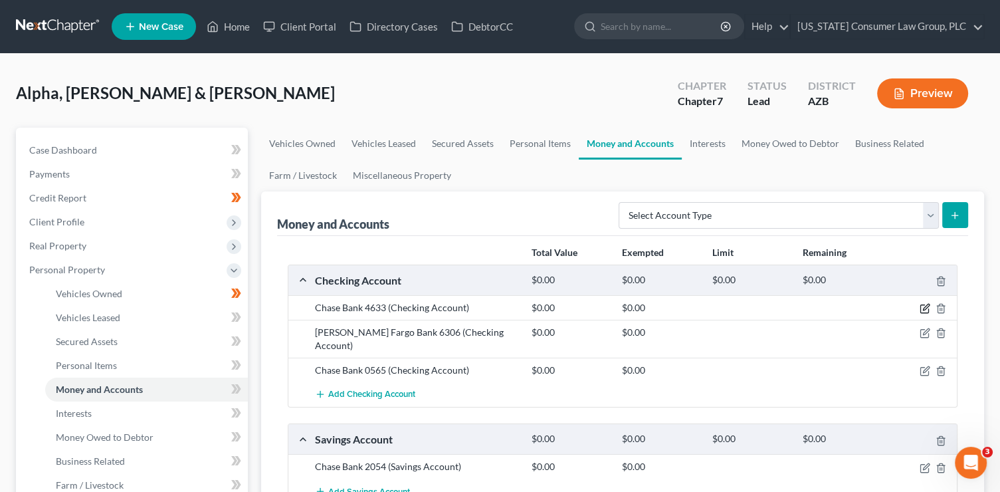
click at [927, 307] on icon "button" at bounding box center [926, 307] width 6 height 6
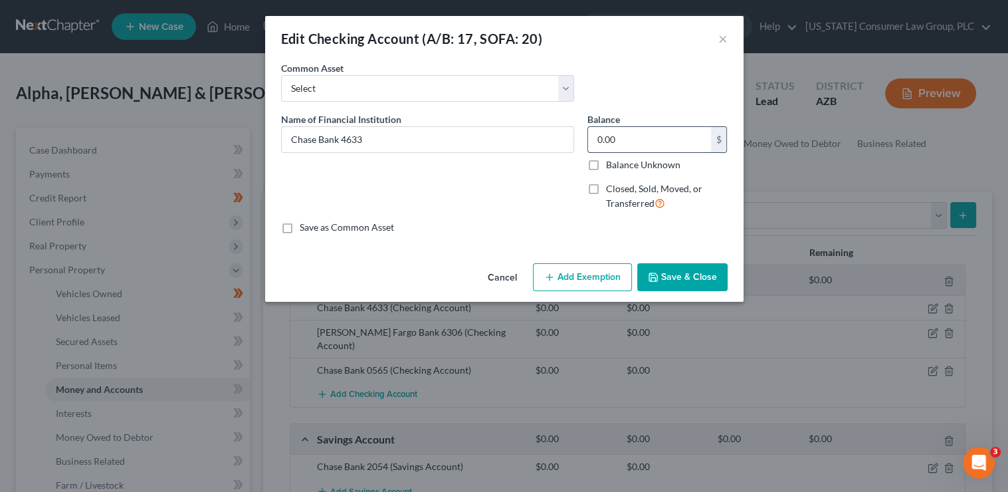
click at [629, 140] on input "0.00" at bounding box center [649, 139] width 123 height 25
type input "3,343.40"
drag, startPoint x: 616, startPoint y: 285, endPoint x: 608, endPoint y: 289, distance: 8.9
click at [616, 285] on button "Add Exemption" at bounding box center [582, 277] width 99 height 28
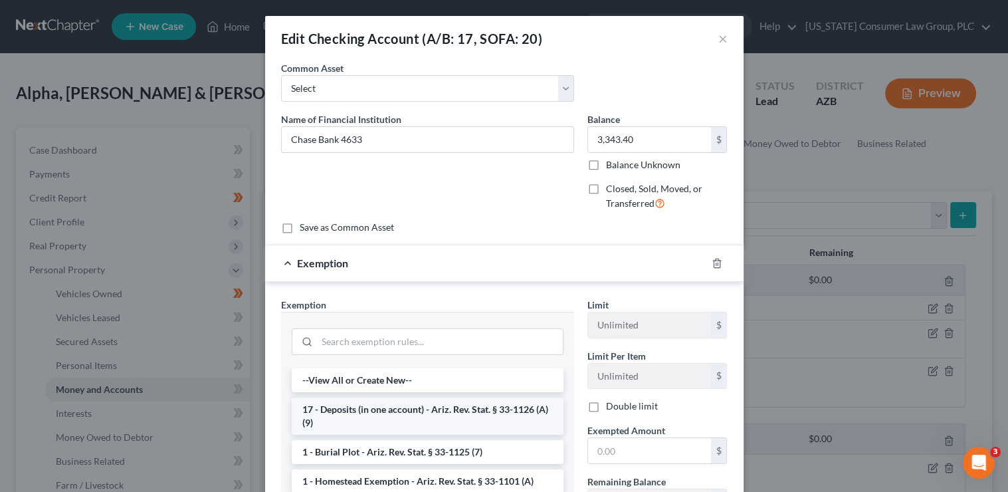
click at [399, 419] on li "17 - Deposits (in one account) - Ariz. Rev. Stat. § 33-1126 (A)(9)" at bounding box center [428, 415] width 272 height 37
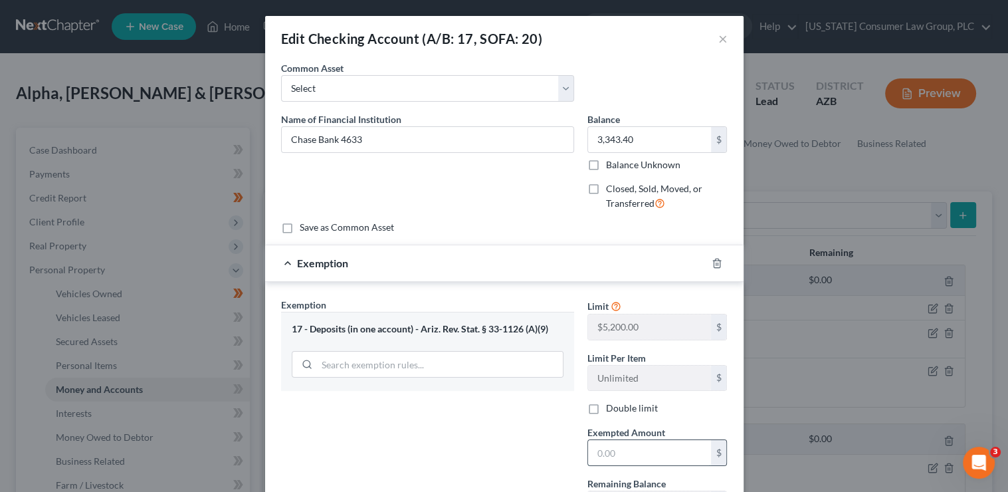
click at [600, 459] on input "text" at bounding box center [649, 452] width 123 height 25
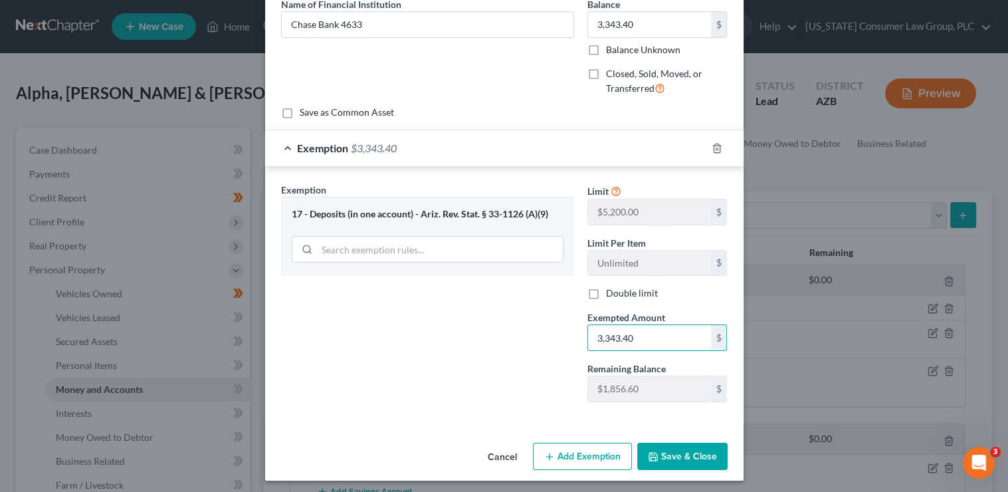
scroll to position [118, 0]
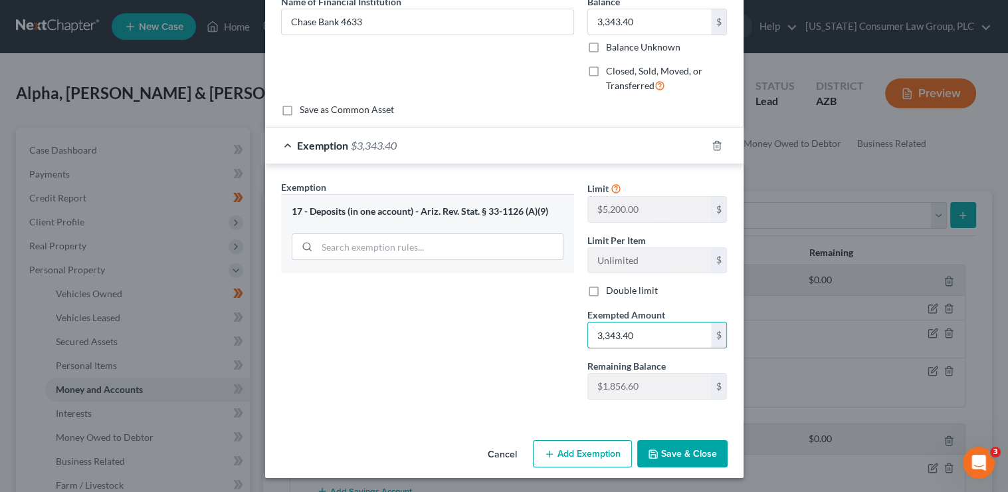
type input "3,343.40"
click at [721, 464] on button "Save & Close" at bounding box center [682, 454] width 90 height 28
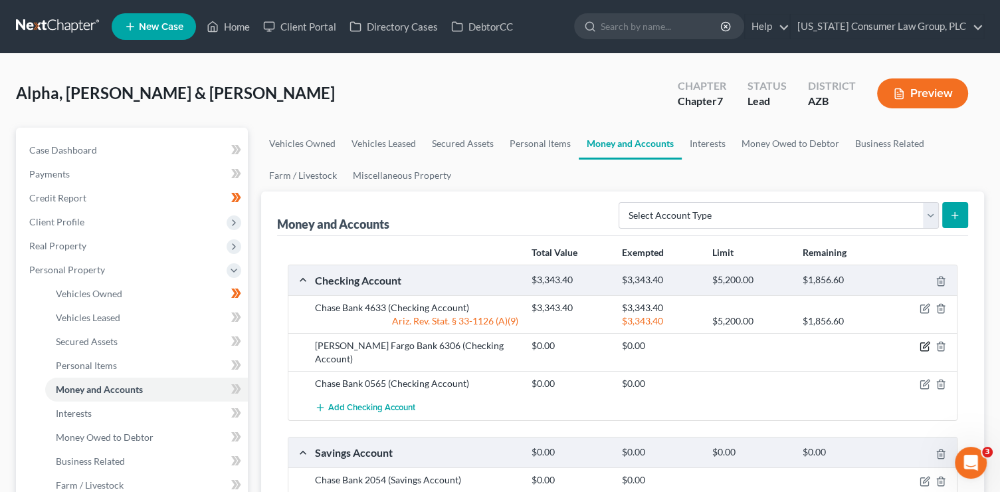
click at [925, 341] on icon "button" at bounding box center [925, 346] width 11 height 11
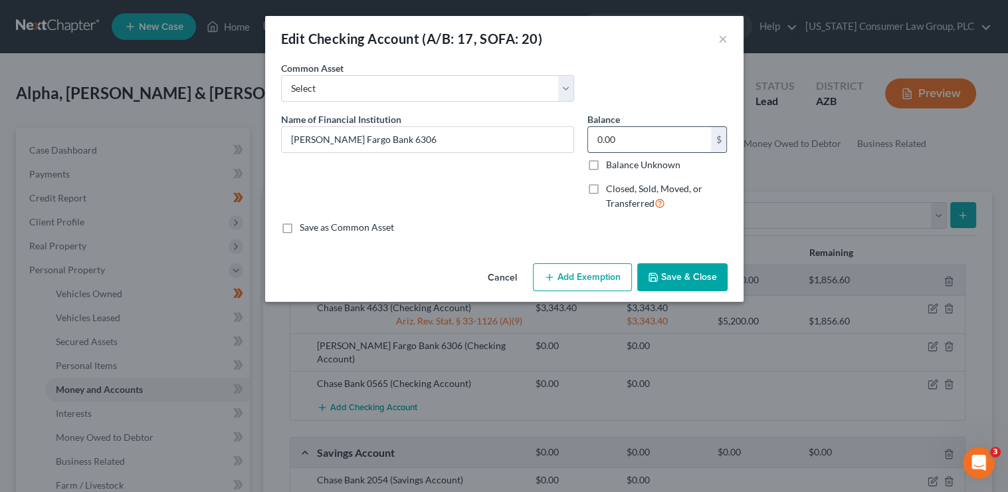
click at [619, 140] on input "0.00" at bounding box center [649, 139] width 123 height 25
type input "3,647.79"
click at [555, 282] on button "Add Exemption" at bounding box center [582, 277] width 99 height 28
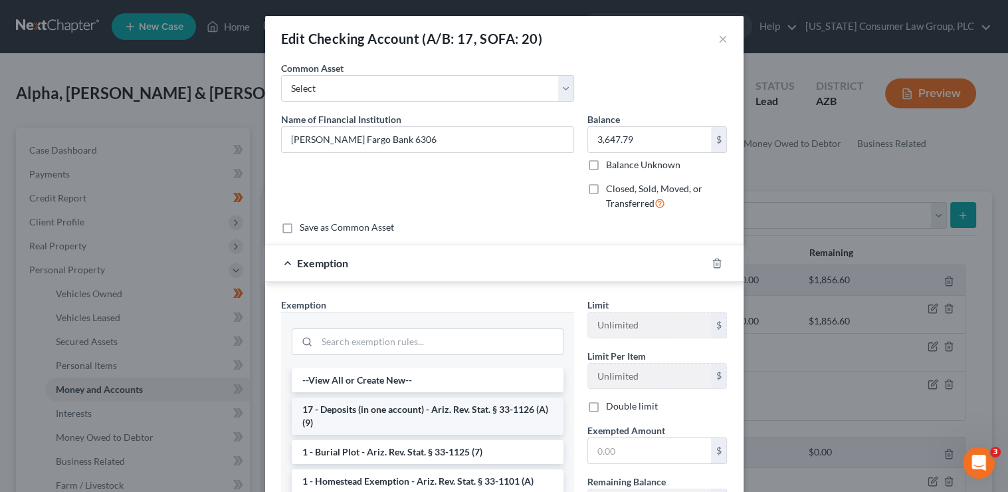
click at [453, 401] on li "17 - Deposits (in one account) - Ariz. Rev. Stat. § 33-1126 (A)(9)" at bounding box center [428, 415] width 272 height 37
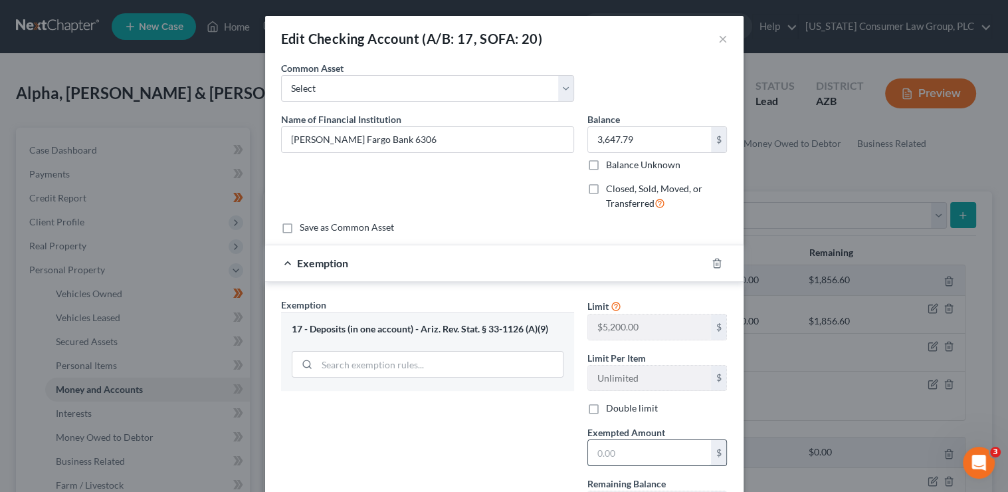
click at [602, 447] on input "text" at bounding box center [649, 452] width 123 height 25
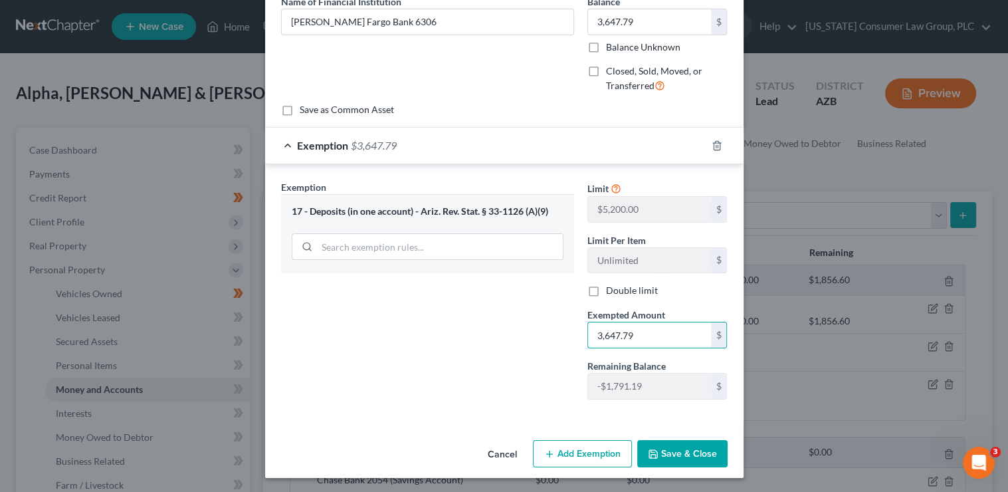
type input "3,647.79"
click at [689, 440] on button "Save & Close" at bounding box center [682, 454] width 90 height 28
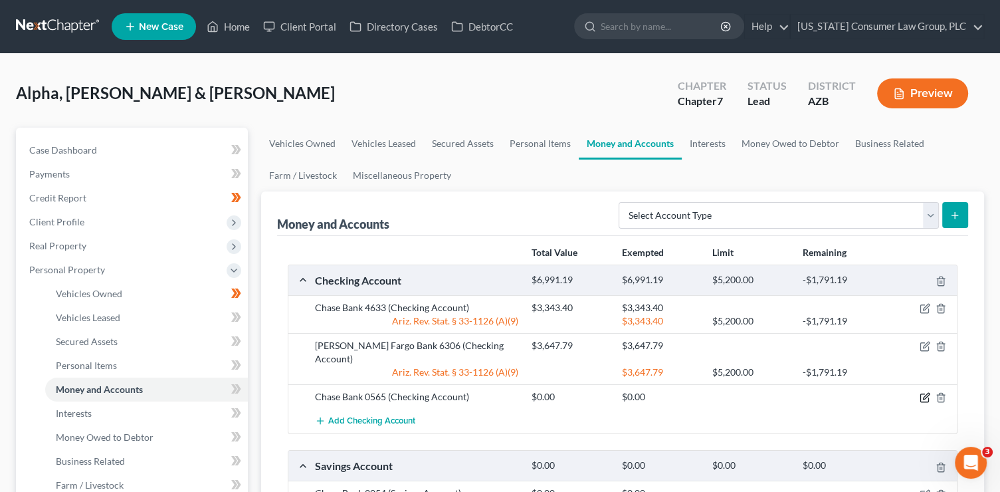
click at [926, 394] on icon "button" at bounding box center [926, 397] width 6 height 6
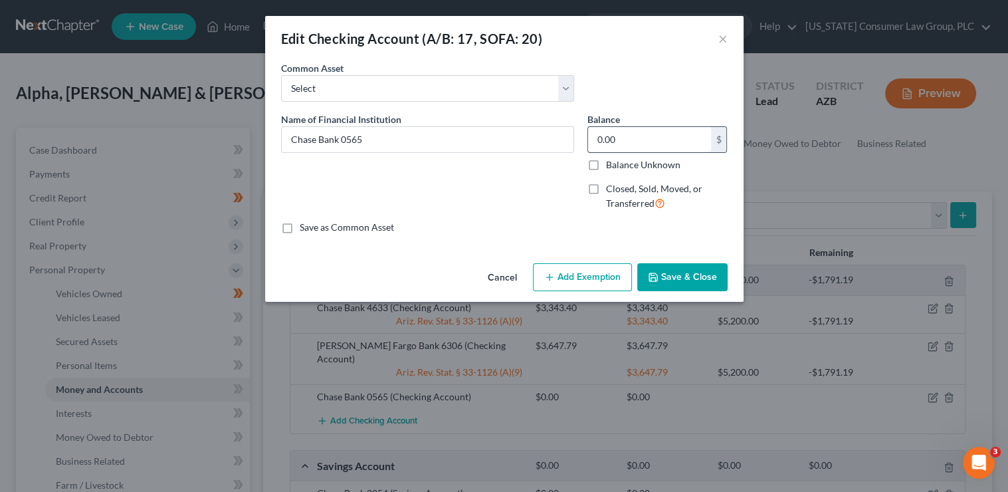
click at [638, 144] on input "0.00" at bounding box center [649, 139] width 123 height 25
type input "41.32"
click at [689, 271] on button "Save & Close" at bounding box center [682, 277] width 90 height 28
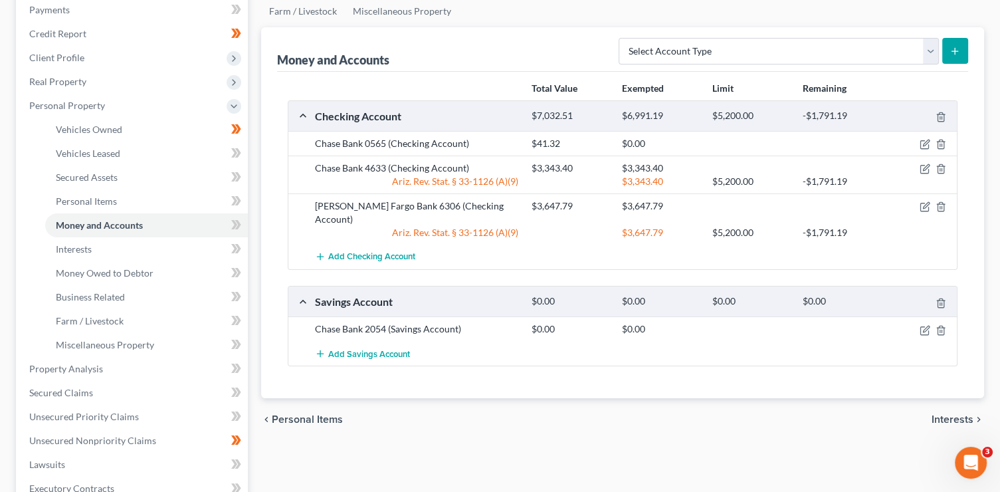
scroll to position [166, 0]
click at [926, 324] on icon "button" at bounding box center [925, 329] width 11 height 11
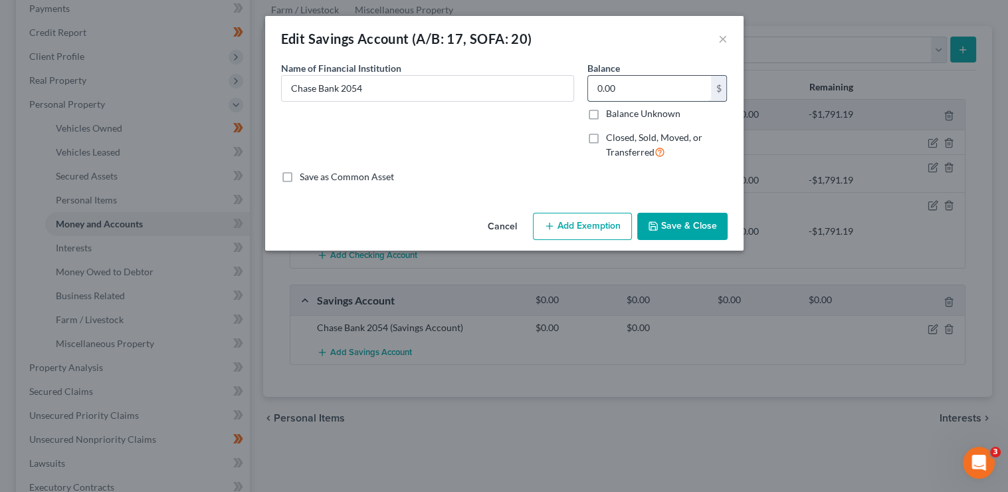
click at [633, 96] on input "0.00" at bounding box center [649, 88] width 123 height 25
type input "51.24"
click at [670, 226] on button "Save & Close" at bounding box center [682, 227] width 90 height 28
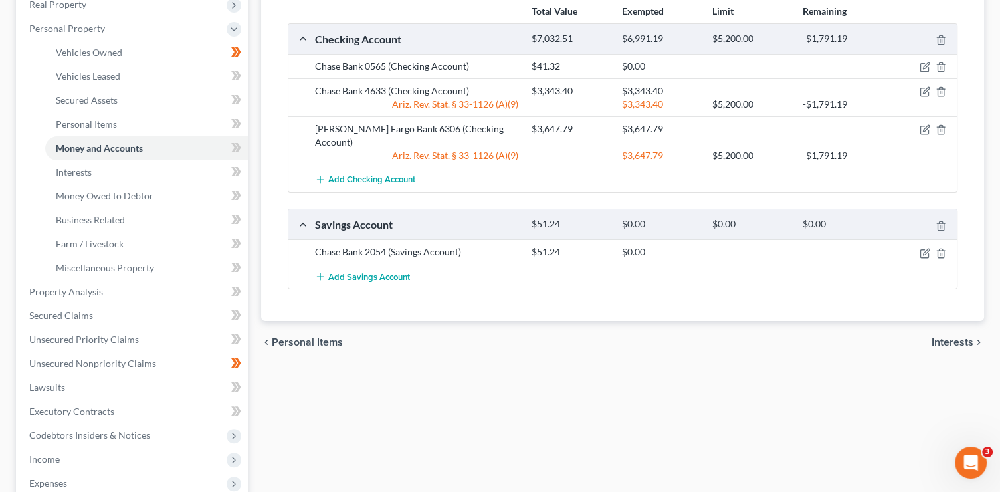
scroll to position [258, 0]
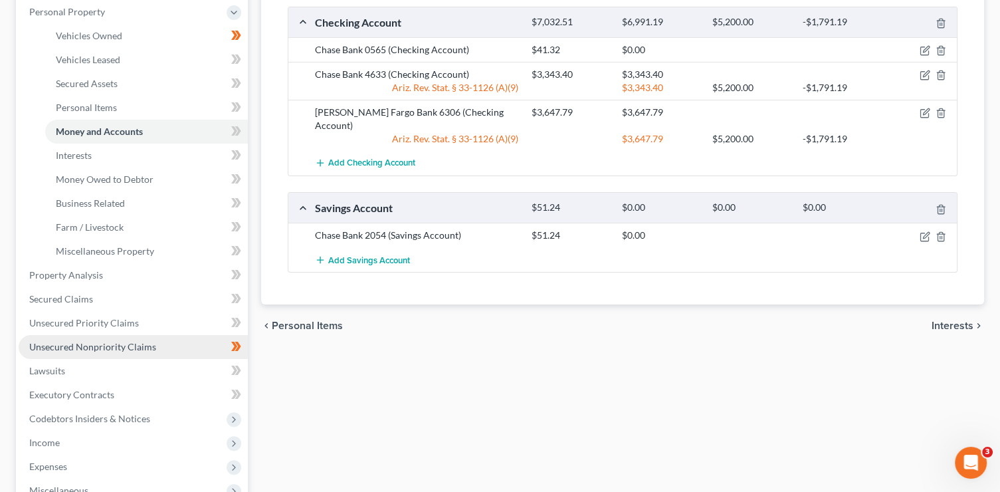
click at [122, 340] on link "Unsecured Nonpriority Claims" at bounding box center [133, 347] width 229 height 24
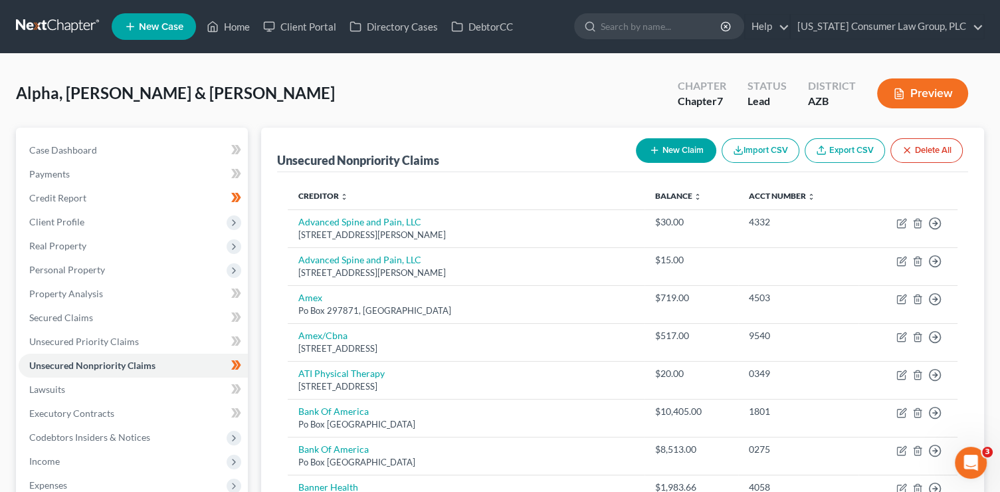
click at [663, 152] on button "New Claim" at bounding box center [676, 150] width 80 height 25
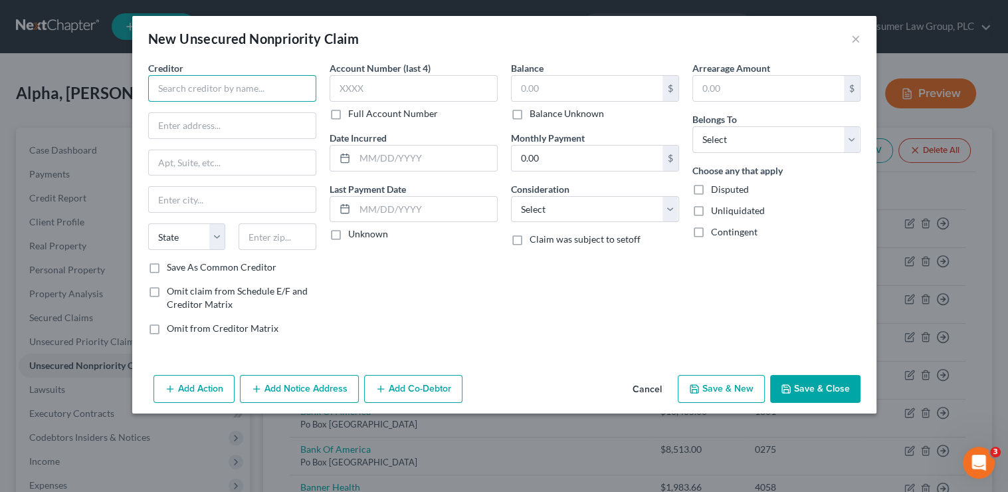
click at [210, 84] on input "text" at bounding box center [232, 88] width 168 height 27
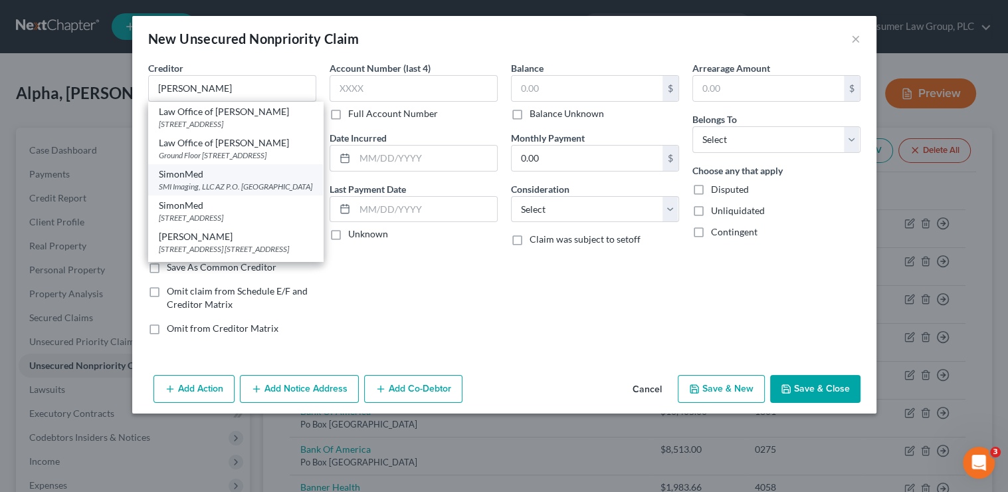
click at [223, 181] on div "SimonMed" at bounding box center [236, 174] width 154 height 13
type input "SimonMed"
type input "SMI Imaging, LLC AZ"
type input "P.O. Box 204165"
type input "[GEOGRAPHIC_DATA]"
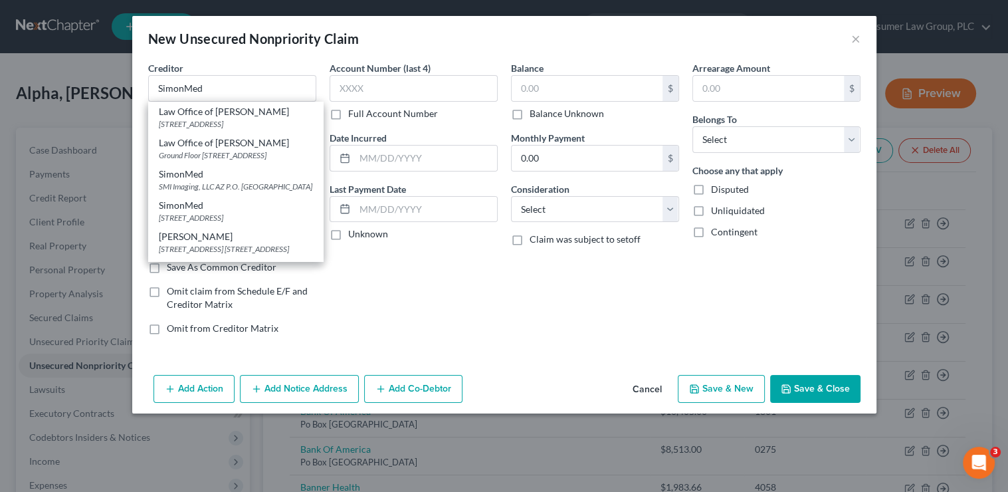
select select "45"
type input "75320"
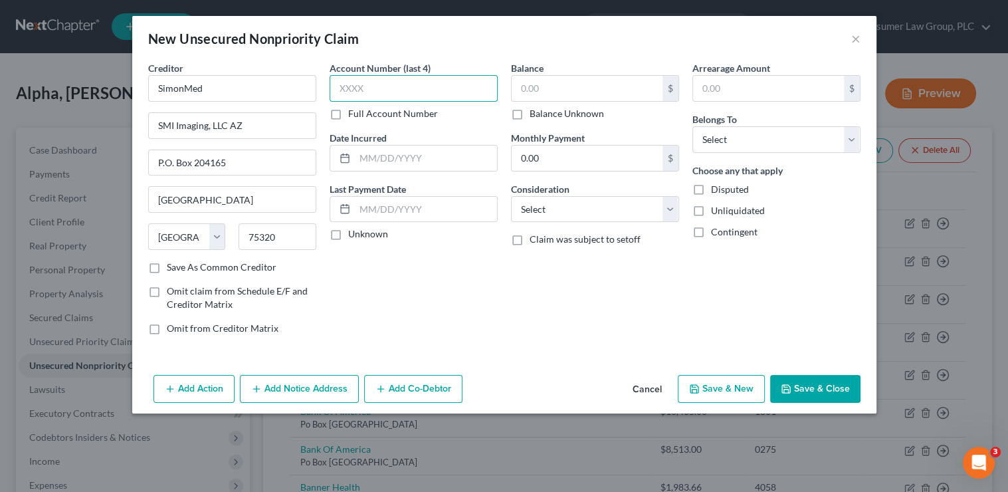
click at [351, 95] on input "text" at bounding box center [414, 88] width 168 height 27
type input "8483"
click at [543, 96] on input "text" at bounding box center [587, 88] width 151 height 25
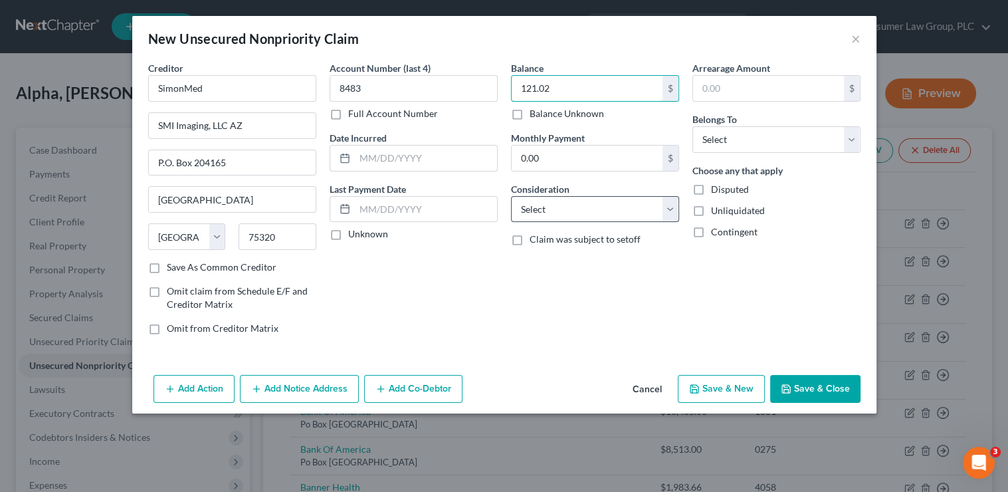
type input "121.02"
click at [565, 217] on select "Select Cable / Satellite Services Collection Agency Credit Card Debt Debt Couns…" at bounding box center [595, 209] width 168 height 27
select select "9"
click at [511, 196] on select "Select Cable / Satellite Services Collection Agency Credit Card Debt Debt Couns…" at bounding box center [595, 209] width 168 height 27
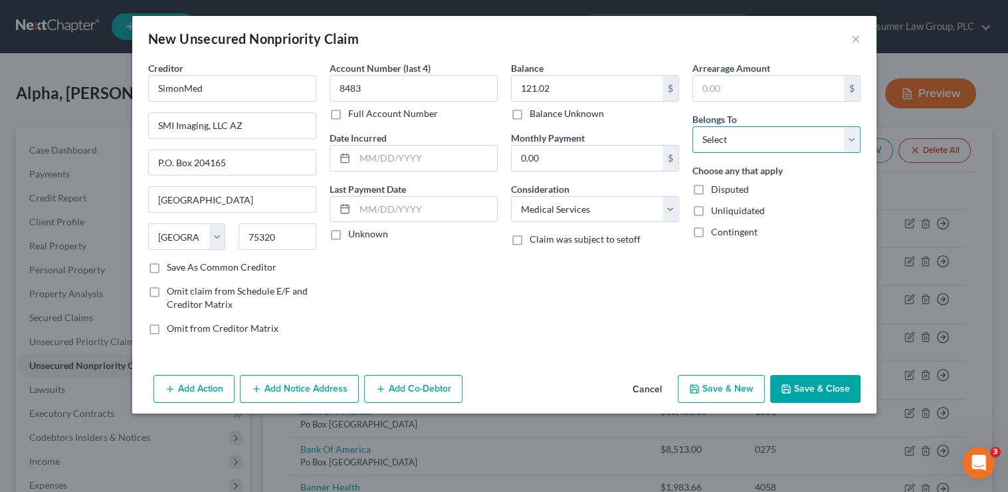
click at [712, 139] on select "Select Debtor 1 Only Debtor 2 Only Debtor 1 And Debtor 2 Only At Least One Of T…" at bounding box center [777, 139] width 168 height 27
select select "0"
click at [693, 126] on select "Select Debtor 1 Only Debtor 2 Only Debtor 1 And Debtor 2 Only At Least One Of T…" at bounding box center [777, 139] width 168 height 27
click at [804, 386] on button "Save & Close" at bounding box center [815, 389] width 90 height 28
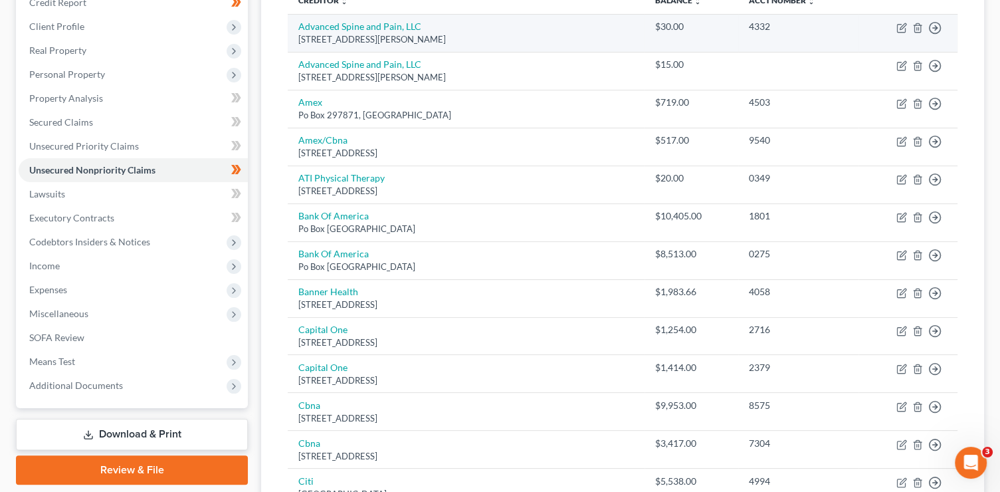
scroll to position [234, 0]
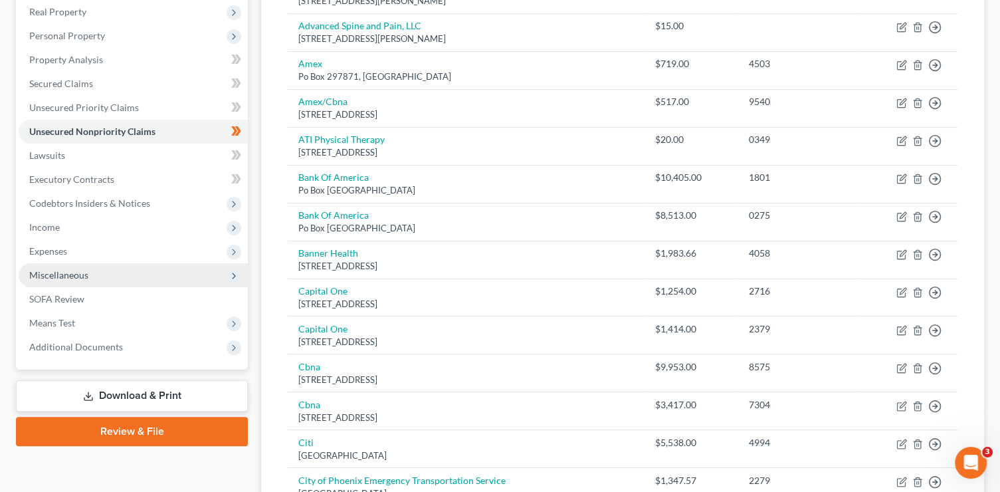
click at [64, 278] on span "Miscellaneous" at bounding box center [58, 274] width 59 height 11
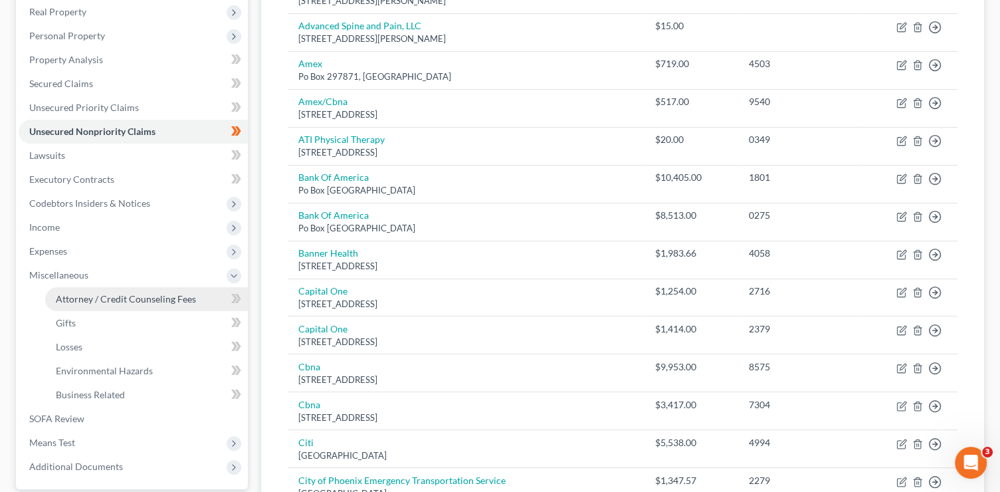
click at [83, 296] on span "Attorney / Credit Counseling Fees" at bounding box center [126, 298] width 140 height 11
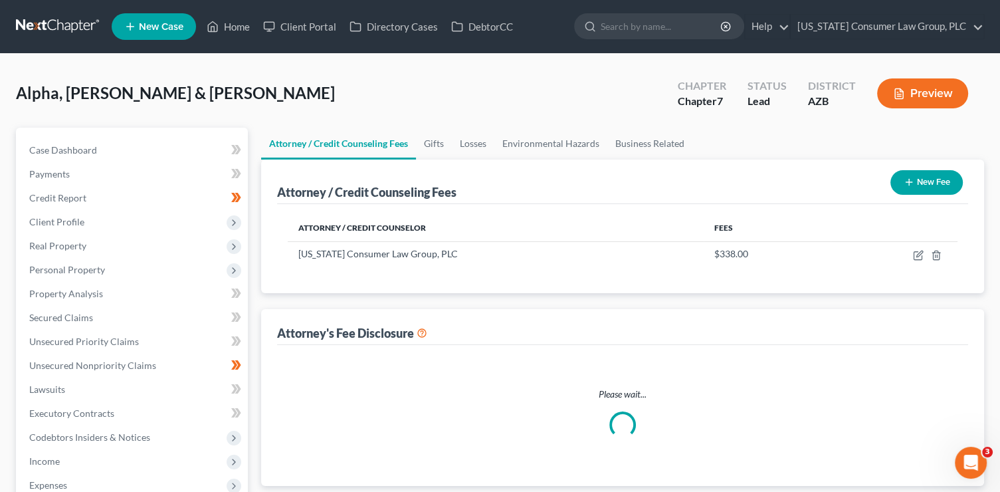
select select "5"
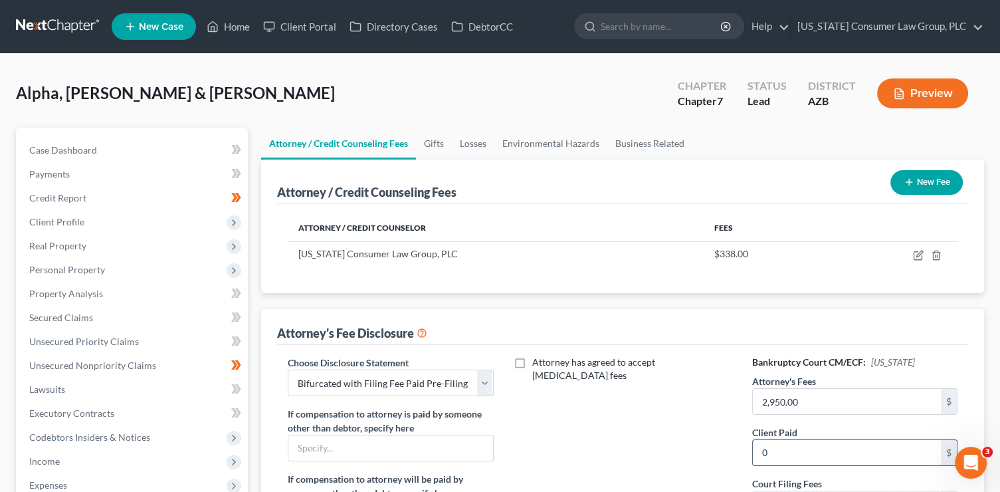
click at [804, 457] on input "0" at bounding box center [847, 452] width 188 height 25
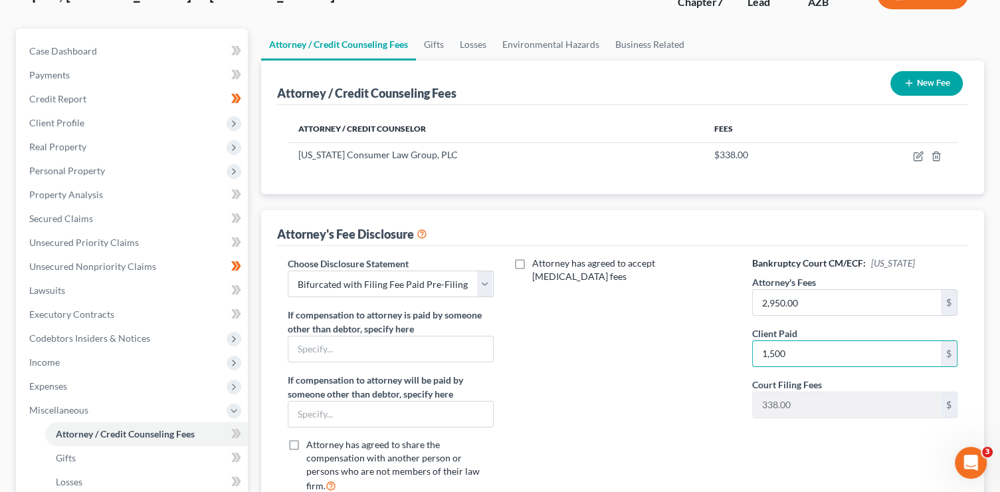
scroll to position [330, 0]
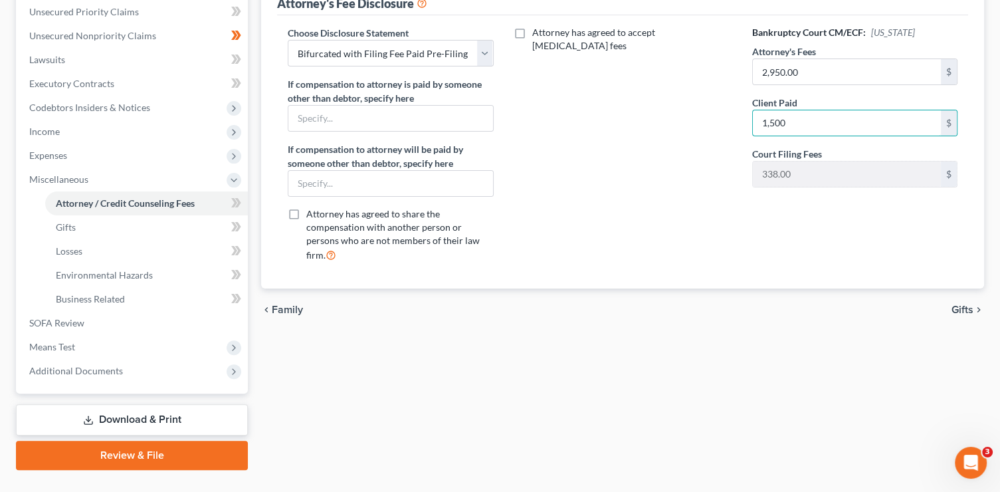
type input "1,500"
click at [967, 288] on div "chevron_left Family Gifts chevron_right" at bounding box center [622, 309] width 723 height 43
click at [969, 304] on span "Gifts" at bounding box center [963, 309] width 22 height 11
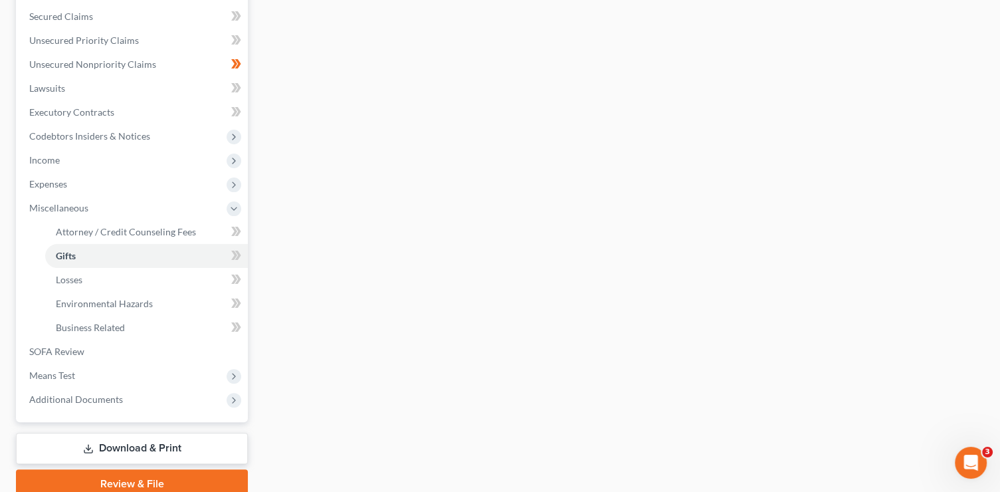
scroll to position [357, 0]
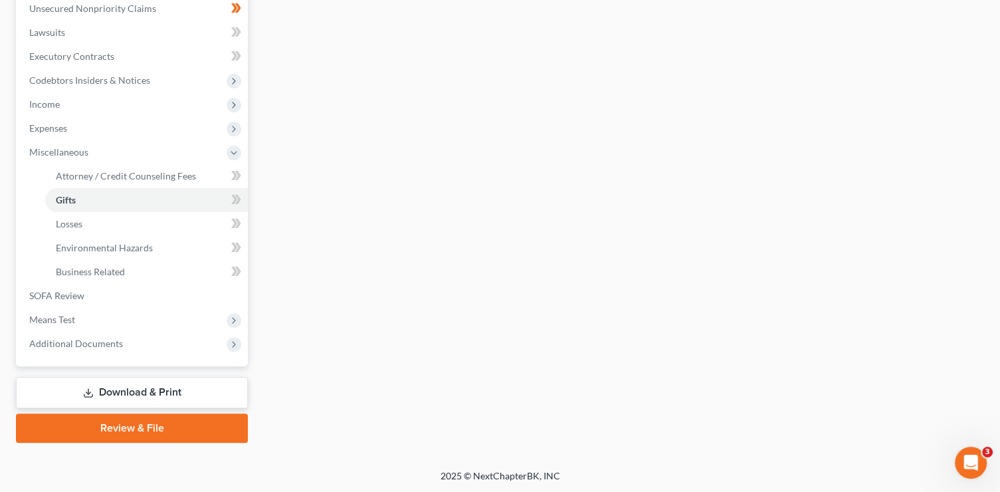
click at [173, 428] on link "Review & File" at bounding box center [132, 427] width 232 height 29
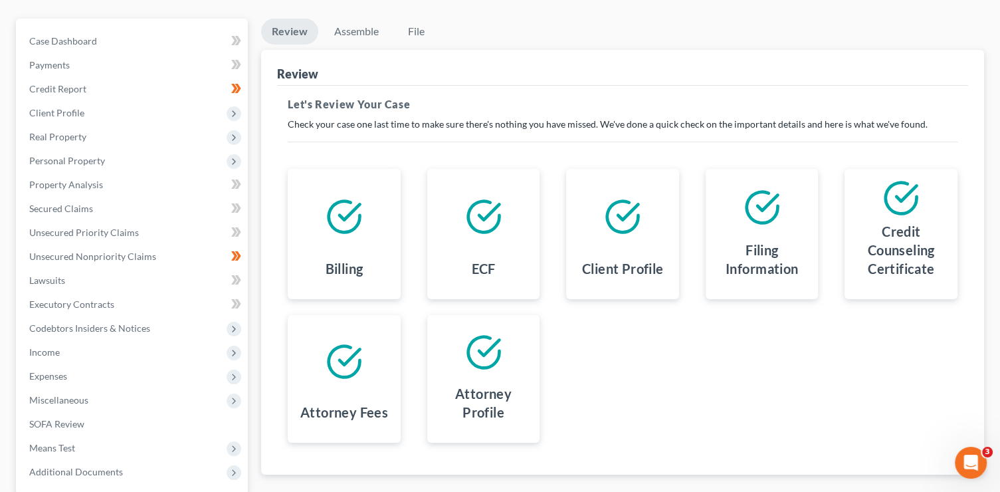
scroll to position [237, 0]
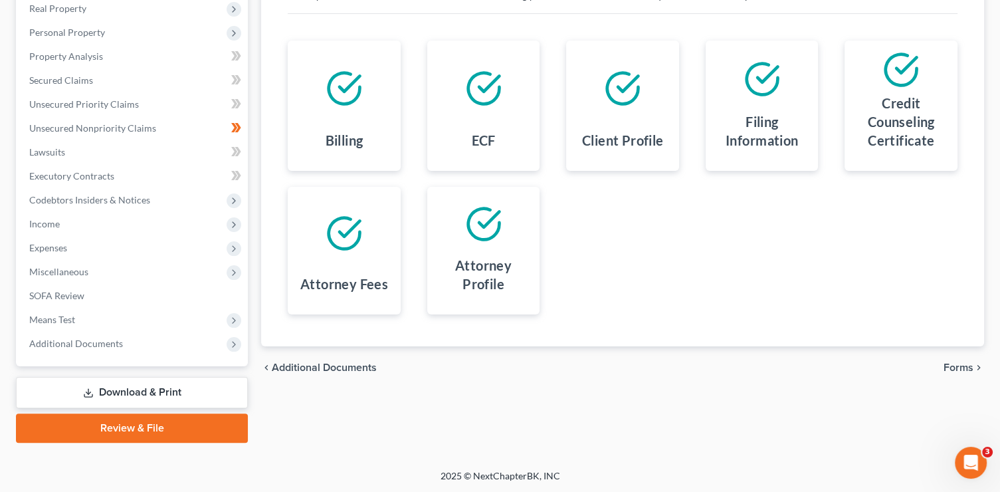
click at [966, 369] on span "Forms" at bounding box center [959, 367] width 30 height 11
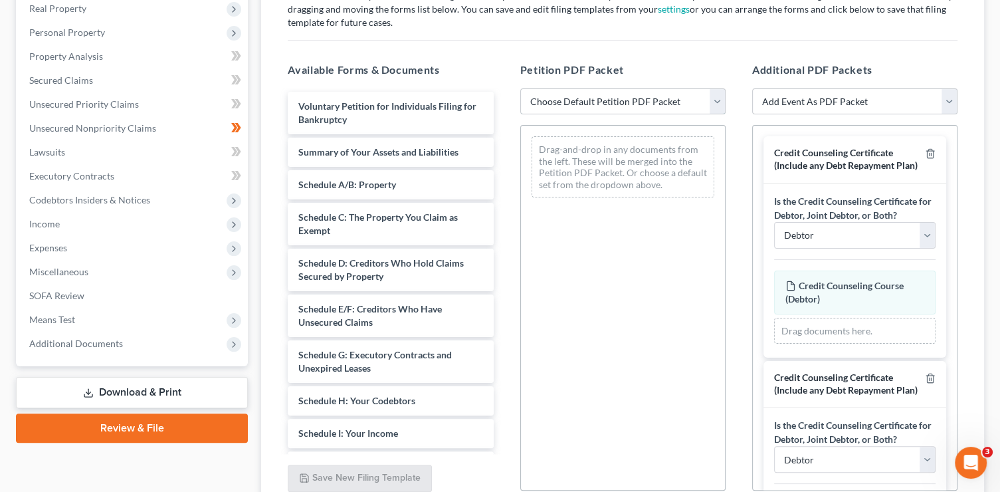
click at [676, 108] on select "Choose Default Petition PDF Packet Complete Bankruptcy Petition (all forms and …" at bounding box center [622, 101] width 205 height 27
select select "1"
click at [520, 88] on select "Choose Default Petition PDF Packet Complete Bankruptcy Petition (all forms and …" at bounding box center [622, 101] width 205 height 27
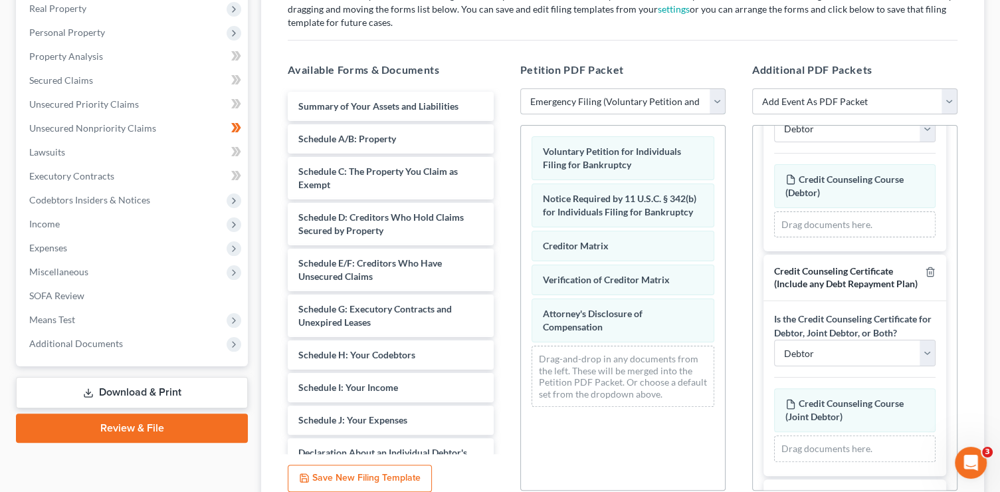
scroll to position [158, 0]
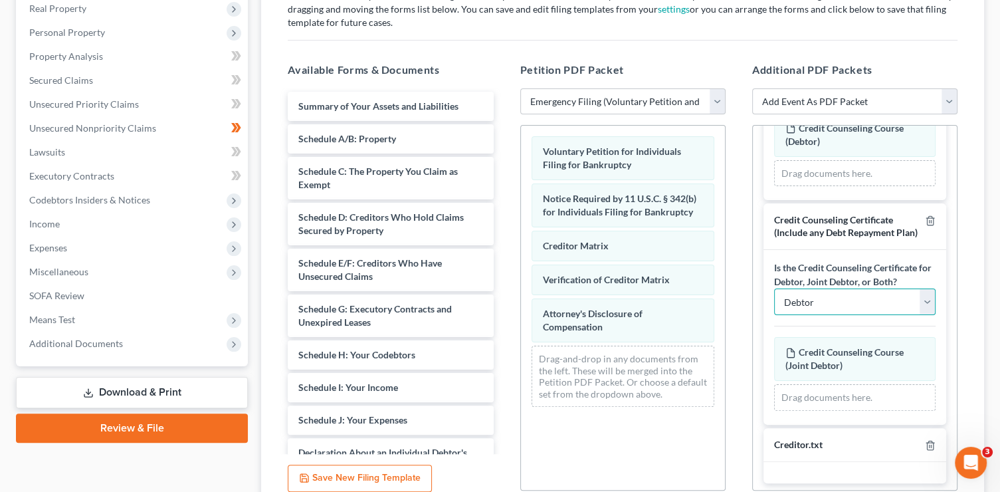
click at [850, 315] on select "Debtor Joint Debtor Debtor and Joint Debtor" at bounding box center [855, 301] width 162 height 27
select select "1"
click at [774, 310] on select "Debtor Joint Debtor Debtor and Joint Debtor" at bounding box center [855, 301] width 162 height 27
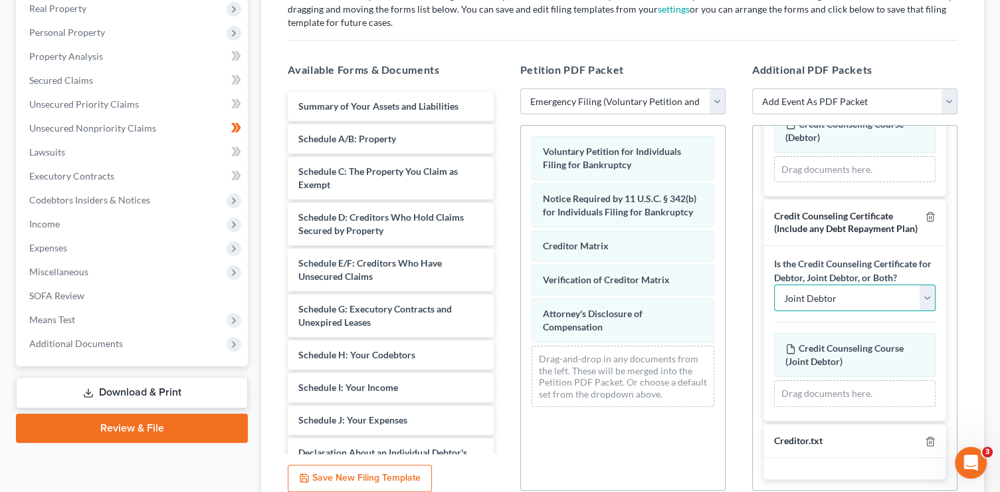
scroll to position [183, 0]
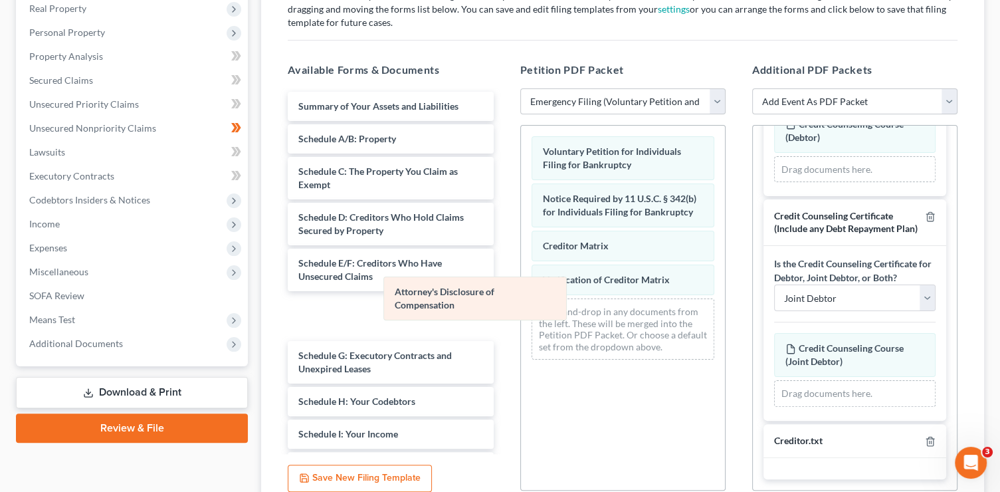
drag, startPoint x: 621, startPoint y: 324, endPoint x: 419, endPoint y: 304, distance: 203.1
click at [521, 304] on div "Attorney's Disclosure of Compensation Voluntary Petition for Individuals Filing…" at bounding box center [623, 248] width 204 height 245
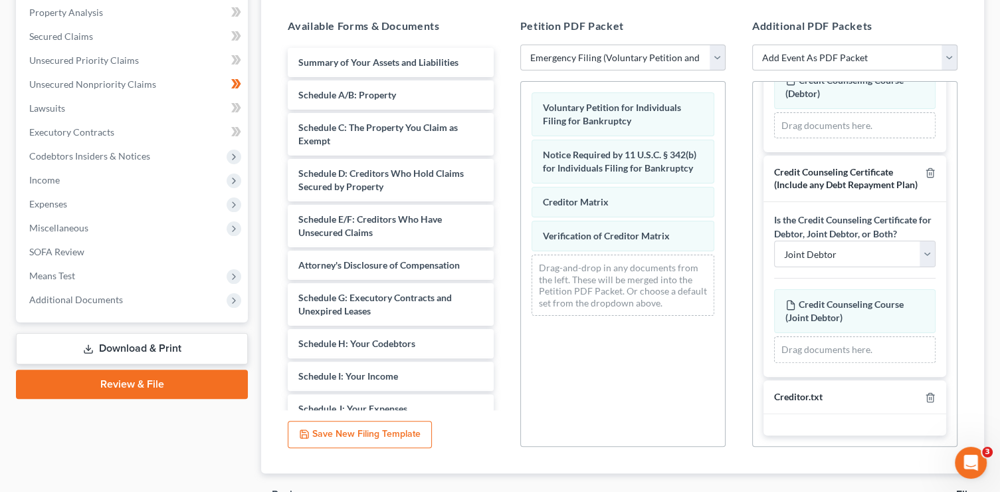
scroll to position [354, 0]
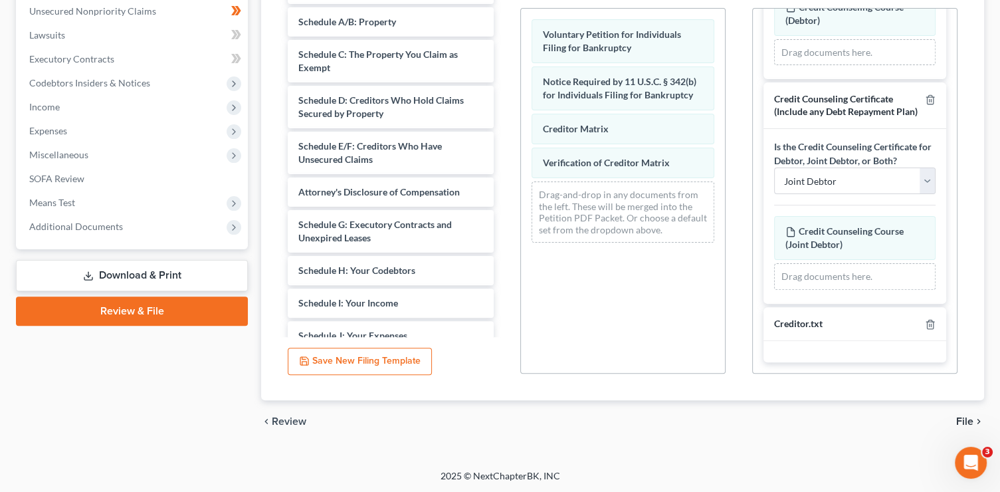
click at [974, 424] on icon "chevron_right" at bounding box center [979, 421] width 11 height 11
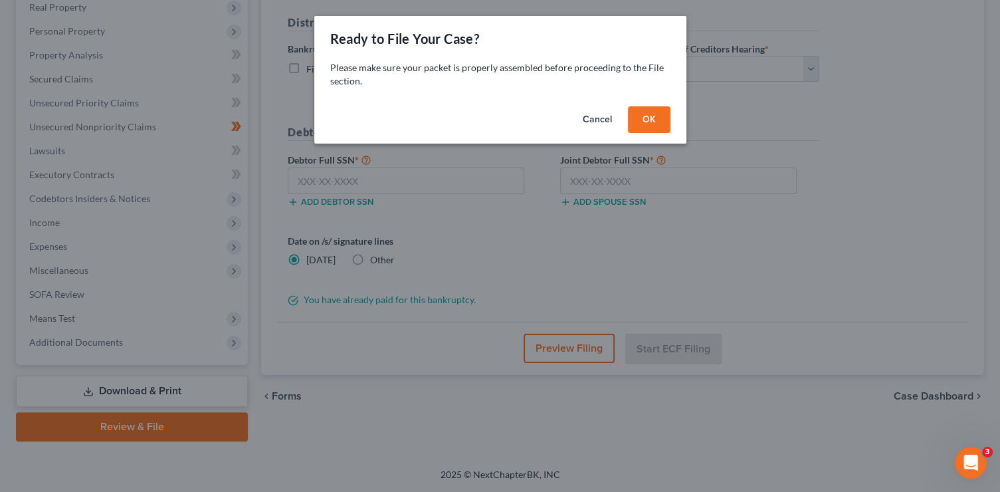
scroll to position [237, 0]
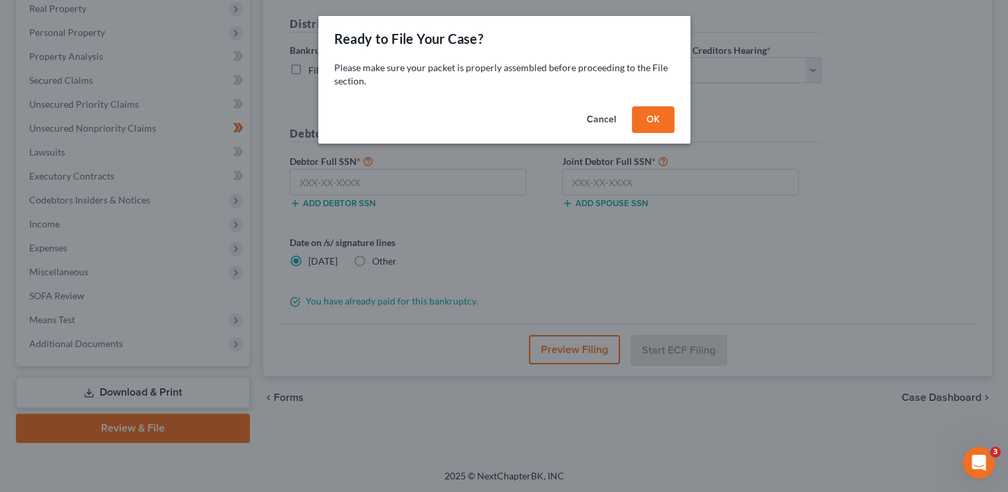
click at [659, 121] on button "OK" at bounding box center [653, 119] width 43 height 27
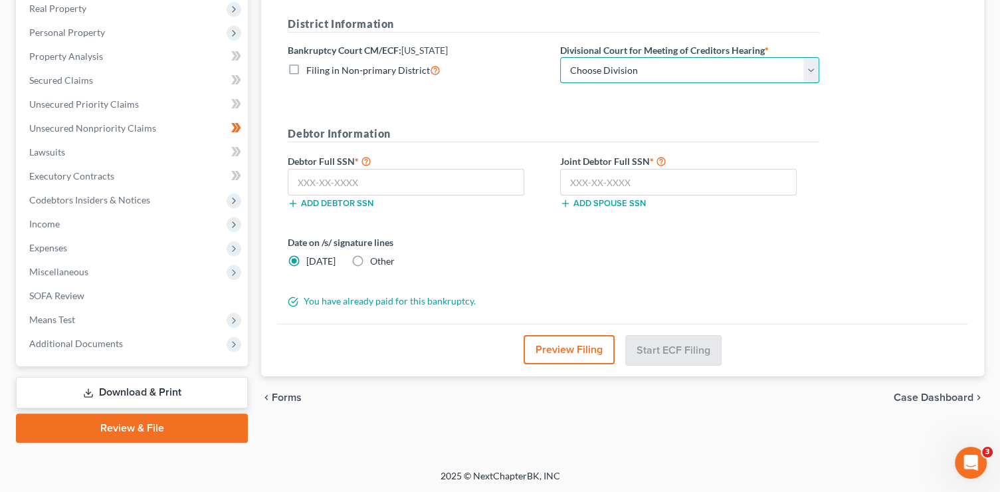
click at [715, 73] on select "Choose Division Phoenix [GEOGRAPHIC_DATA] [PERSON_NAME]" at bounding box center [689, 70] width 259 height 27
select select "0"
click at [560, 57] on select "Choose Division Phoenix [GEOGRAPHIC_DATA] [PERSON_NAME]" at bounding box center [689, 70] width 259 height 27
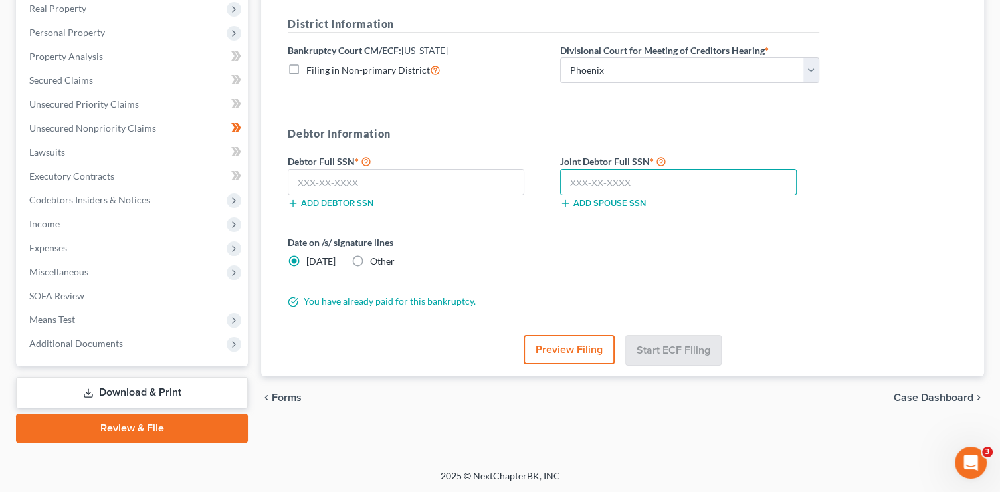
click at [597, 186] on input "text" at bounding box center [678, 182] width 237 height 27
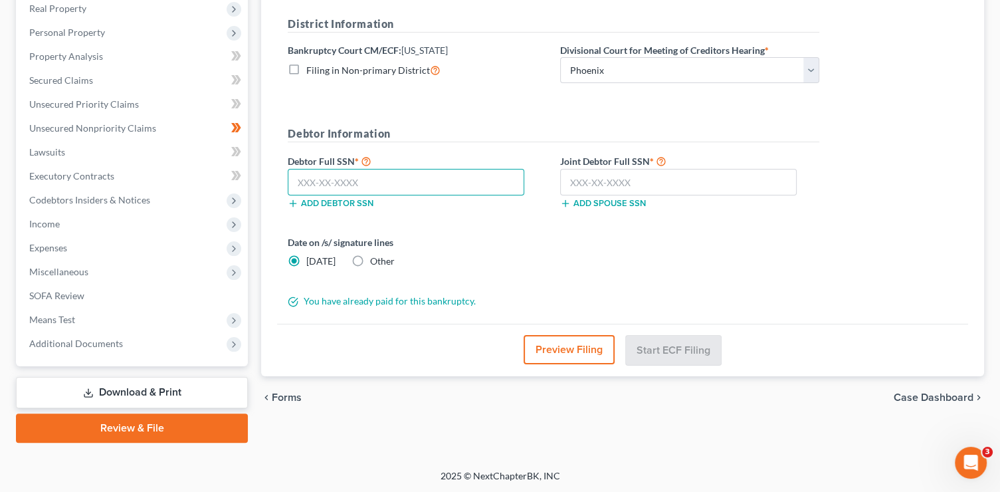
click at [385, 169] on input "text" at bounding box center [406, 182] width 237 height 27
type input "102-50-5121"
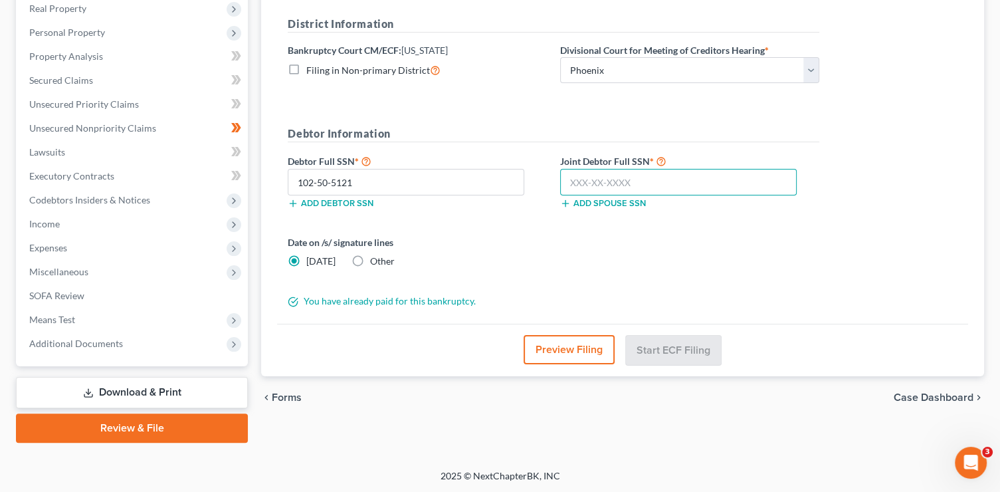
click at [593, 180] on input "text" at bounding box center [678, 182] width 237 height 27
type input "579-78-1334"
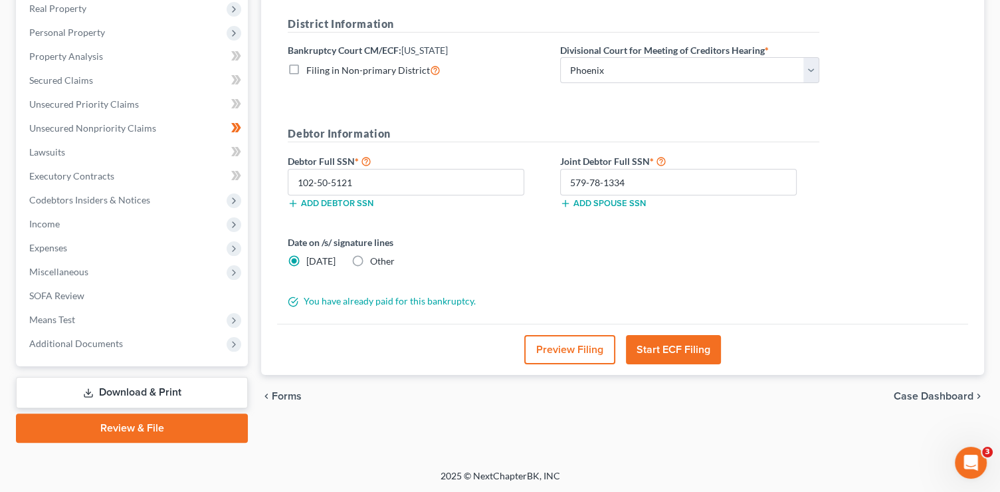
click at [581, 344] on button "Preview Filing" at bounding box center [569, 349] width 91 height 29
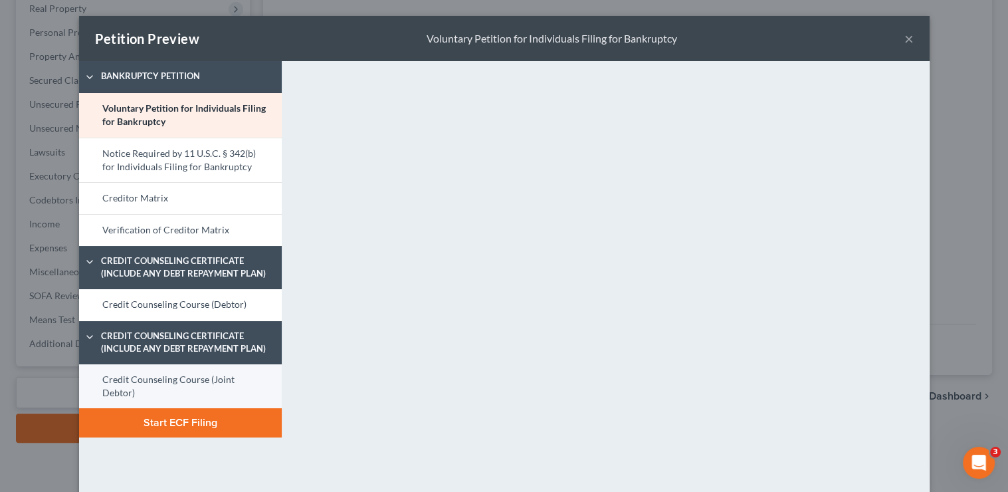
click at [173, 381] on link "Credit Counseling Course (Joint Debtor)" at bounding box center [180, 386] width 203 height 45
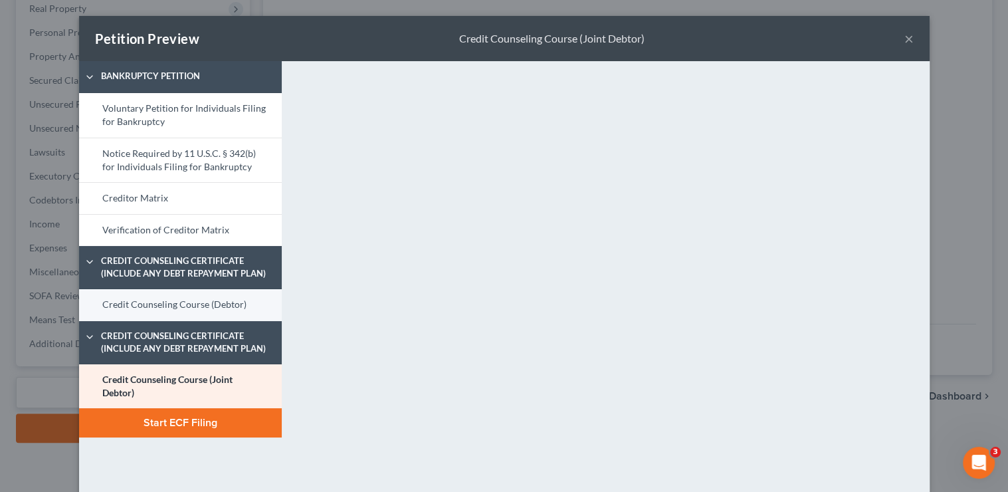
click at [233, 304] on link "Credit Counseling Course (Debtor)" at bounding box center [180, 305] width 203 height 32
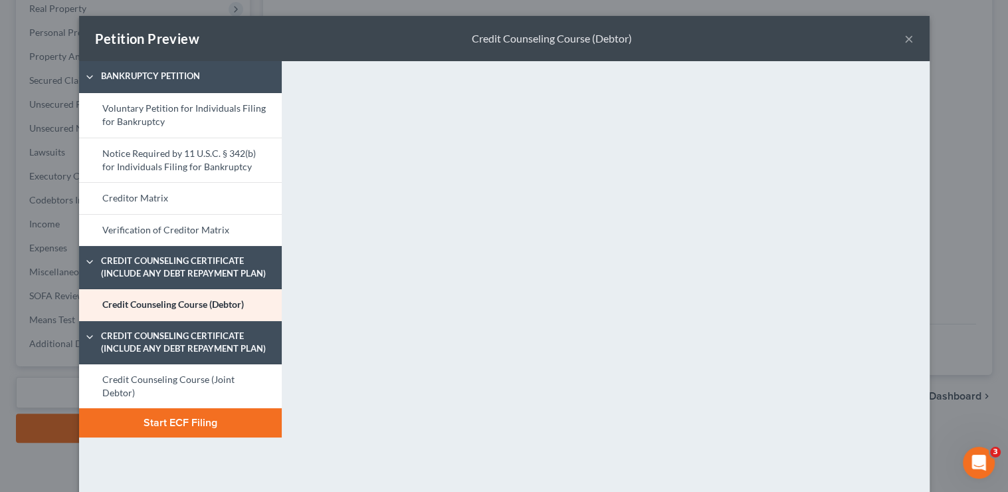
click at [229, 413] on button "Start ECF Filing" at bounding box center [180, 422] width 203 height 29
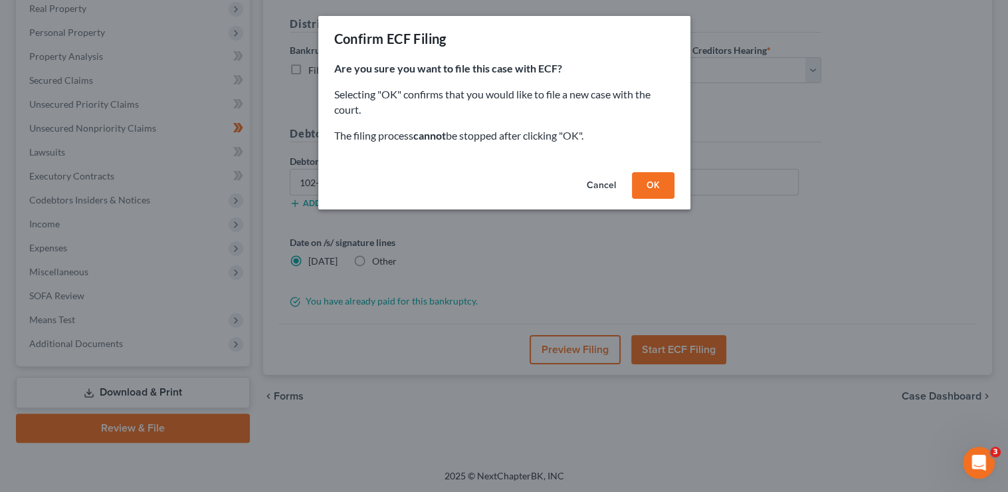
click at [652, 191] on button "OK" at bounding box center [653, 185] width 43 height 27
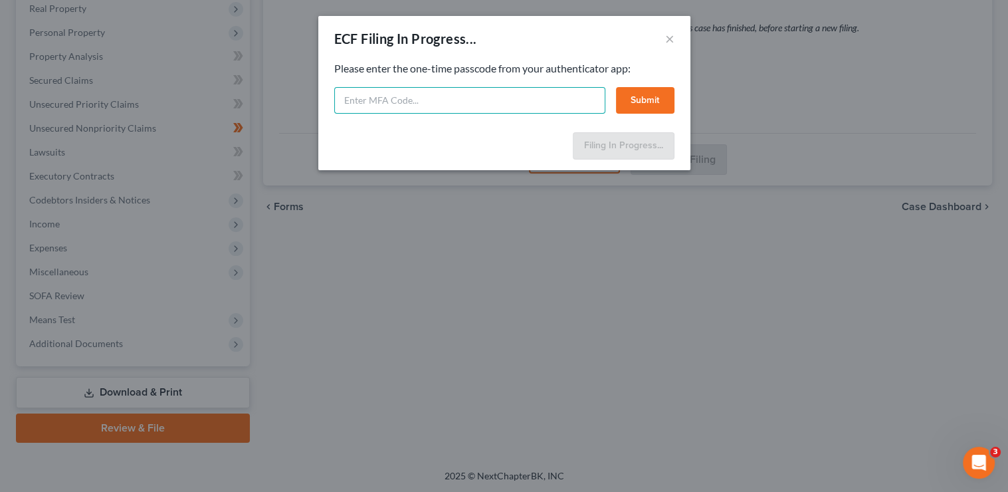
click at [467, 102] on input "text" at bounding box center [469, 100] width 271 height 27
type input "693002"
click at [629, 107] on button "Submit" at bounding box center [645, 100] width 58 height 27
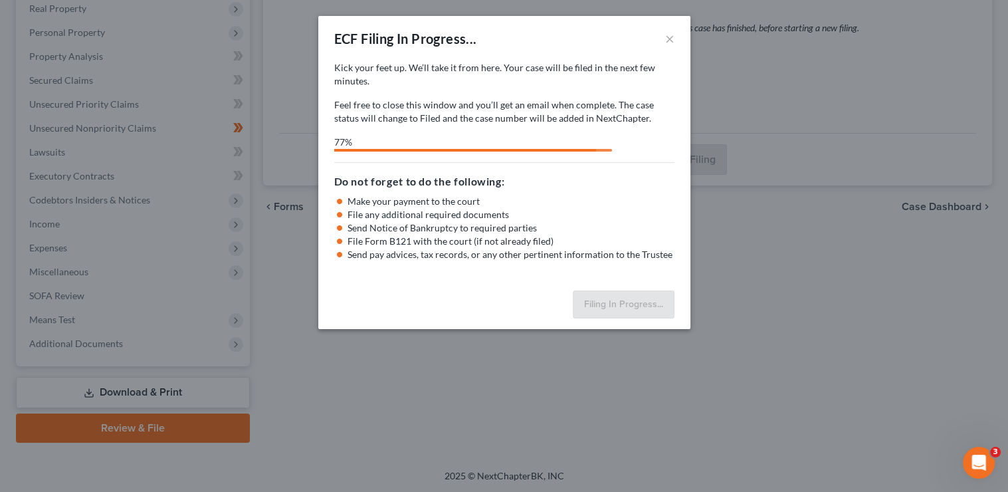
select select "0"
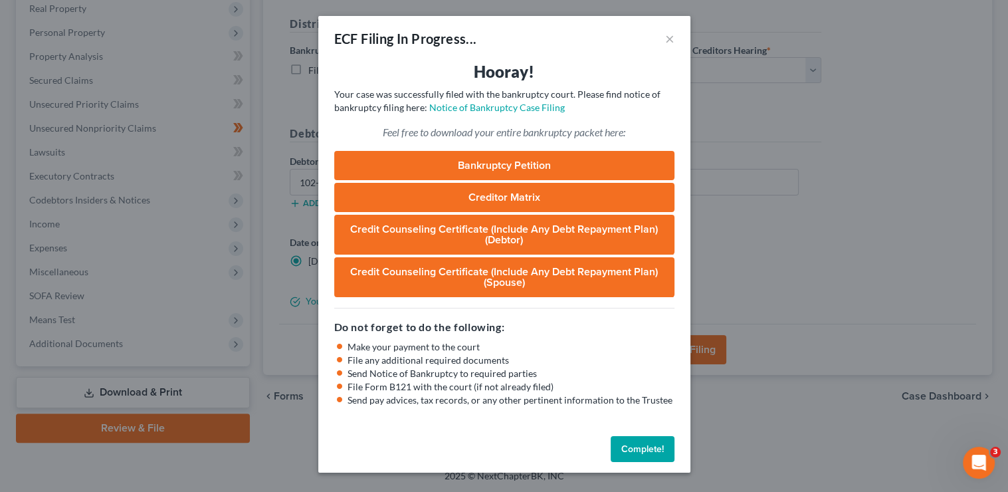
click at [679, 46] on div "ECF Filing In Progress... ×" at bounding box center [504, 38] width 372 height 45
click at [676, 40] on div "ECF Filing In Progress... ×" at bounding box center [504, 38] width 372 height 45
click at [673, 39] on button "×" at bounding box center [669, 39] width 9 height 16
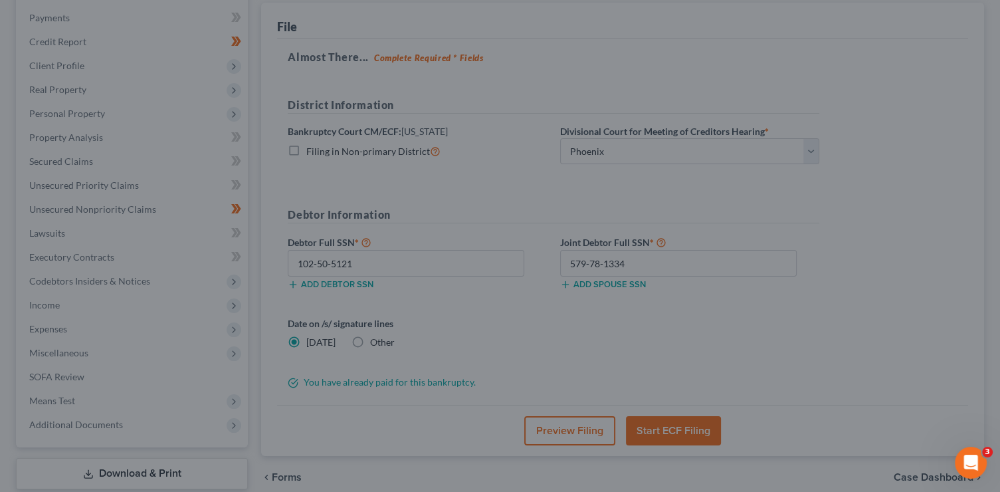
scroll to position [0, 0]
